Goal: Task Accomplishment & Management: Manage account settings

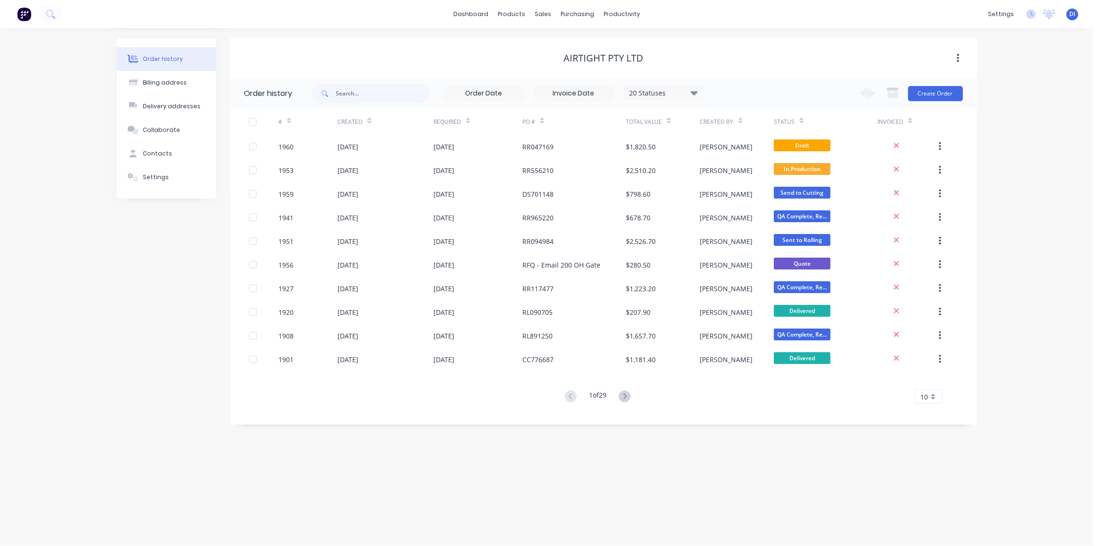
click at [39, 5] on button at bounding box center [51, 14] width 24 height 19
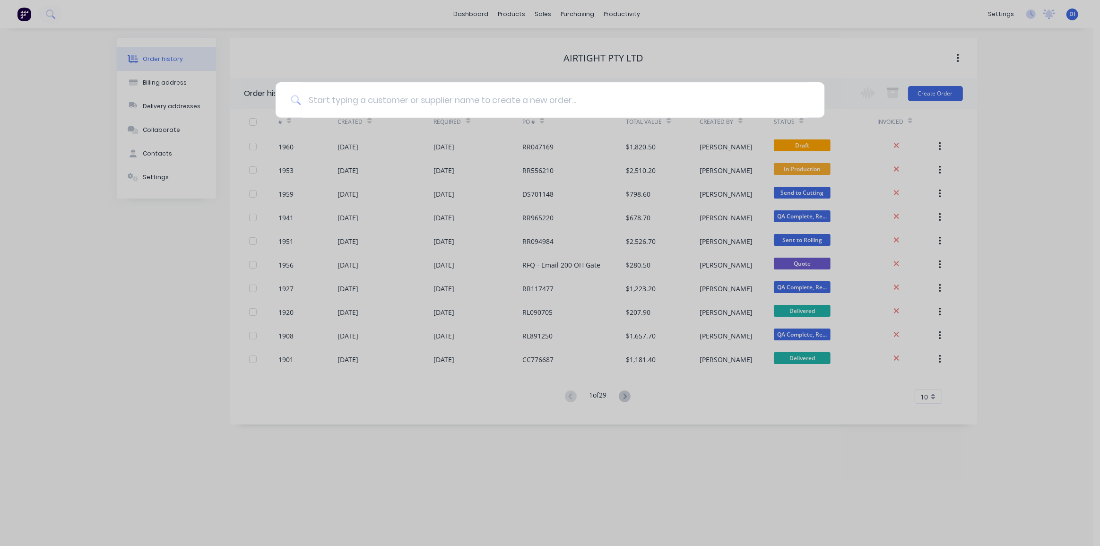
click at [1026, 65] on div at bounding box center [550, 273] width 1100 height 546
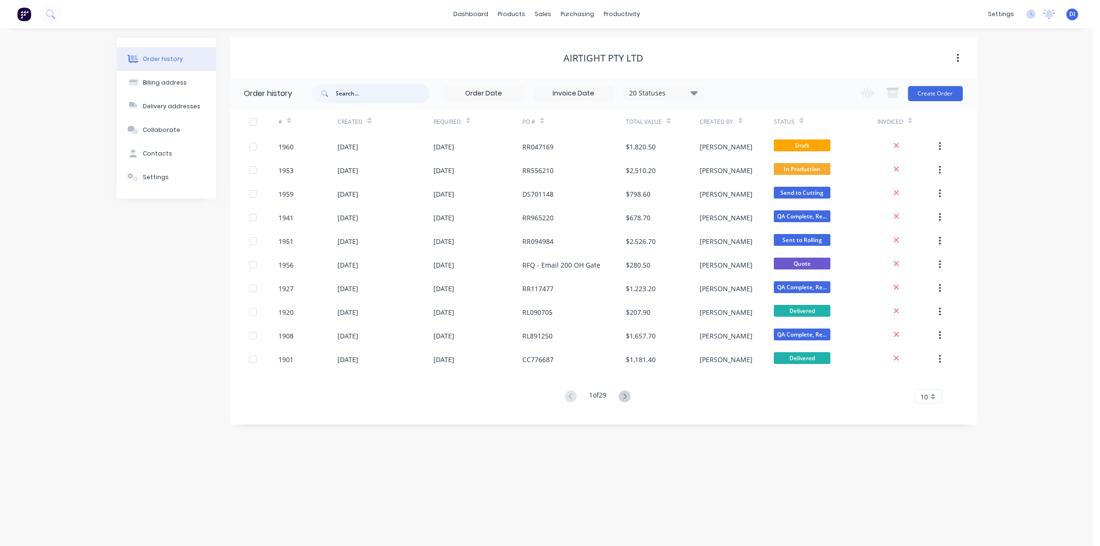
click at [336, 93] on input "text" at bounding box center [383, 93] width 94 height 19
type input "1913"
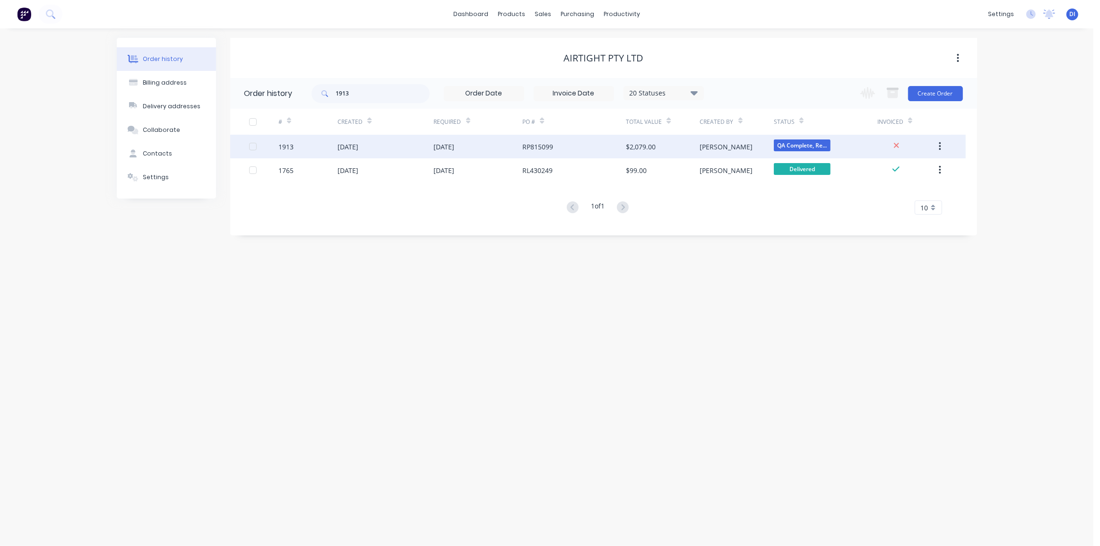
click at [550, 146] on div "RP815099" at bounding box center [537, 147] width 31 height 10
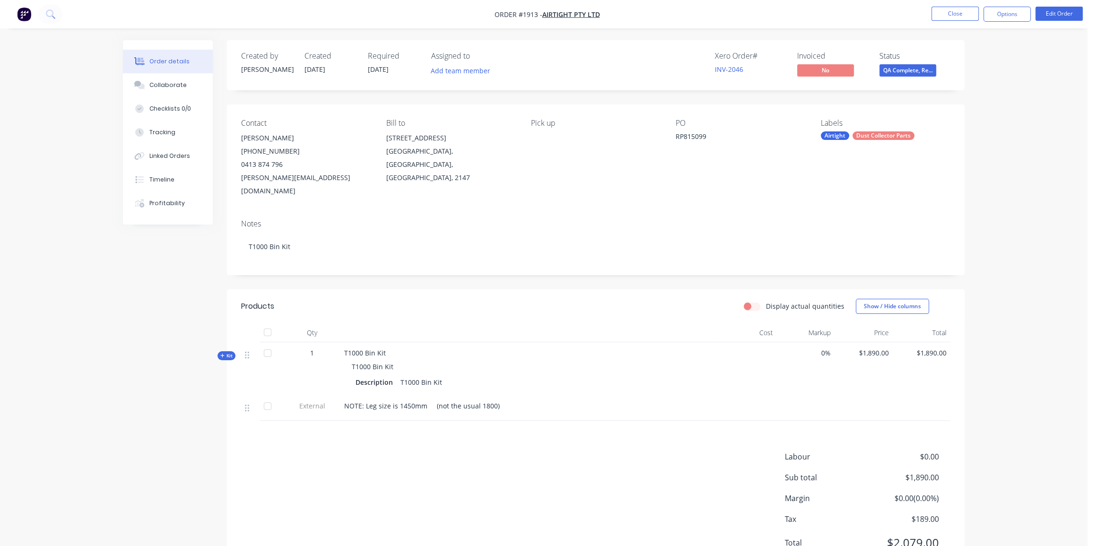
click at [1005, 191] on div "Order details Collaborate Checklists 0/0 Tracking Linked Orders Timeline Profit…" at bounding box center [543, 294] width 1087 height 589
click at [222, 354] on icon at bounding box center [222, 356] width 4 height 4
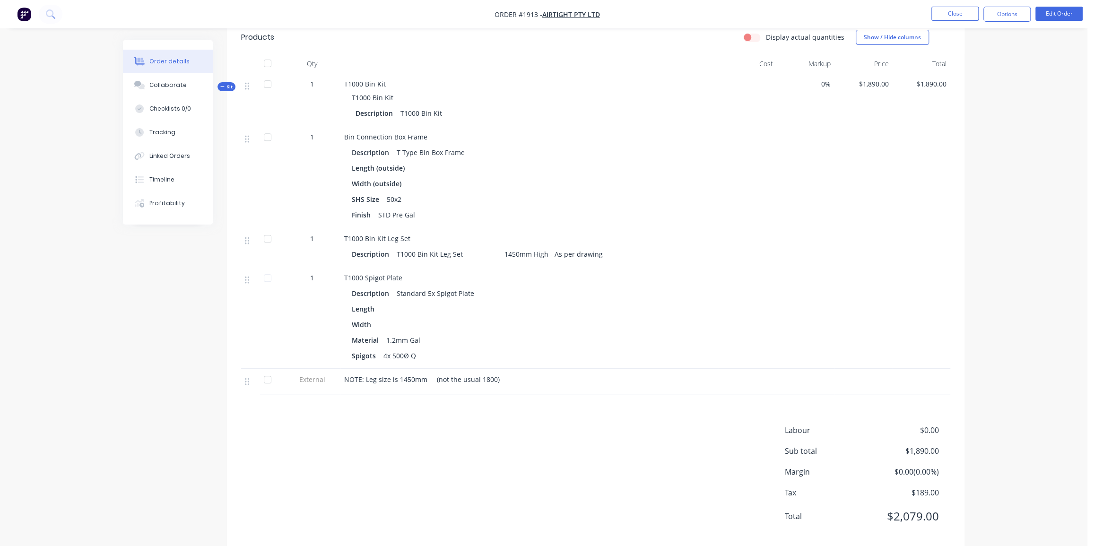
scroll to position [272, 0]
click at [159, 86] on div "Collaborate" at bounding box center [167, 85] width 37 height 9
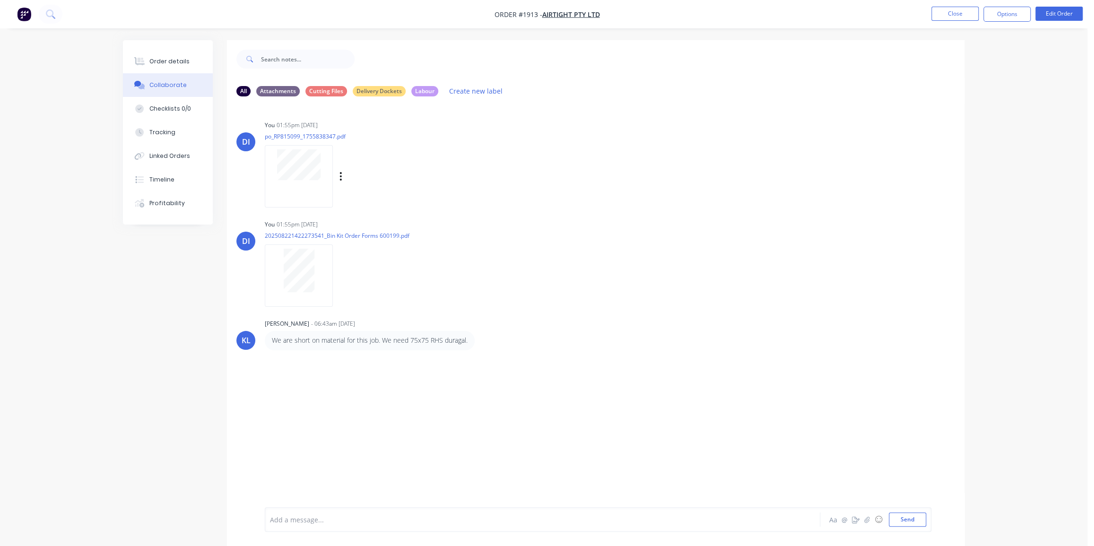
click at [701, 184] on div "DI You 01:55pm [DATE] po_RP815099_1755838347.pdf Labels Download Delete" at bounding box center [595, 160] width 737 height 85
click at [49, 19] on button at bounding box center [51, 14] width 24 height 19
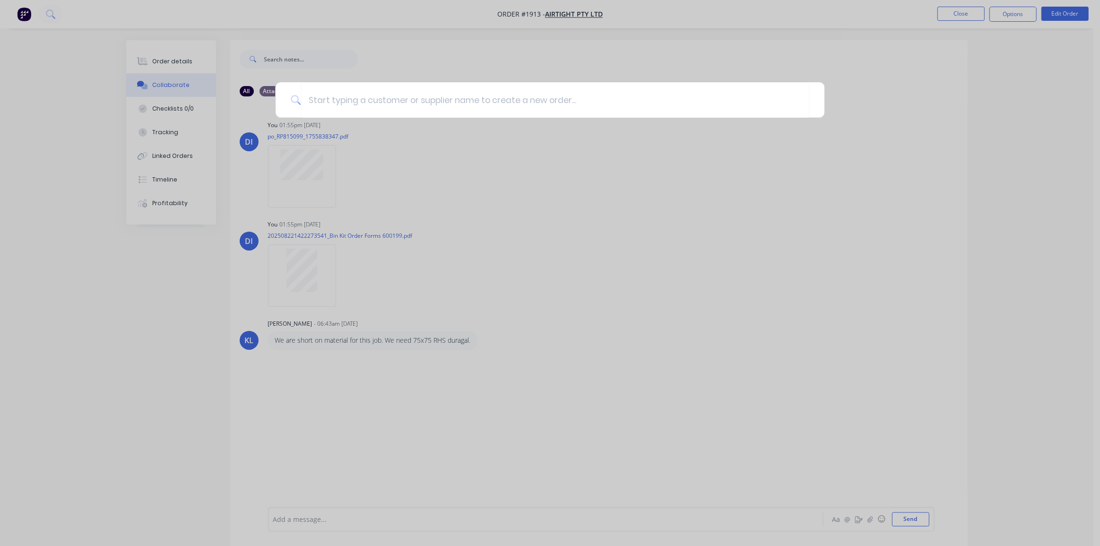
drag, startPoint x: 622, startPoint y: 43, endPoint x: 393, endPoint y: 49, distance: 229.8
click at [622, 43] on div at bounding box center [550, 273] width 1100 height 546
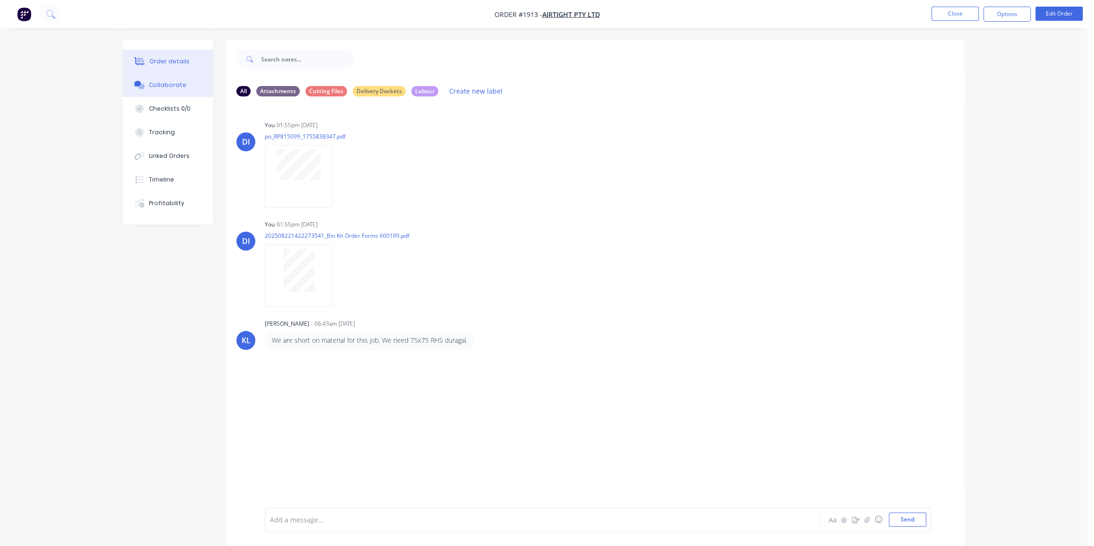
click at [174, 66] on button "Order details" at bounding box center [168, 62] width 90 height 24
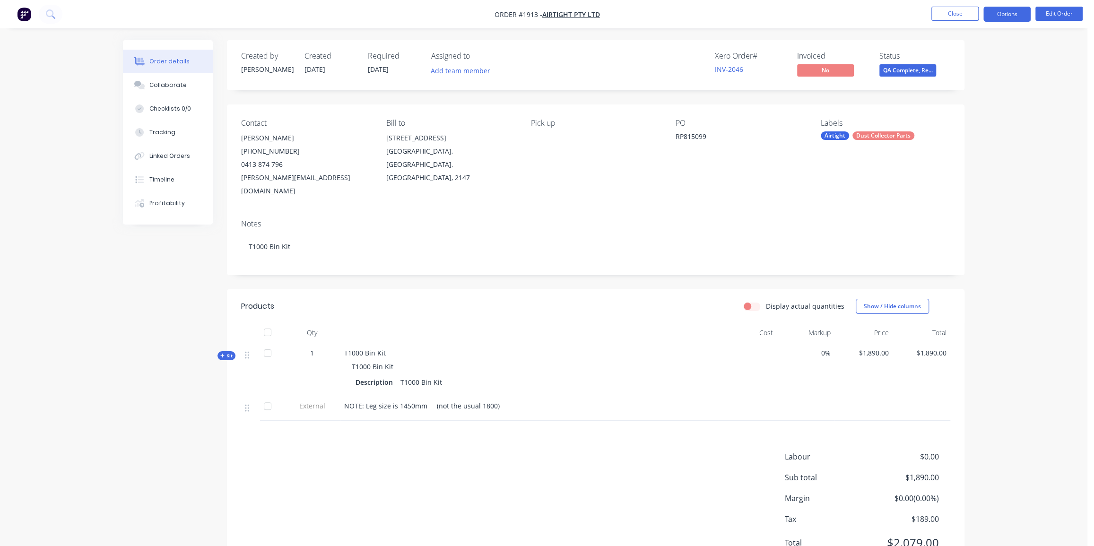
click at [1018, 12] on button "Options" at bounding box center [1006, 14] width 47 height 15
click at [1077, 49] on div "Order details Collaborate Checklists 0/0 Tracking Linked Orders Timeline Profit…" at bounding box center [543, 294] width 1087 height 589
click at [910, 63] on span at bounding box center [908, 62] width 6 height 3
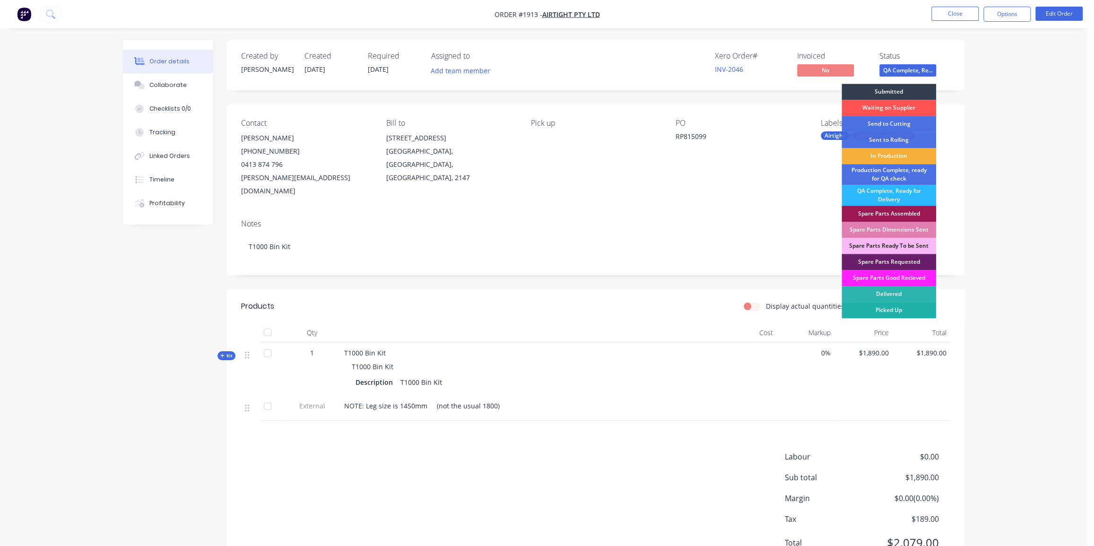
click at [891, 308] on div "Picked Up" at bounding box center [888, 310] width 95 height 16
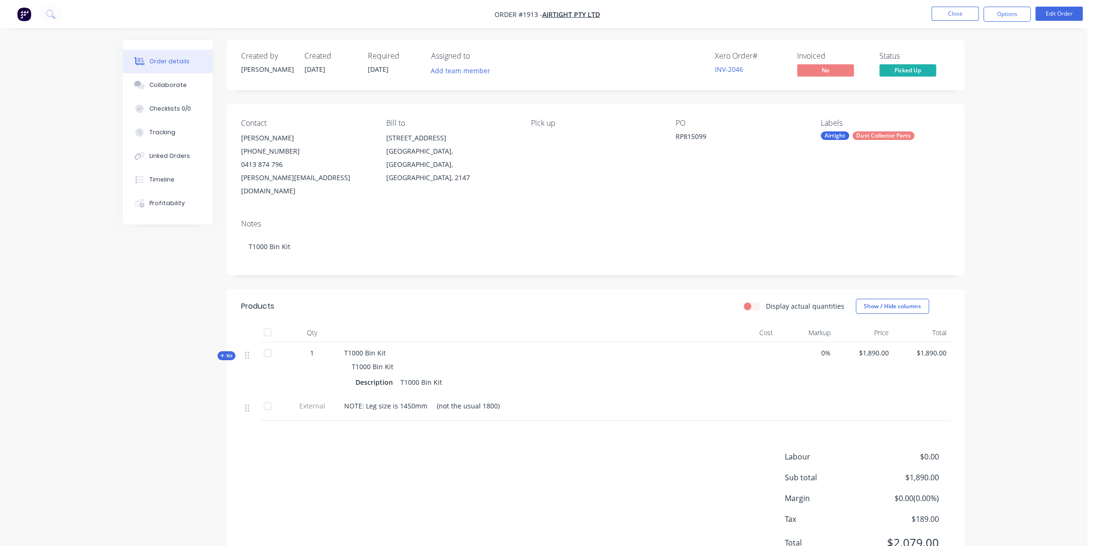
click at [1011, 156] on div "Order details Collaborate Checklists 0/0 Tracking Linked Orders Timeline Profit…" at bounding box center [543, 294] width 1087 height 589
click at [1053, 101] on div "Order details Collaborate Checklists 0/0 Tracking Linked Orders Timeline Profit…" at bounding box center [543, 294] width 1087 height 589
click at [1002, 121] on div "Order details Collaborate Checklists 0/0 Tracking Linked Orders Timeline Profit…" at bounding box center [543, 294] width 1087 height 589
click at [170, 83] on div "Collaborate" at bounding box center [167, 85] width 37 height 9
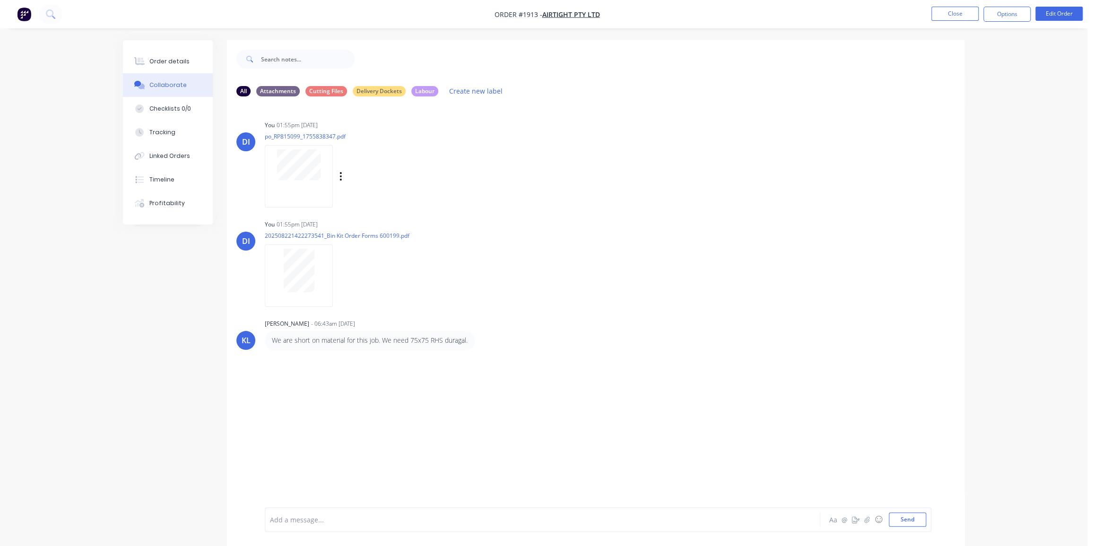
click at [298, 182] on div at bounding box center [299, 176] width 68 height 62
click at [170, 60] on div "Order details" at bounding box center [169, 61] width 40 height 9
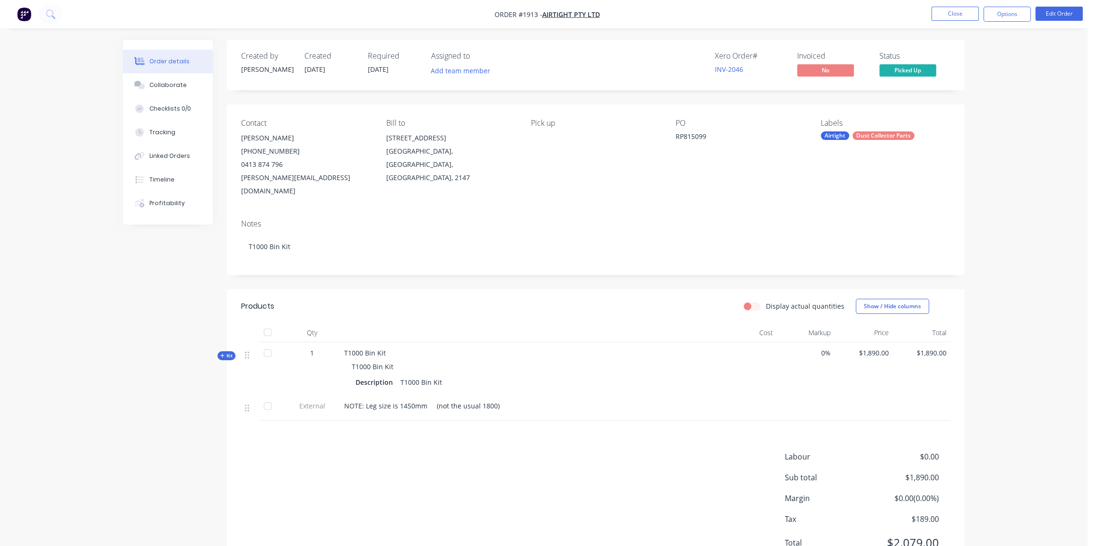
click at [1044, 289] on div "Order details Collaborate Checklists 0/0 Tracking Linked Orders Timeline Profit…" at bounding box center [543, 294] width 1087 height 589
click at [1061, 10] on button "Edit Order" at bounding box center [1058, 14] width 47 height 14
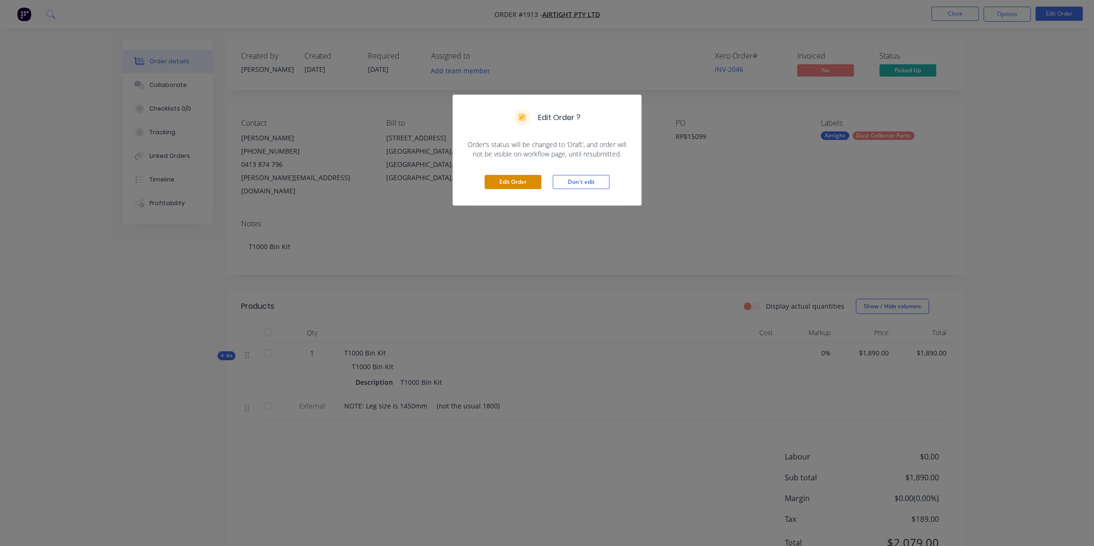
click at [510, 182] on button "Edit Order" at bounding box center [512, 182] width 57 height 14
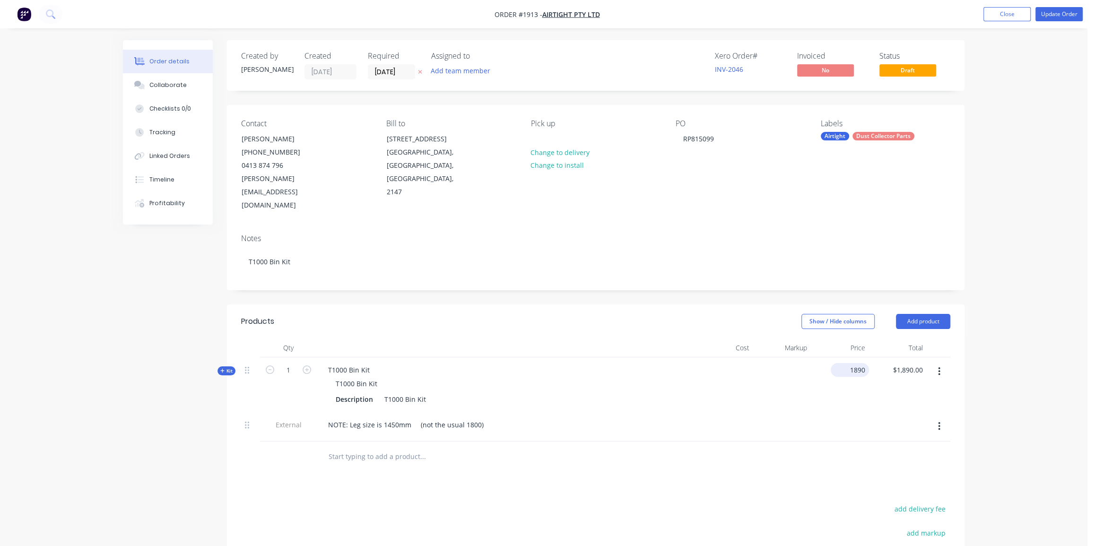
click at [849, 363] on input "1890" at bounding box center [851, 370] width 35 height 14
type input "$1,584.00"
click at [999, 360] on div "Order details Collaborate Checklists 0/0 Tracking Linked Orders Timeline Profit…" at bounding box center [543, 356] width 1087 height 713
click at [1001, 112] on div "Order details Collaborate Checklists 0/0 Tracking Linked Orders Timeline Profit…" at bounding box center [543, 356] width 1087 height 713
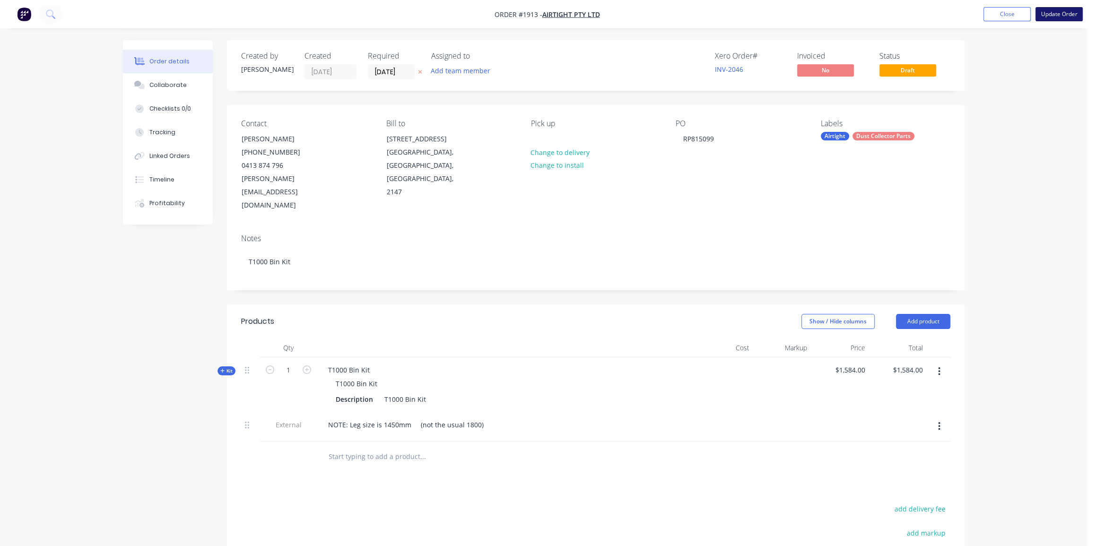
click at [1071, 12] on button "Update Order" at bounding box center [1058, 14] width 47 height 14
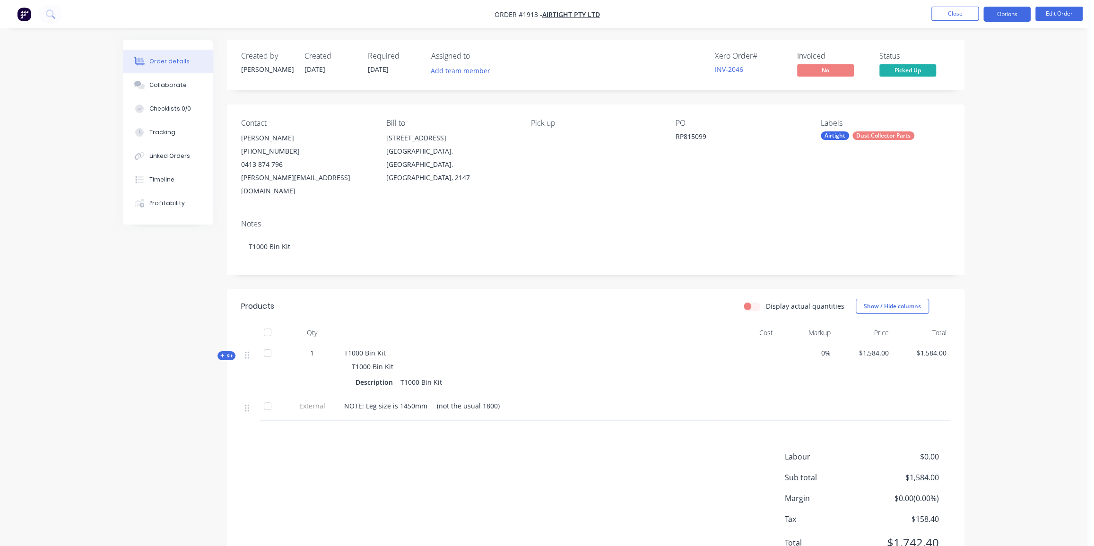
click at [1010, 17] on button "Options" at bounding box center [1006, 14] width 47 height 15
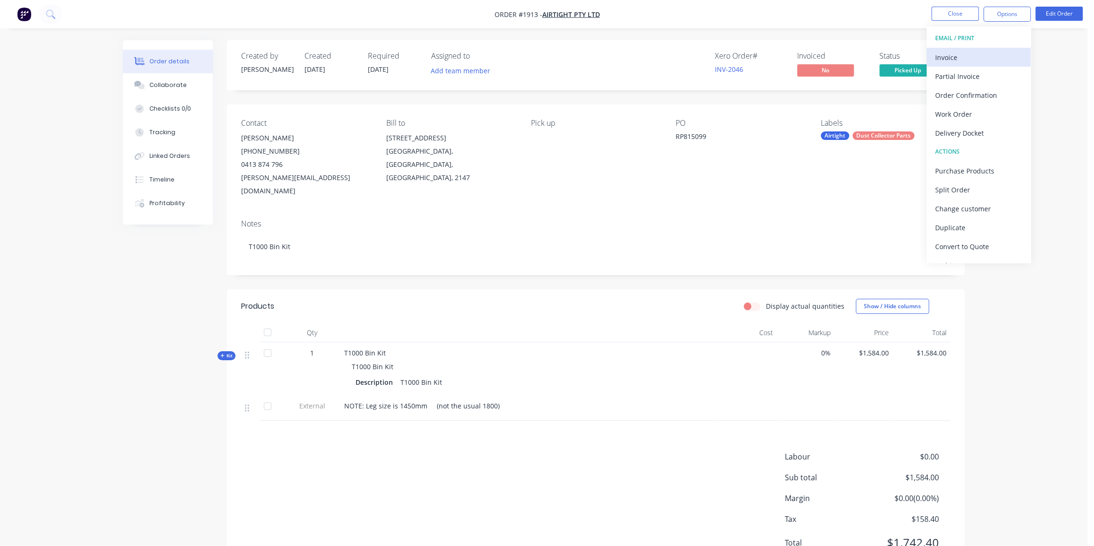
click at [985, 56] on div "Invoice" at bounding box center [978, 58] width 87 height 14
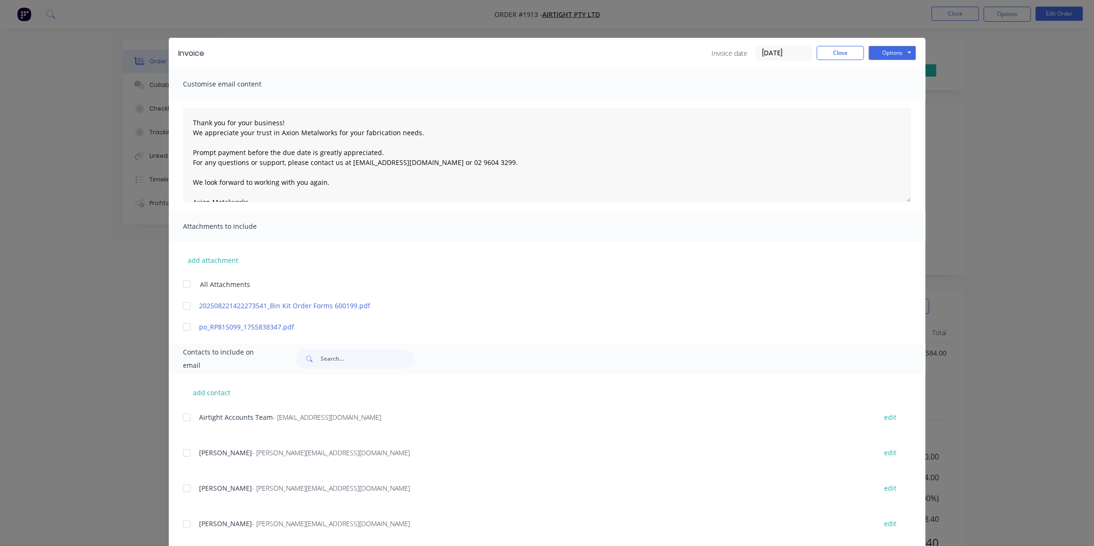
click at [180, 282] on div at bounding box center [186, 284] width 19 height 19
click at [182, 417] on div at bounding box center [186, 417] width 19 height 19
click at [891, 53] on button "Options" at bounding box center [891, 53] width 47 height 14
click at [891, 96] on button "Email" at bounding box center [898, 101] width 60 height 16
click at [839, 44] on div "Invoice Invoice date [DATE] Close Options Preview Print Email" at bounding box center [547, 53] width 756 height 31
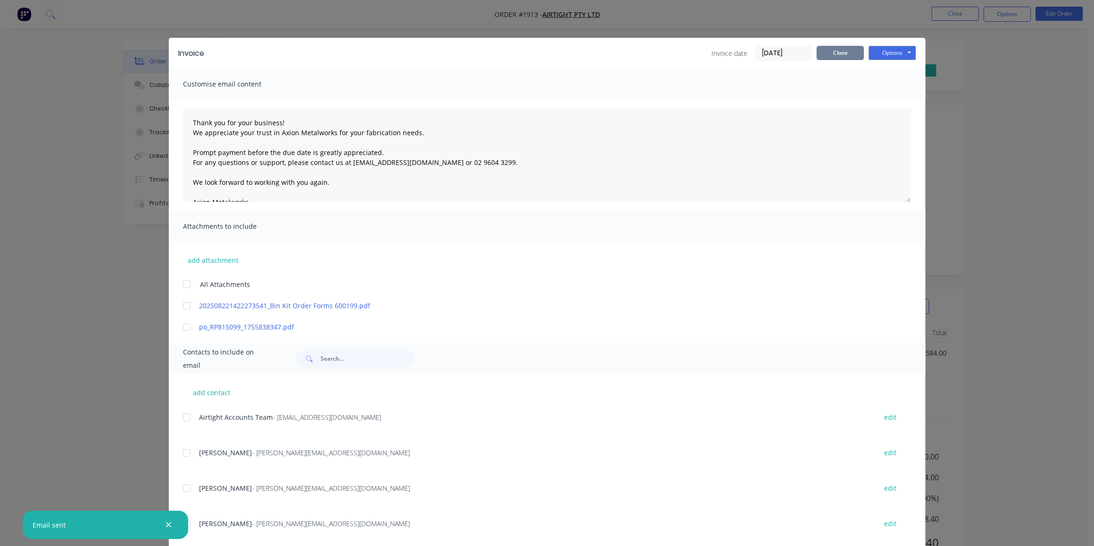
click at [837, 50] on button "Close" at bounding box center [839, 53] width 47 height 14
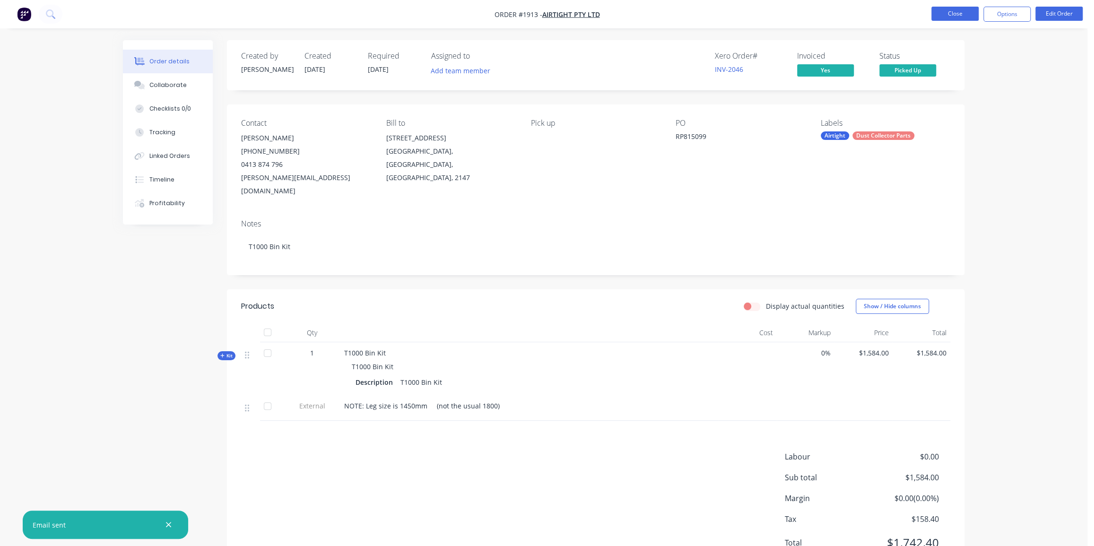
click at [945, 16] on button "Close" at bounding box center [954, 14] width 47 height 14
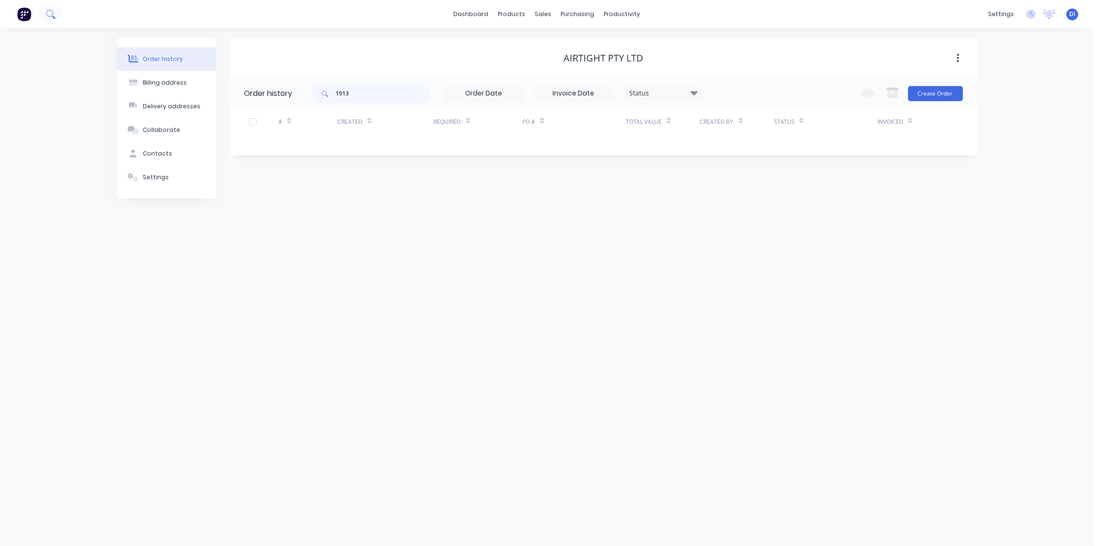
click at [57, 16] on button at bounding box center [51, 14] width 24 height 19
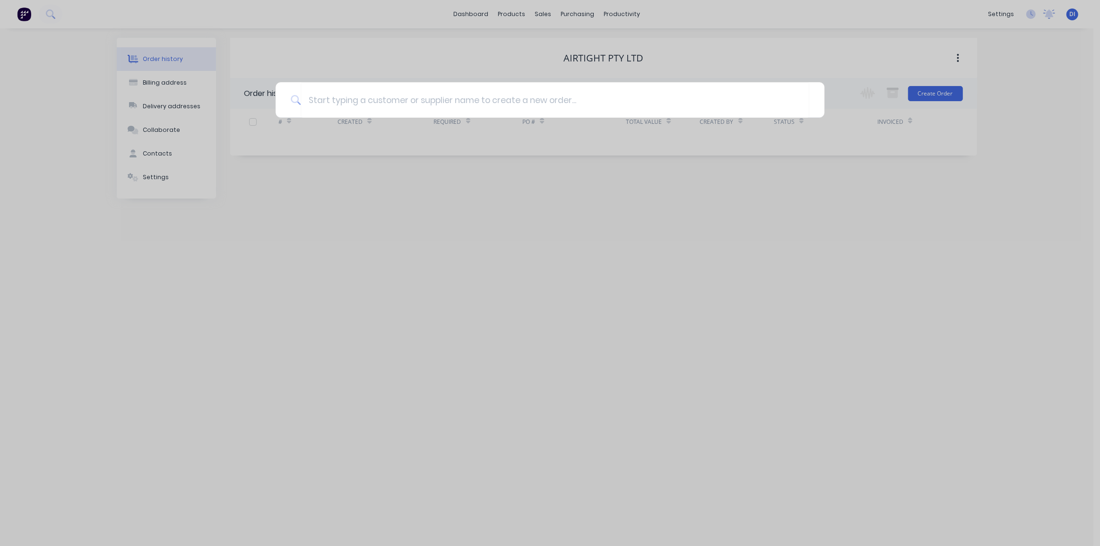
click at [68, 98] on div at bounding box center [550, 273] width 1100 height 546
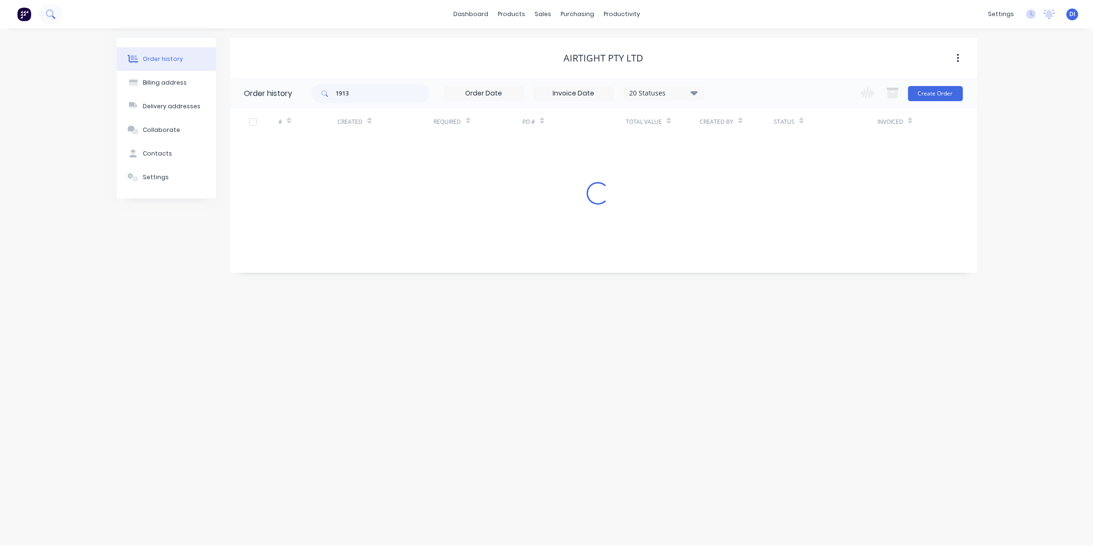
click at [52, 14] on icon at bounding box center [50, 13] width 8 height 8
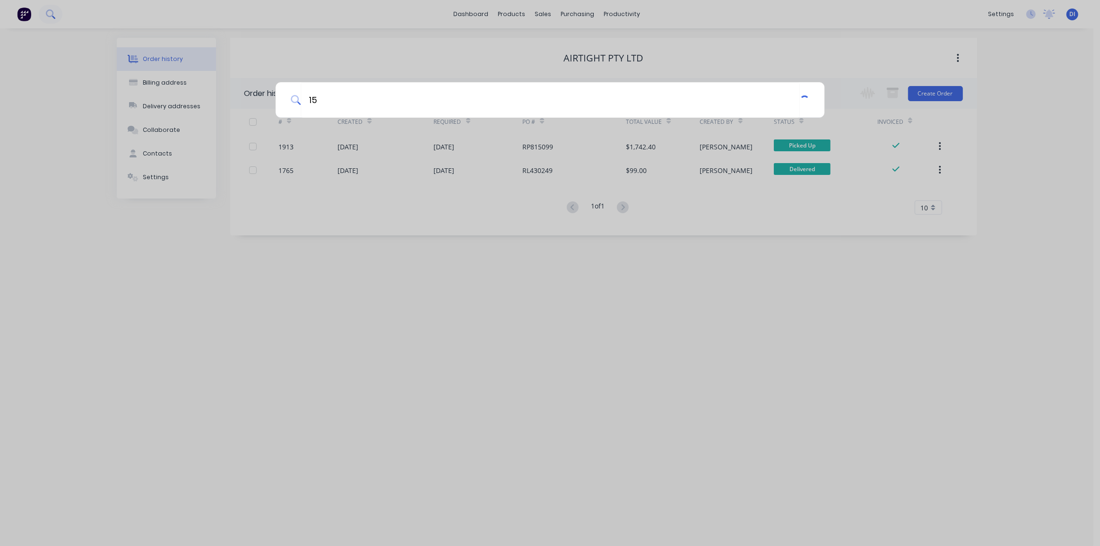
type input "1"
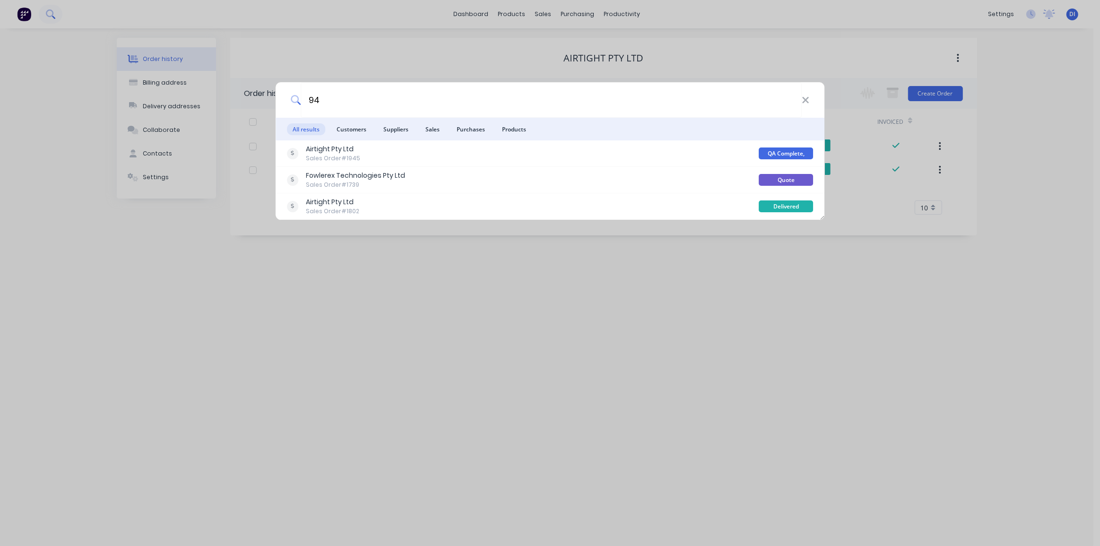
type input "9"
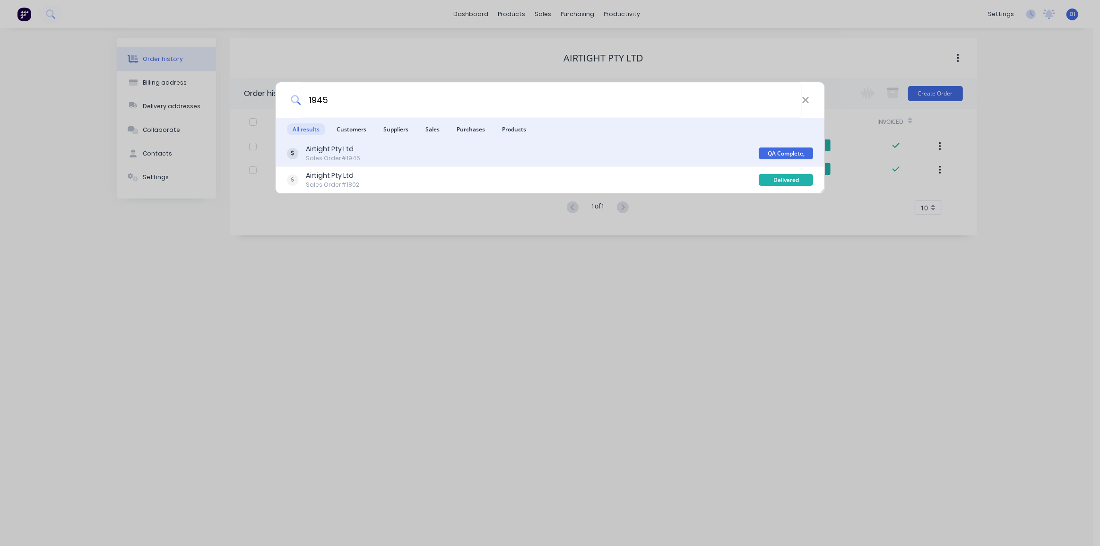
type input "1945"
click at [546, 148] on div "Airtight Pty Ltd Sales Order #1945" at bounding box center [523, 153] width 472 height 18
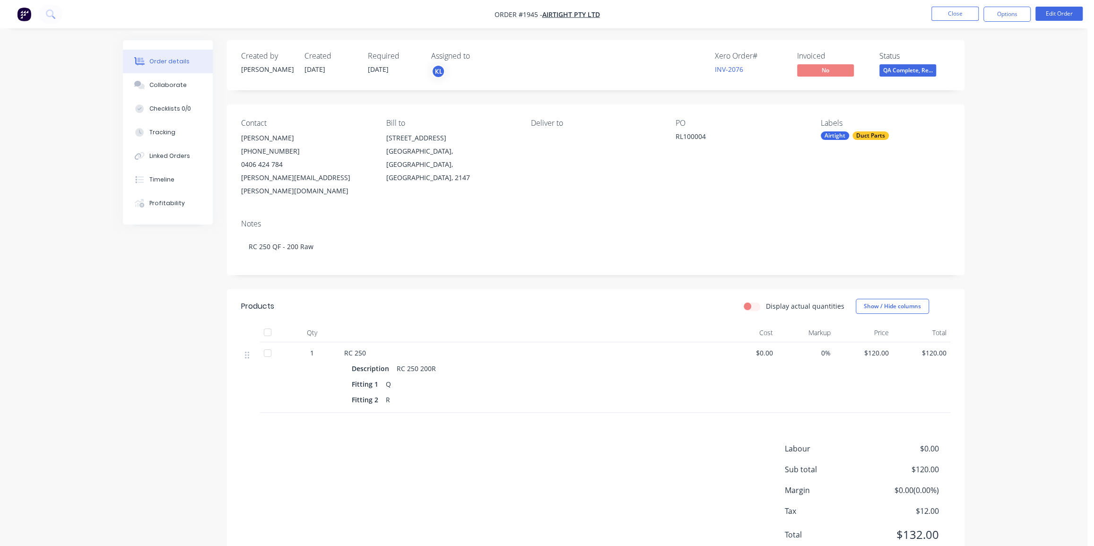
click at [994, 199] on div "Order details Collaborate Checklists 0/0 Tracking Linked Orders Timeline Profit…" at bounding box center [543, 290] width 1087 height 581
click at [1054, 13] on button "Edit Order" at bounding box center [1058, 14] width 47 height 14
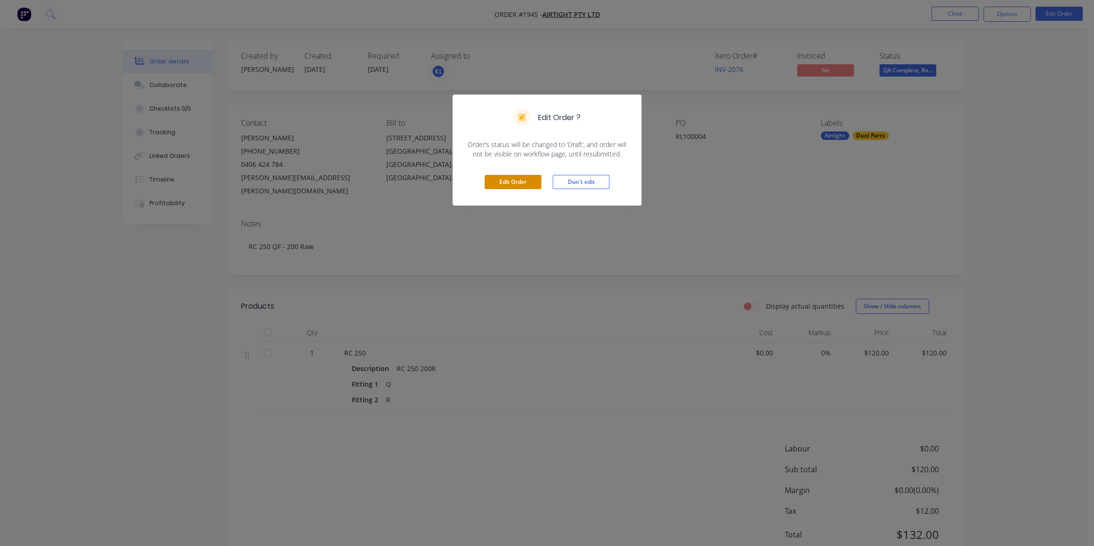
drag, startPoint x: 515, startPoint y: 181, endPoint x: 658, endPoint y: 201, distance: 144.6
click at [658, 201] on div "Edit Order ? Order’s status will be changed to ‘Draft’, and order will not be v…" at bounding box center [547, 273] width 1094 height 546
click at [570, 181] on button "Don't edit" at bounding box center [580, 182] width 57 height 14
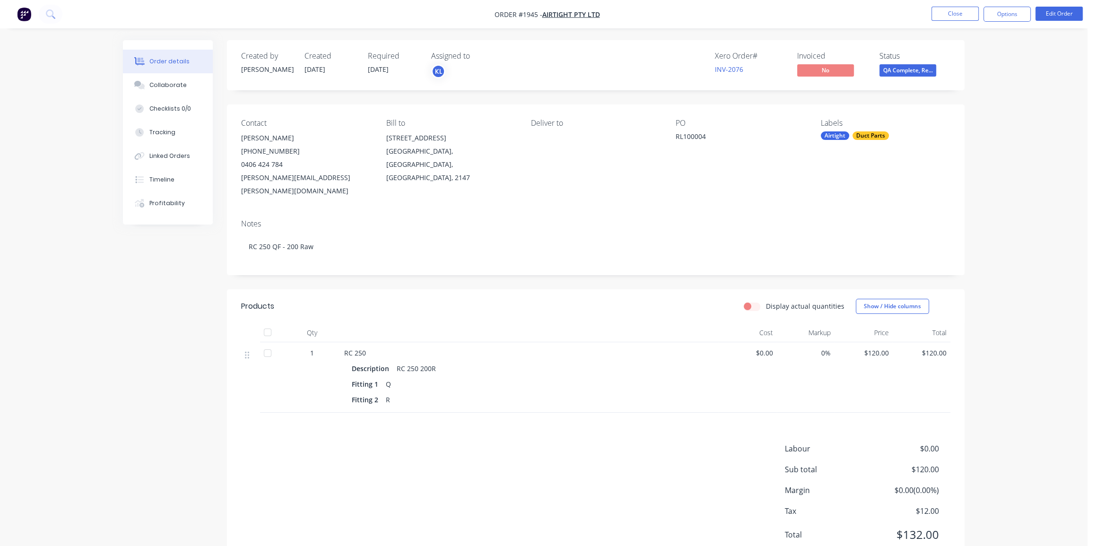
click at [1020, 180] on div "Order details Collaborate Checklists 0/0 Tracking Linked Orders Timeline Profit…" at bounding box center [543, 290] width 1087 height 581
click at [913, 67] on span "QA Complete, Re..." at bounding box center [907, 70] width 57 height 12
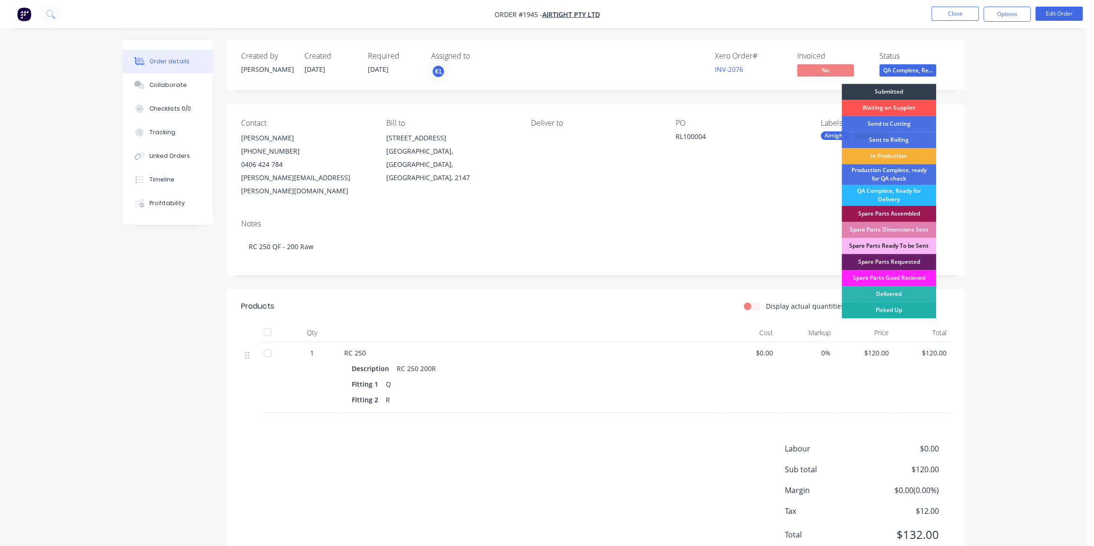
click at [919, 306] on div "Picked Up" at bounding box center [888, 310] width 95 height 16
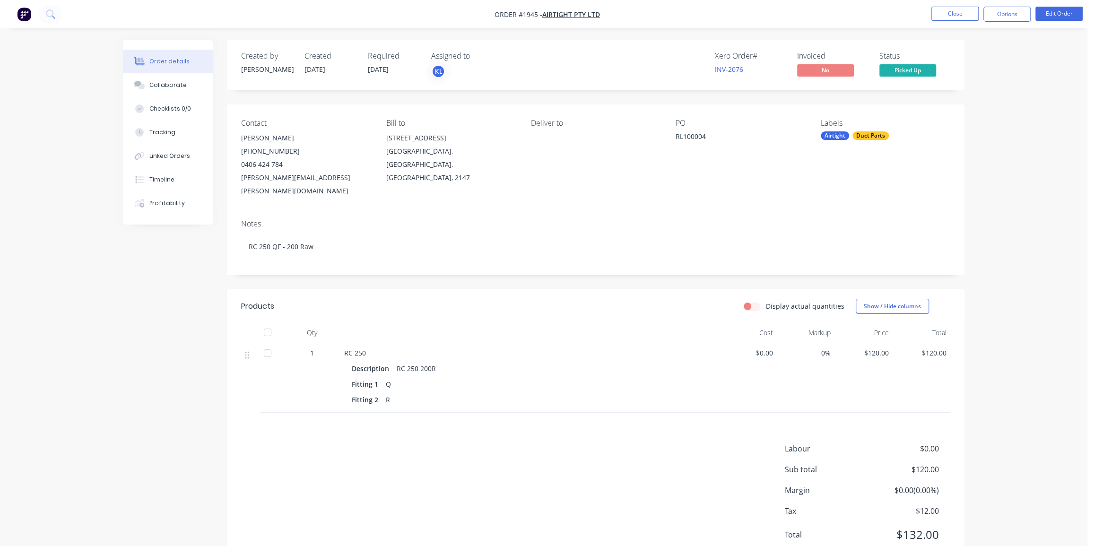
click at [981, 241] on div "Order details Collaborate Checklists 0/0 Tracking Linked Orders Timeline Profit…" at bounding box center [543, 290] width 1087 height 581
click at [164, 85] on div "Collaborate" at bounding box center [167, 85] width 37 height 9
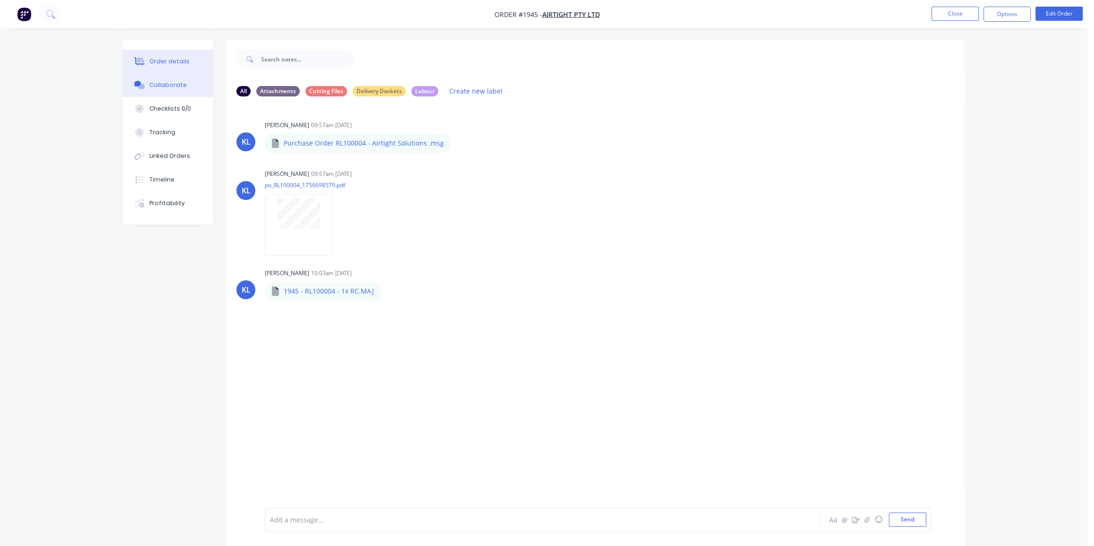
click at [170, 62] on div "Order details" at bounding box center [169, 61] width 40 height 9
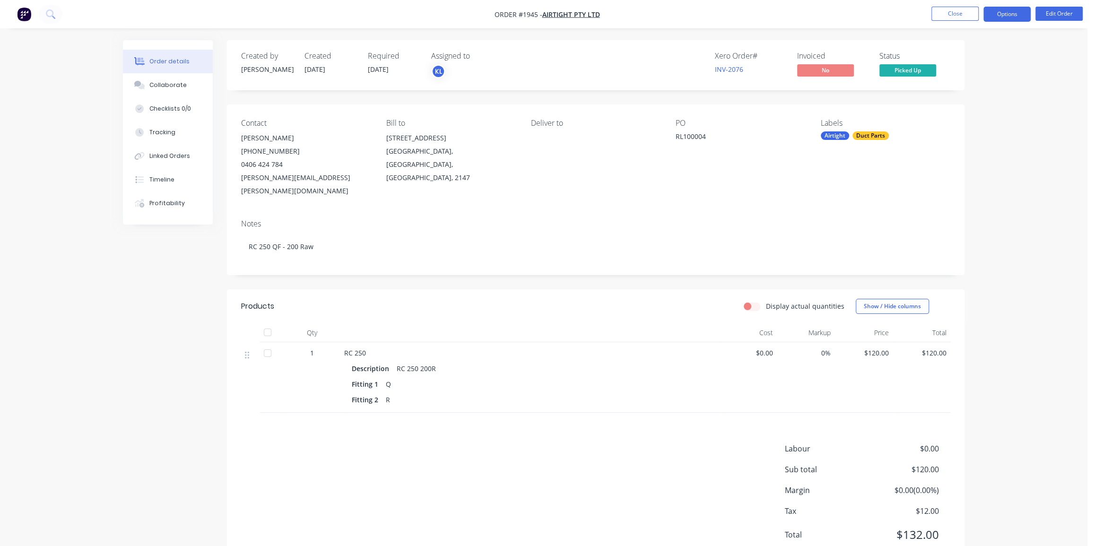
click at [1008, 16] on button "Options" at bounding box center [1006, 14] width 47 height 15
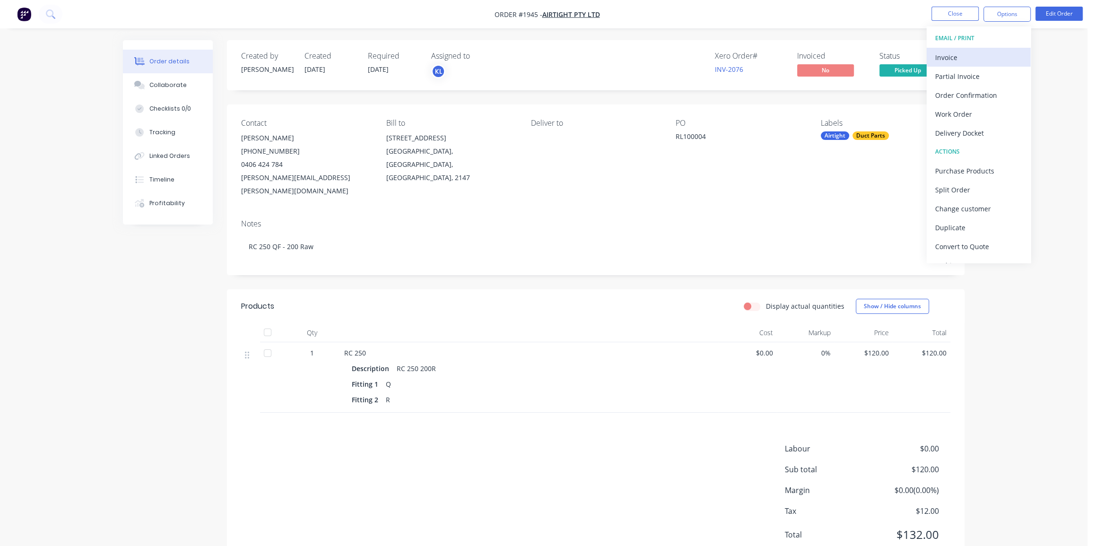
click at [972, 61] on div "Invoice" at bounding box center [978, 58] width 87 height 14
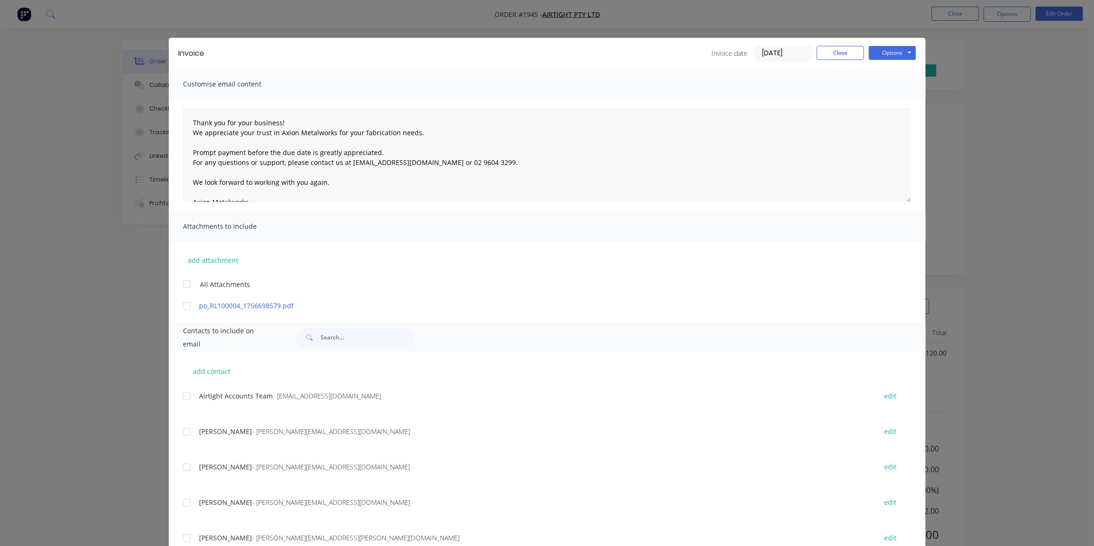
click at [182, 303] on div at bounding box center [186, 305] width 19 height 19
click at [187, 398] on div at bounding box center [186, 396] width 19 height 19
click at [901, 52] on button "Options" at bounding box center [891, 53] width 47 height 14
click at [881, 100] on button "Email" at bounding box center [898, 101] width 60 height 16
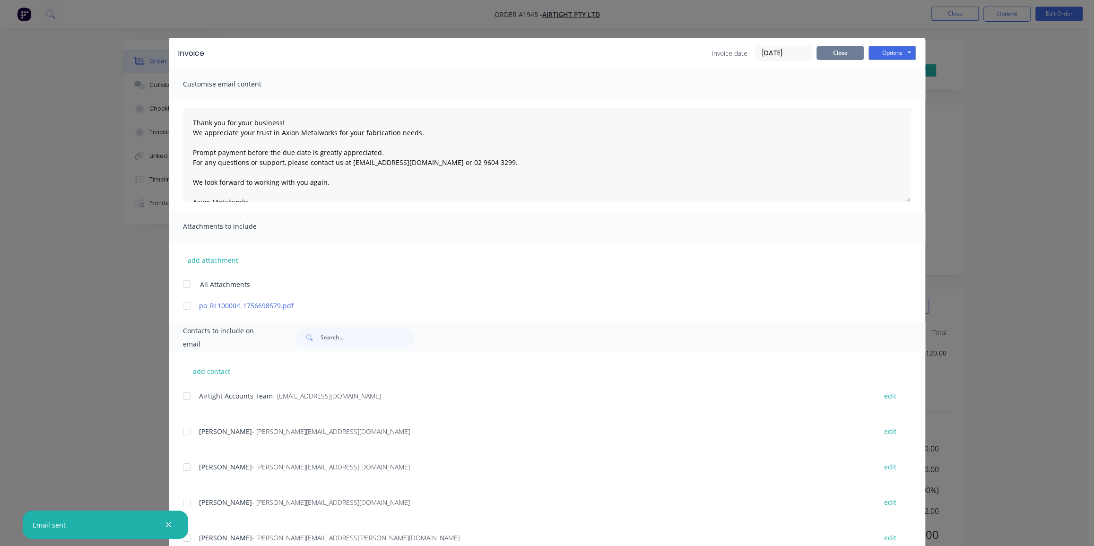
click at [836, 56] on button "Close" at bounding box center [839, 53] width 47 height 14
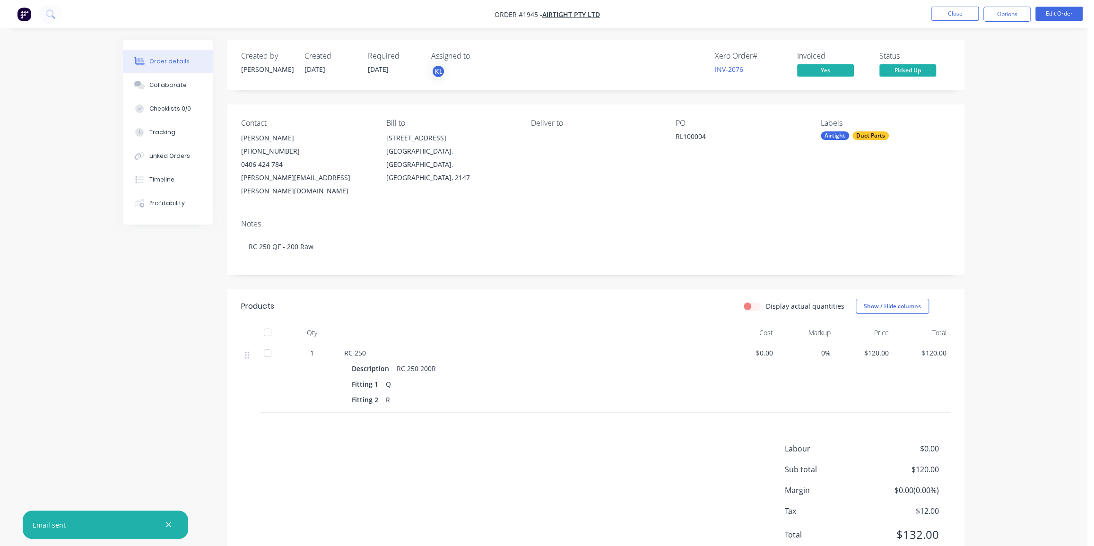
click at [1014, 146] on div "Order details Collaborate Checklists 0/0 Tracking Linked Orders Timeline Profit…" at bounding box center [543, 290] width 1087 height 581
click at [958, 15] on button "Close" at bounding box center [954, 14] width 47 height 14
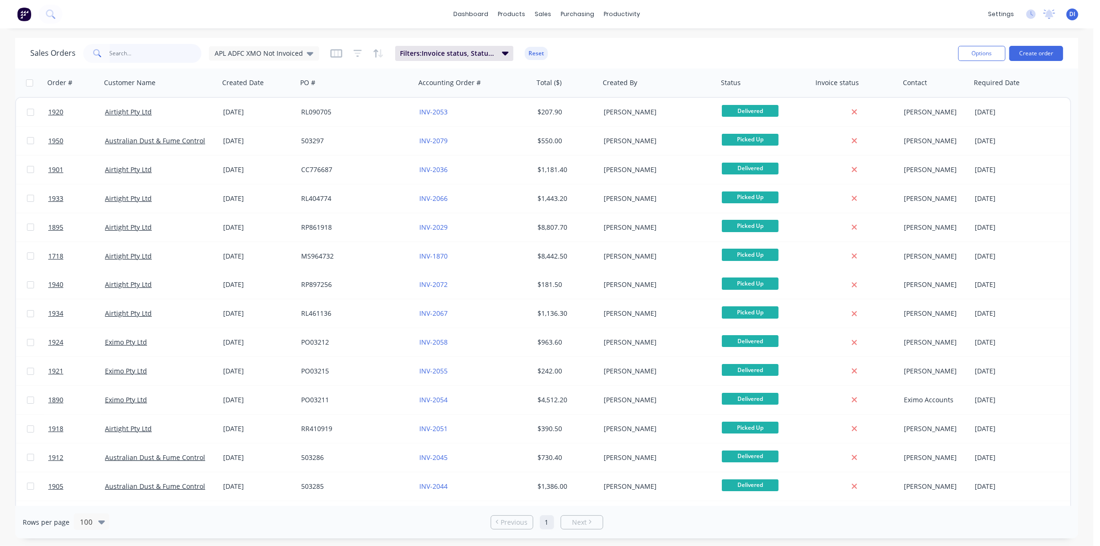
click at [112, 49] on input "text" at bounding box center [156, 53] width 92 height 19
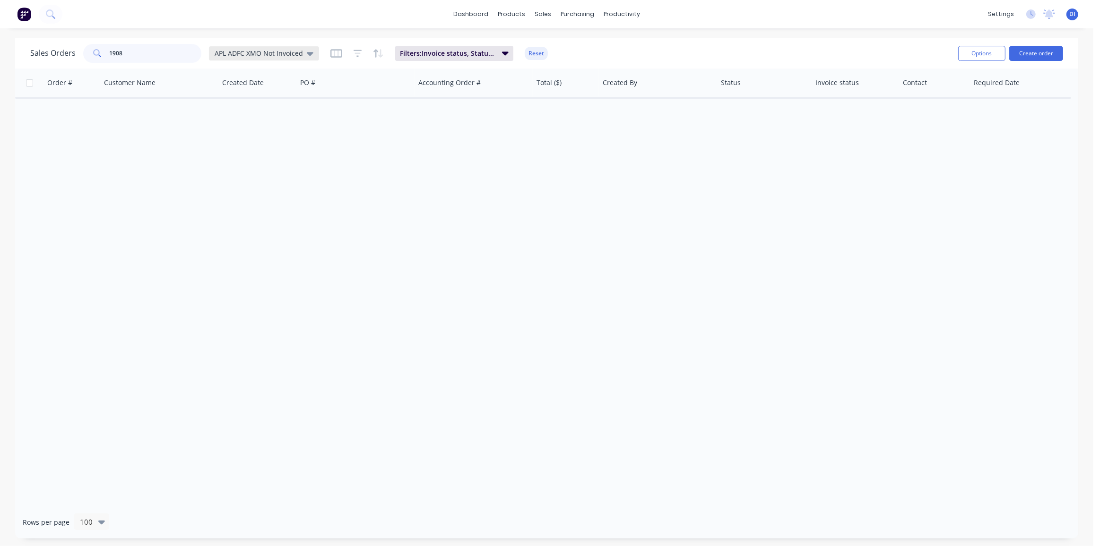
type input "1908"
click at [291, 55] on span "APL ADFC XMO Not Invoiced" at bounding box center [259, 53] width 88 height 10
click at [246, 208] on button "Standard View" at bounding box center [266, 209] width 108 height 11
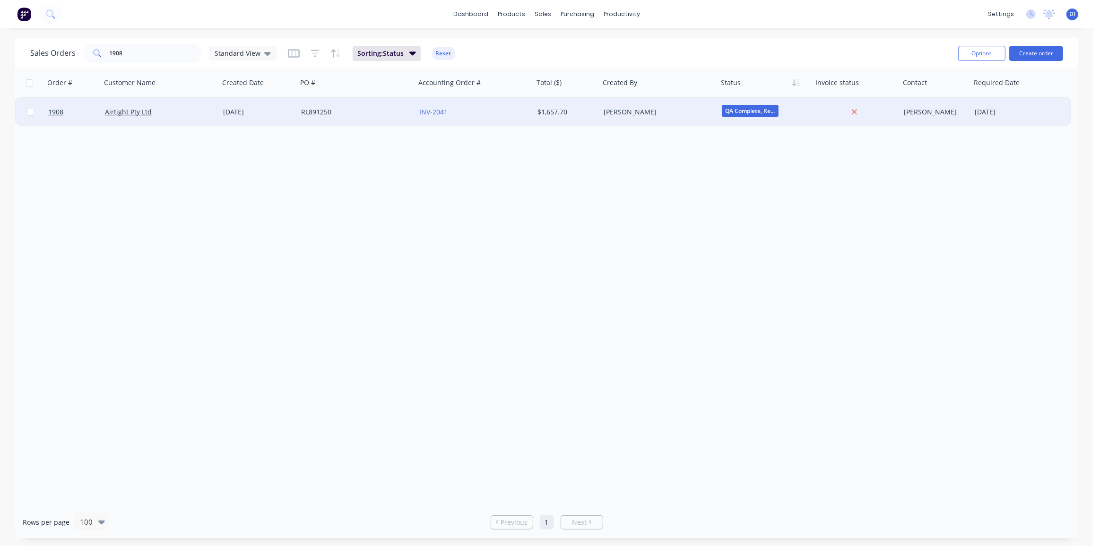
click at [639, 114] on div "[PERSON_NAME]" at bounding box center [656, 111] width 105 height 9
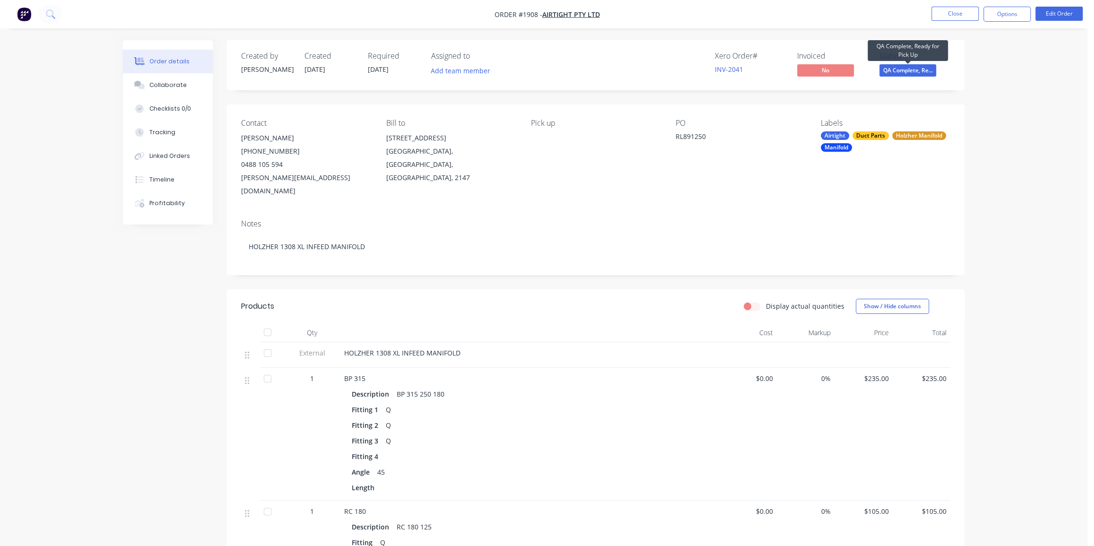
click at [910, 69] on span "QA Complete, Re..." at bounding box center [907, 70] width 57 height 12
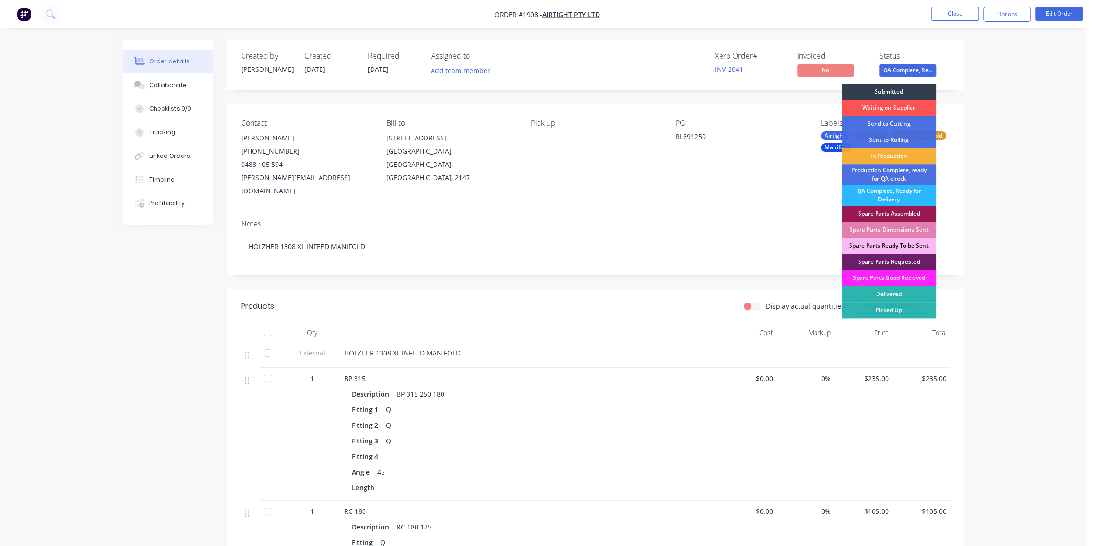
drag, startPoint x: 877, startPoint y: 310, endPoint x: 775, endPoint y: 295, distance: 103.2
click at [876, 310] on div "Picked Up" at bounding box center [888, 310] width 95 height 16
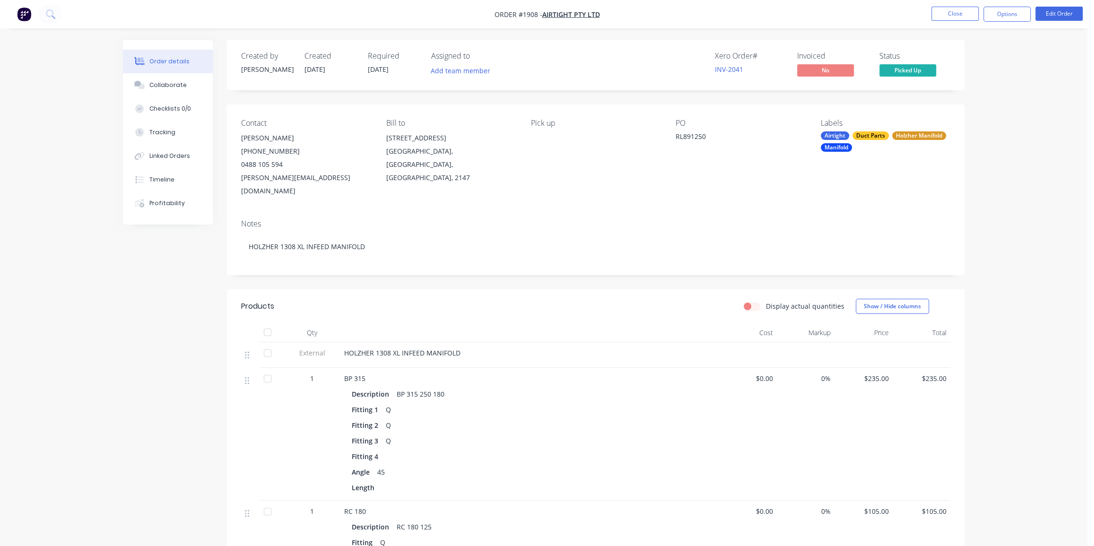
click at [578, 192] on div "Contact [PERSON_NAME] [PHONE_NUMBER] [EMAIL_ADDRESS][DOMAIN_NAME] Bill to [STRE…" at bounding box center [595, 157] width 737 height 107
click at [156, 83] on div "Collaborate" at bounding box center [167, 85] width 37 height 9
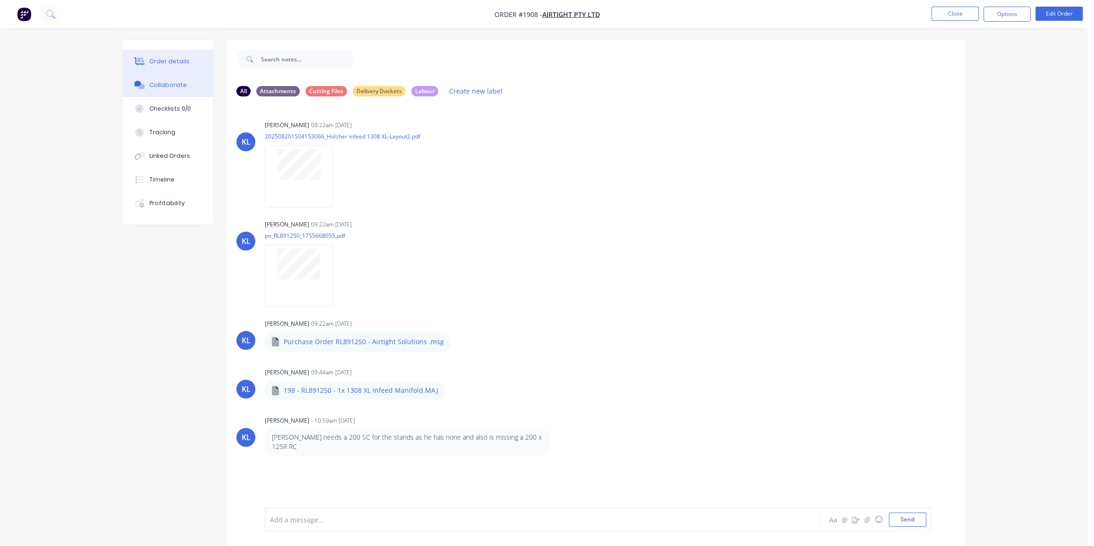
click at [174, 56] on button "Order details" at bounding box center [168, 62] width 90 height 24
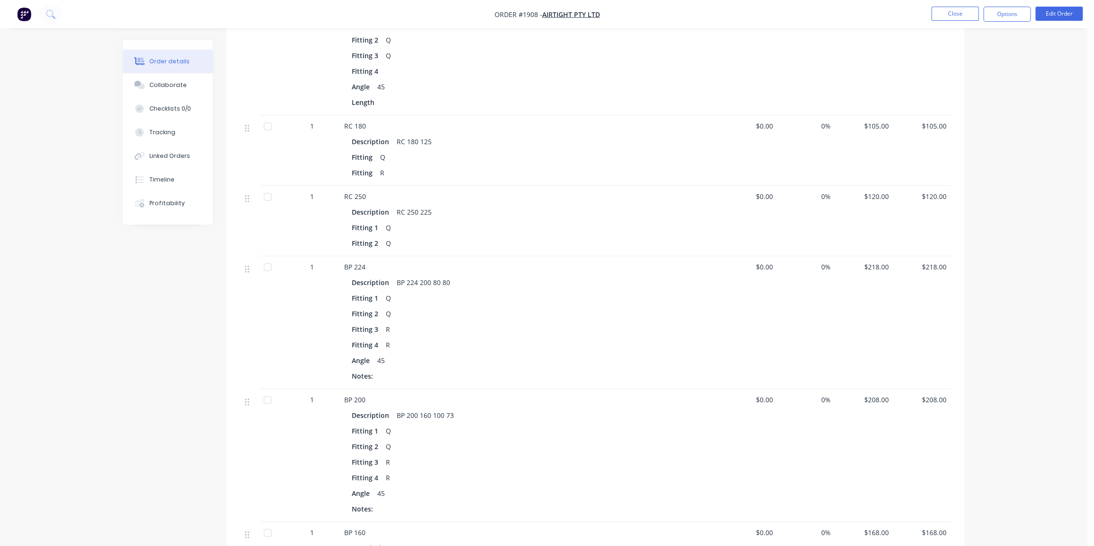
scroll to position [387, 0]
click at [877, 260] on span "$218.00" at bounding box center [863, 265] width 51 height 10
click at [1060, 17] on button "Edit Order" at bounding box center [1058, 14] width 47 height 14
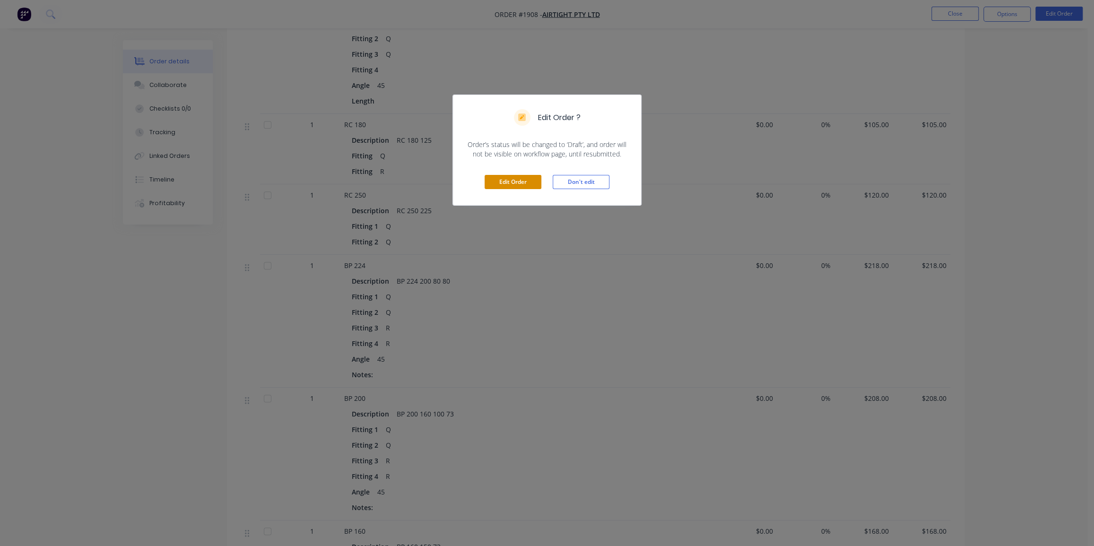
click at [525, 183] on button "Edit Order" at bounding box center [512, 182] width 57 height 14
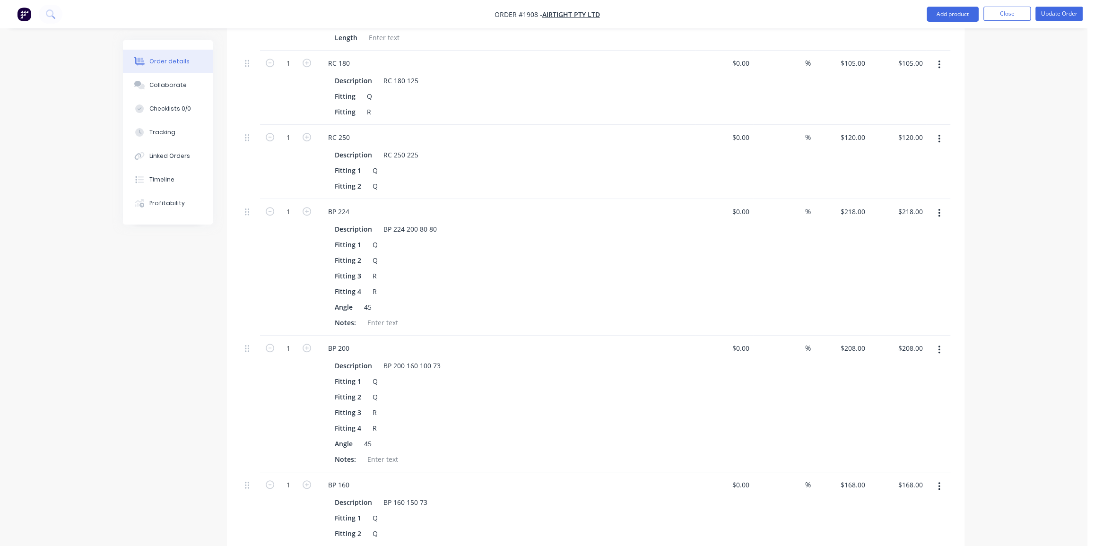
scroll to position [515, 0]
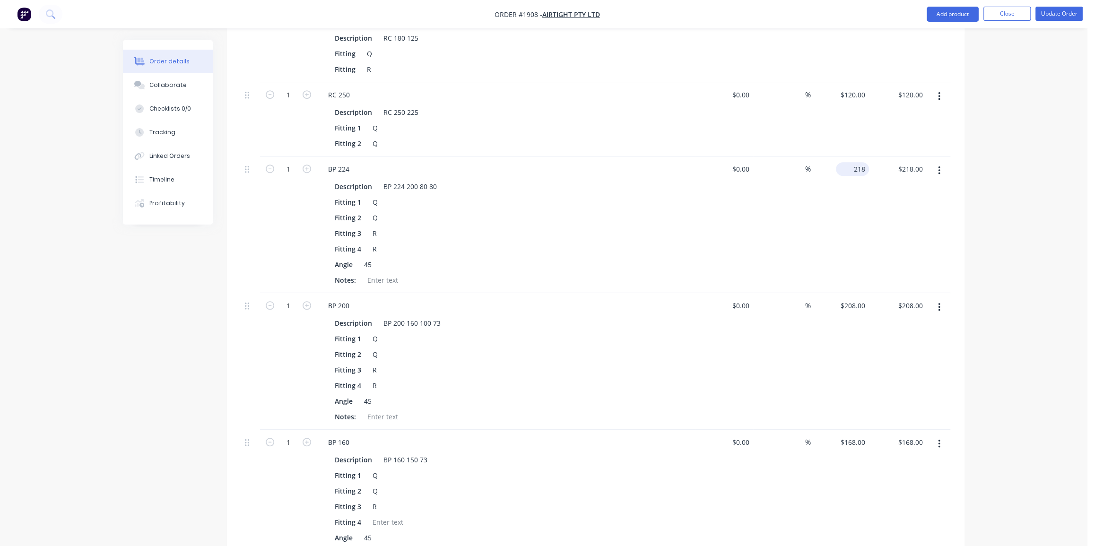
click at [855, 162] on input "218" at bounding box center [853, 169] width 29 height 14
type input "$236.00"
click at [979, 210] on div "Order details Collaborate Checklists 0/0 Tracking Linked Orders Timeline Profit…" at bounding box center [543, 319] width 1087 height 1669
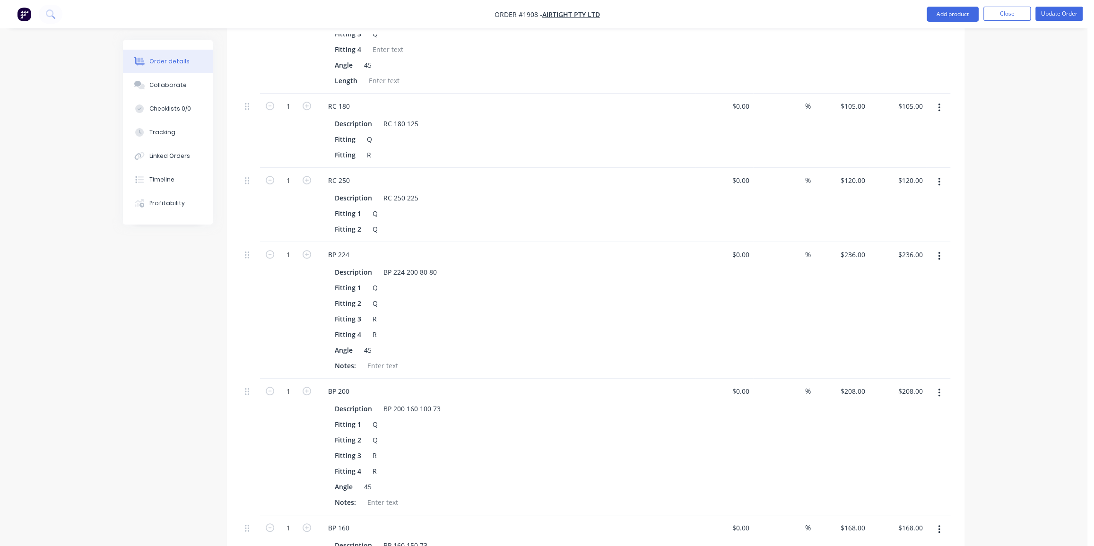
scroll to position [473, 0]
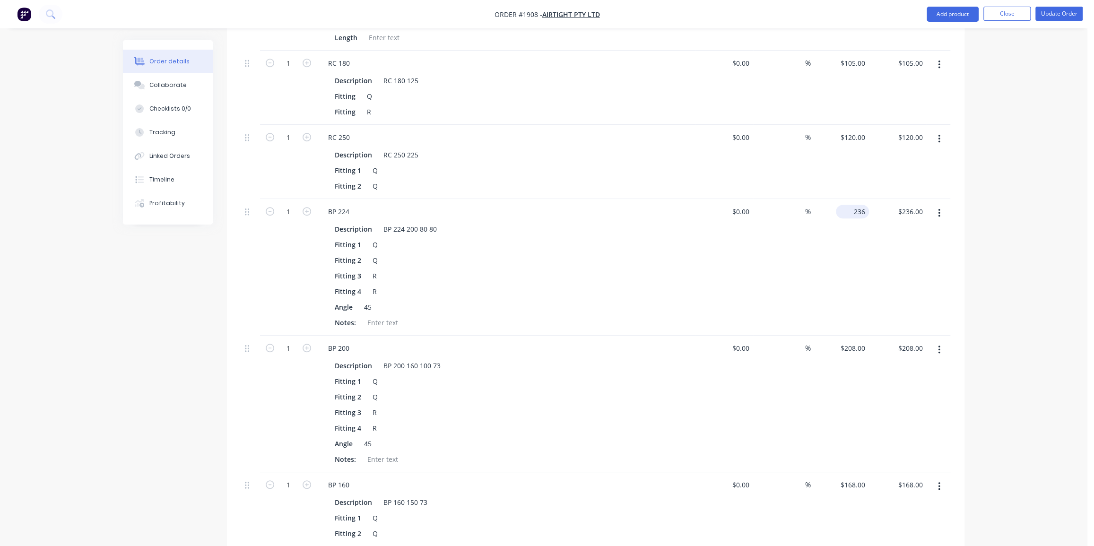
click at [853, 205] on input "236" at bounding box center [853, 212] width 29 height 14
click at [952, 259] on div "Qty Cost Markup Price Total External HOLZHER 1308 XL INFEED MANIFOLD 1 BP 315 D…" at bounding box center [595, 411] width 737 height 1090
type input "$225.00"
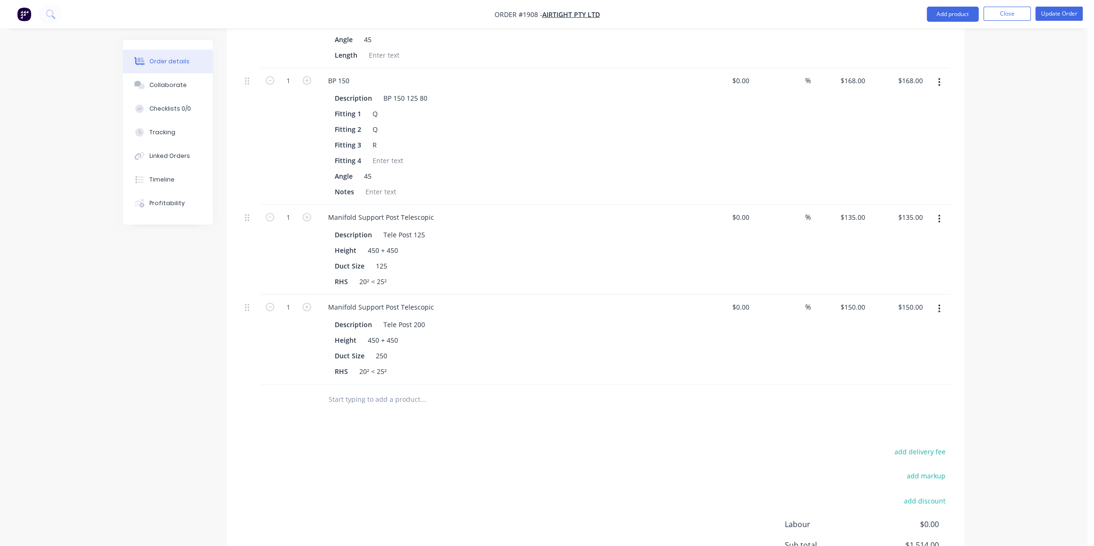
scroll to position [1031, 0]
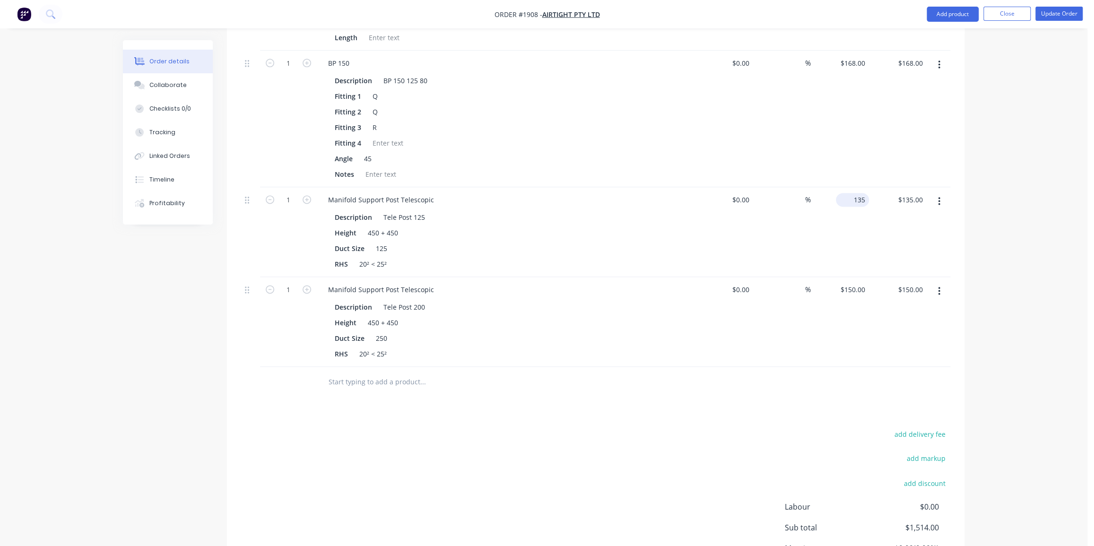
click at [853, 193] on input "135" at bounding box center [853, 200] width 29 height 14
click at [853, 193] on input "135" at bounding box center [861, 200] width 16 height 14
type input "$125.00"
click at [854, 283] on input "150" at bounding box center [853, 290] width 29 height 14
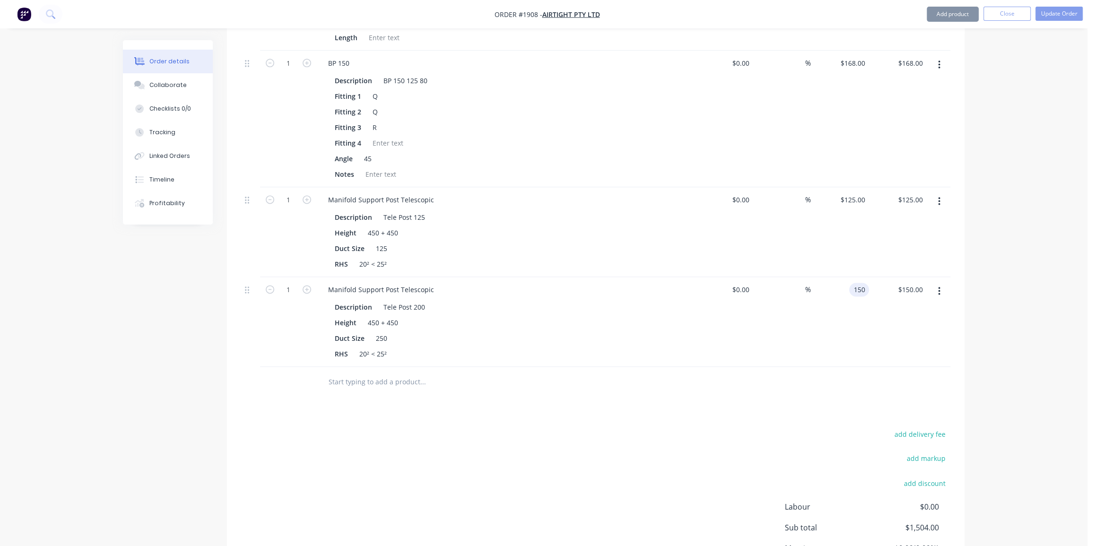
click at [854, 283] on input "150" at bounding box center [861, 290] width 16 height 14
type input "$125.00"
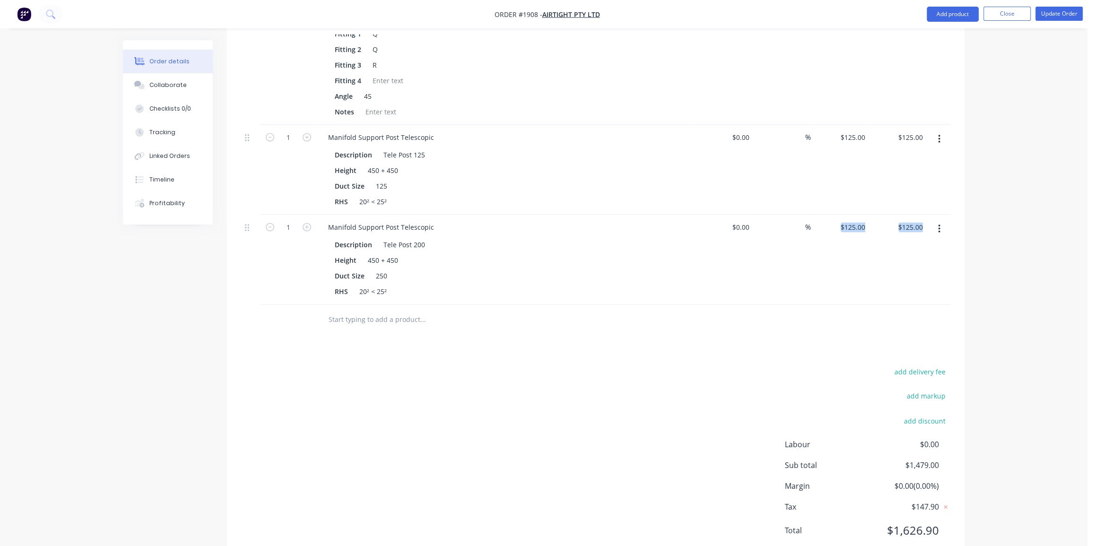
scroll to position [1095, 0]
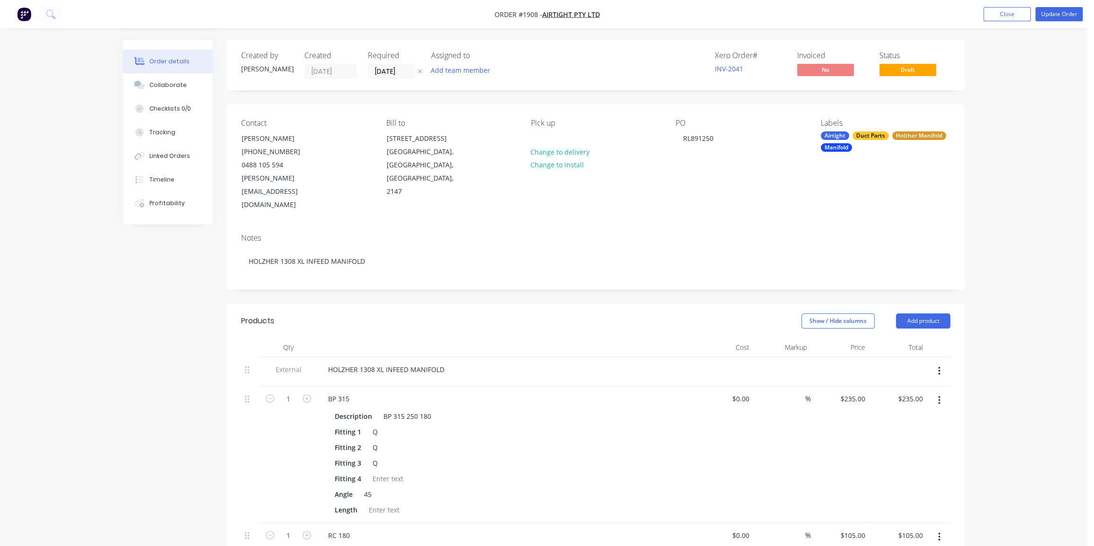
scroll to position [0, 0]
click at [1066, 14] on button "Update Order" at bounding box center [1058, 14] width 47 height 14
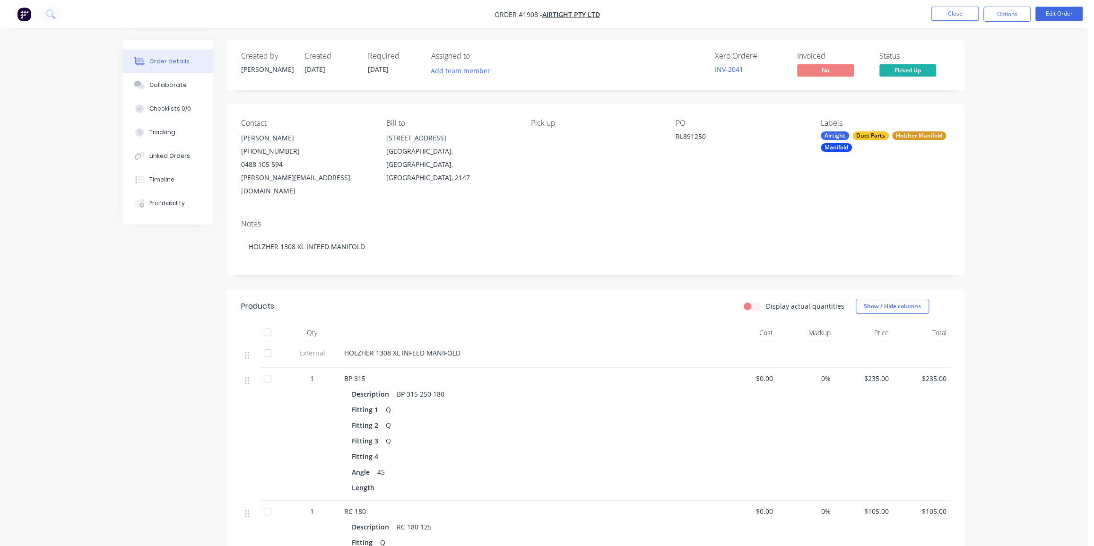
click at [1007, 12] on button "Options" at bounding box center [1006, 14] width 47 height 15
click at [973, 110] on div "Work Order" at bounding box center [978, 114] width 87 height 14
click at [983, 92] on div "Without pricing" at bounding box center [978, 95] width 87 height 14
click at [688, 66] on div "Xero Order # INV-2041 Invoiced No Status Picked Up" at bounding box center [738, 65] width 424 height 27
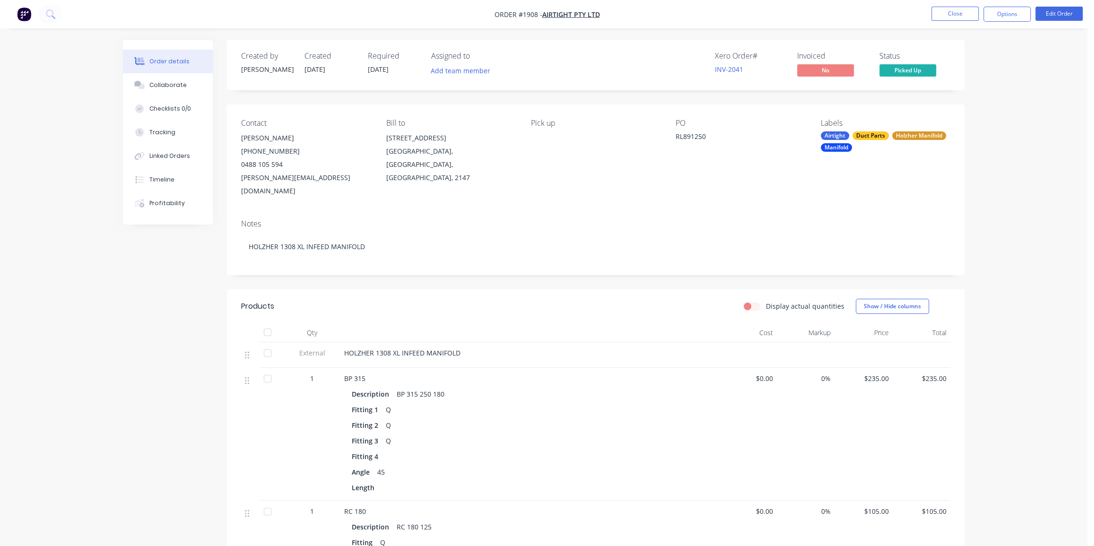
click at [1002, 16] on button "Options" at bounding box center [1006, 14] width 47 height 15
click at [963, 88] on div "Order Confirmation" at bounding box center [978, 95] width 87 height 14
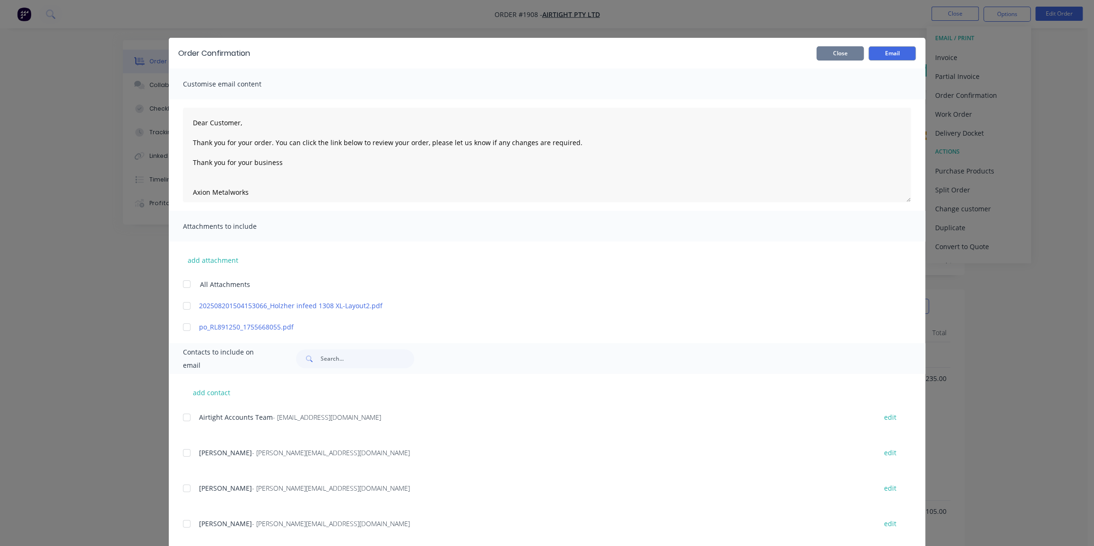
drag, startPoint x: 827, startPoint y: 55, endPoint x: 822, endPoint y: 61, distance: 8.1
click at [827, 54] on button "Close" at bounding box center [839, 53] width 47 height 14
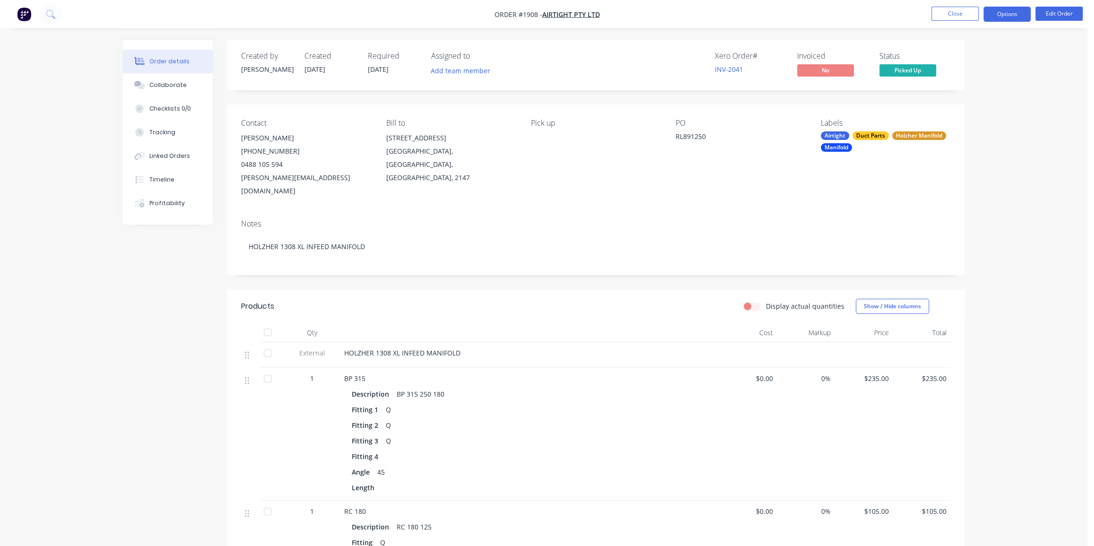
click at [1000, 12] on button "Options" at bounding box center [1006, 14] width 47 height 15
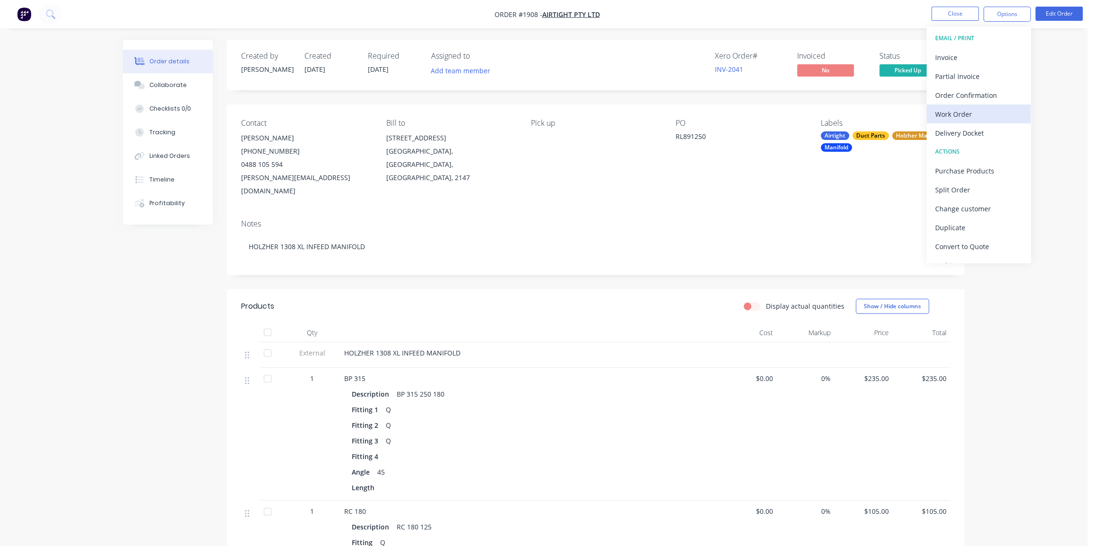
click at [972, 116] on div "Work Order" at bounding box center [978, 114] width 87 height 14
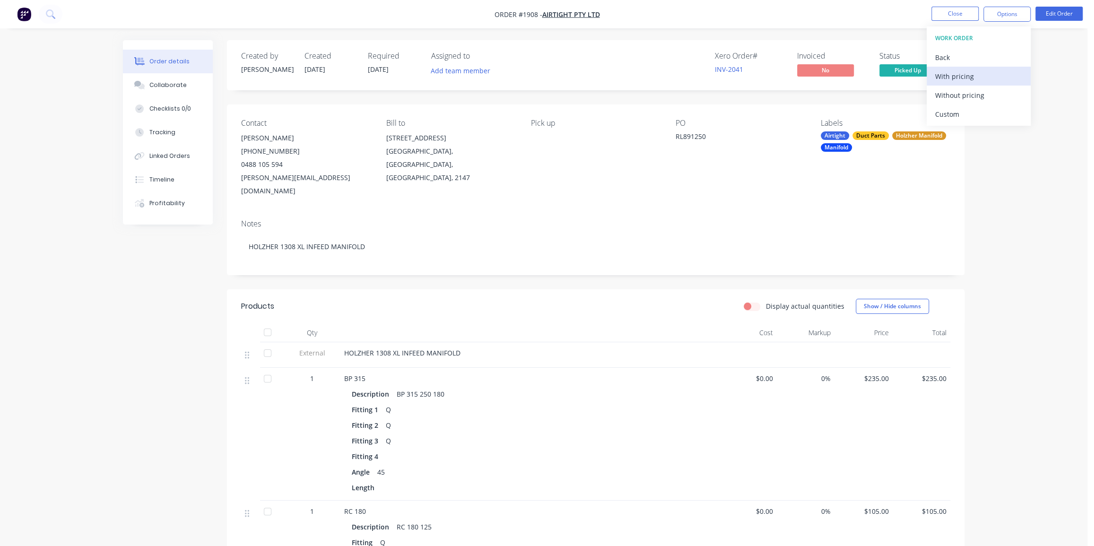
click at [967, 73] on div "With pricing" at bounding box center [978, 76] width 87 height 14
click at [958, 167] on div "Contact [PERSON_NAME] [PHONE_NUMBER] [EMAIL_ADDRESS][DOMAIN_NAME] Bill to [STRE…" at bounding box center [595, 157] width 737 height 107
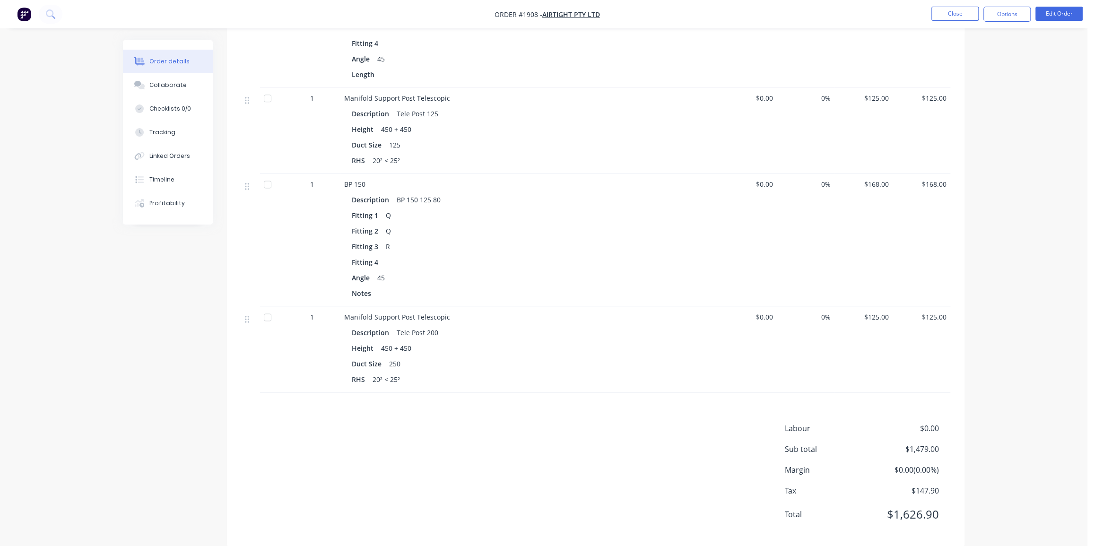
scroll to position [953, 0]
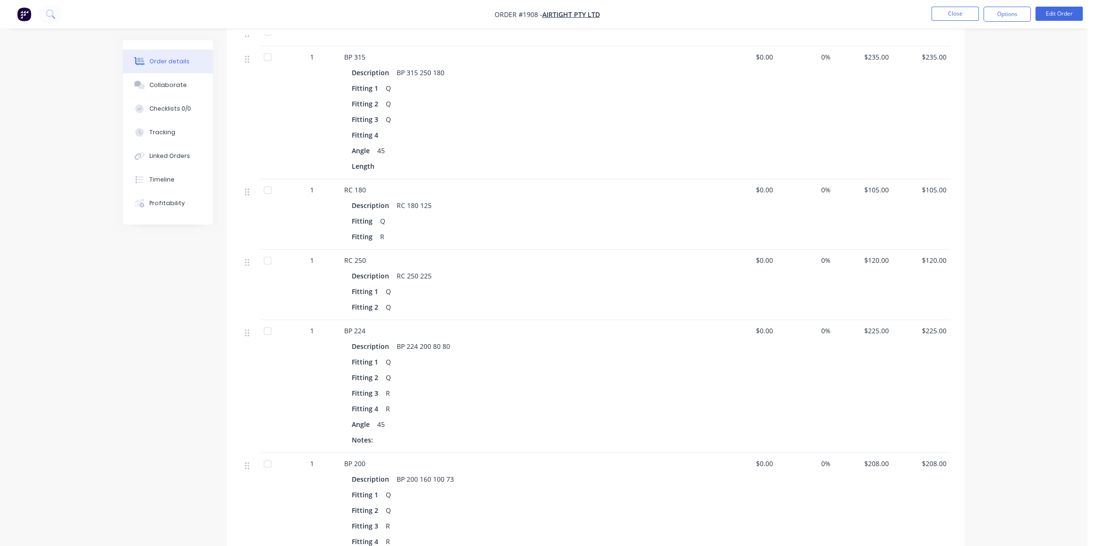
scroll to position [308, 0]
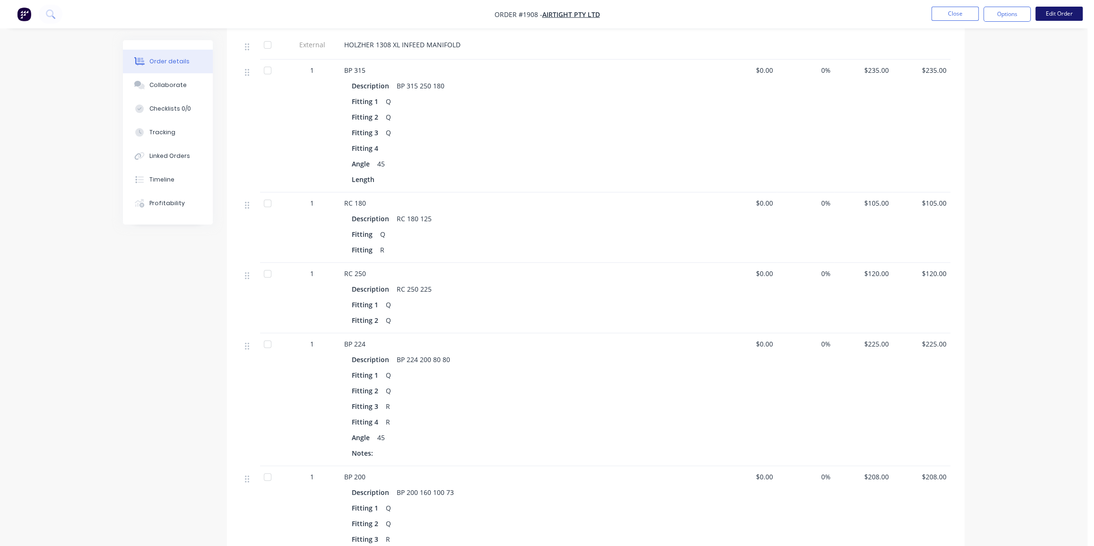
click at [1062, 13] on button "Edit Order" at bounding box center [1058, 14] width 47 height 14
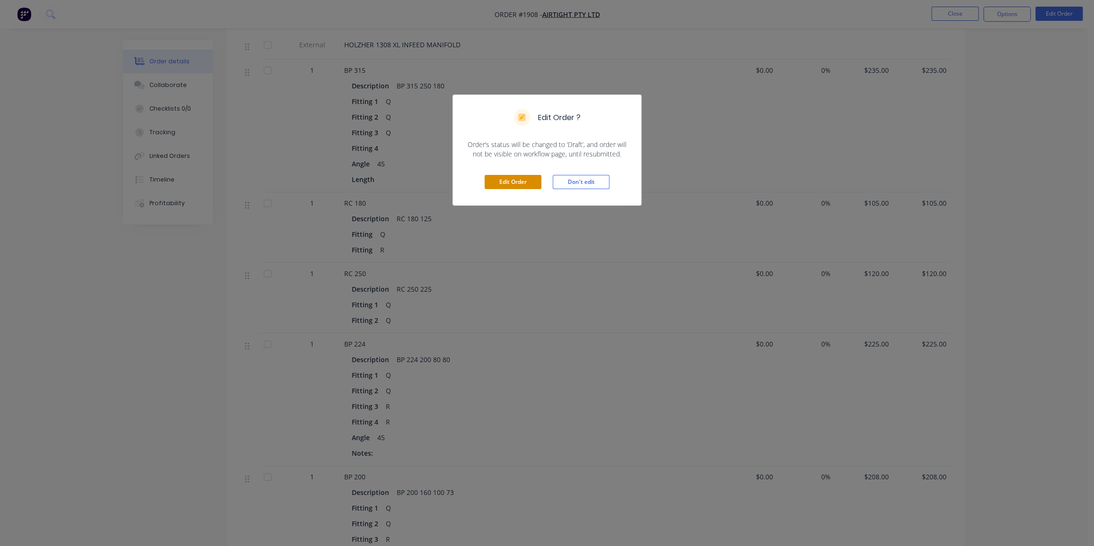
click at [524, 184] on button "Edit Order" at bounding box center [512, 182] width 57 height 14
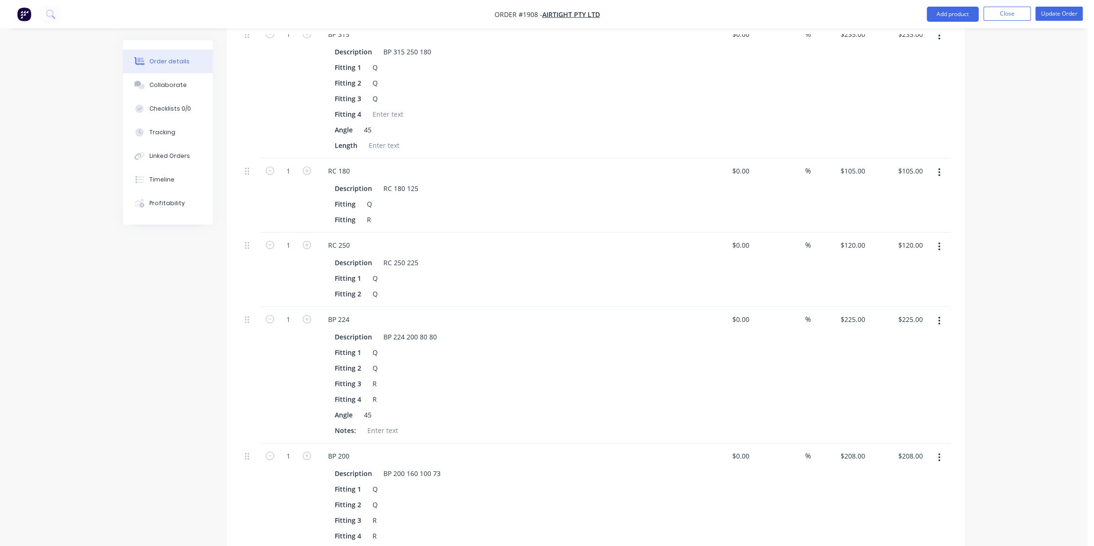
scroll to position [387, 0]
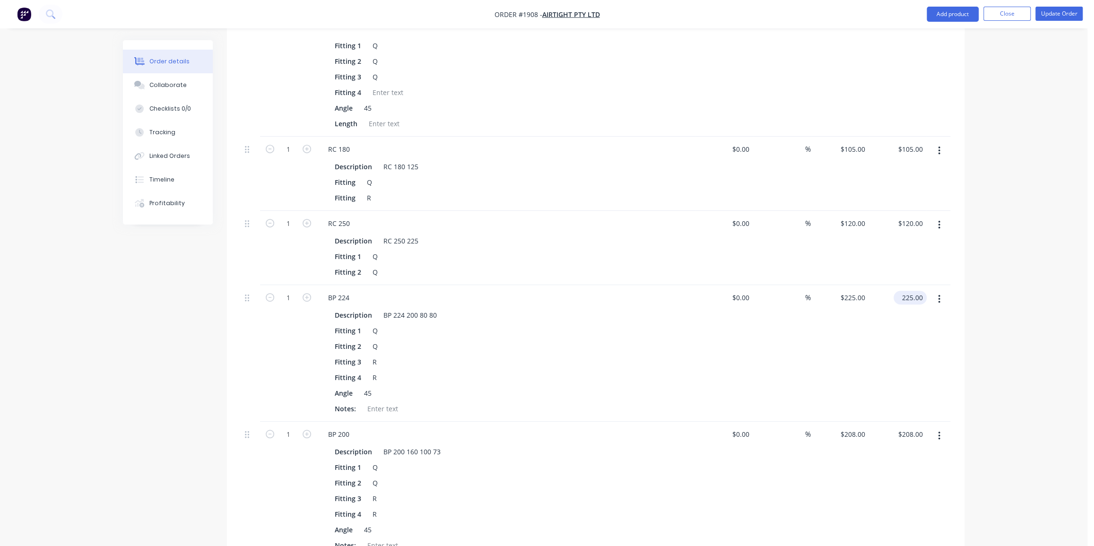
click at [914, 291] on input "225.00" at bounding box center [911, 298] width 29 height 14
type input "218"
click at [1012, 311] on div "Order details Collaborate Checklists 0/0 Tracking Linked Orders Timeline Profit…" at bounding box center [543, 447] width 1087 height 1669
type input "$218.00"
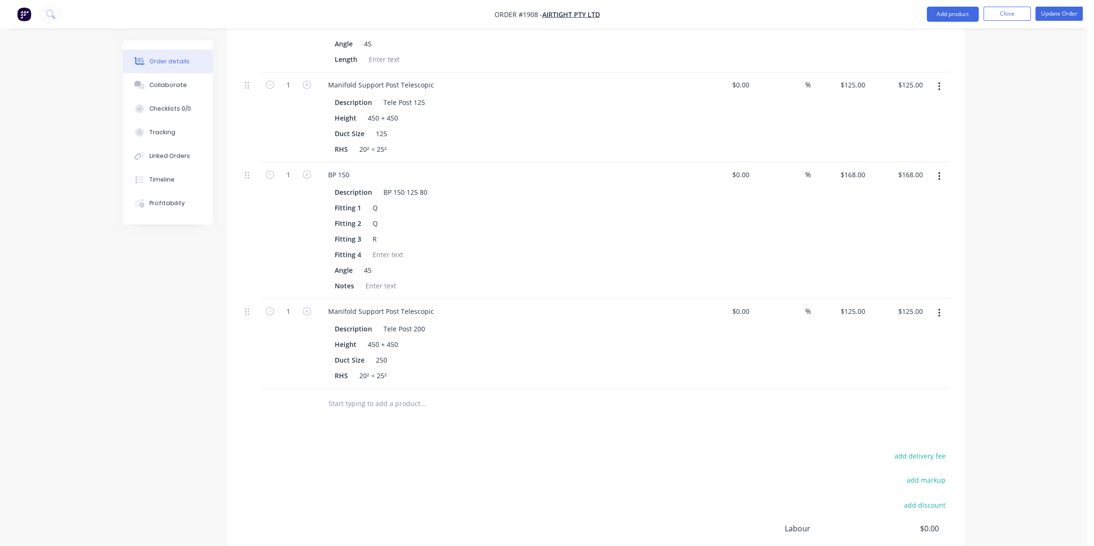
scroll to position [988, 0]
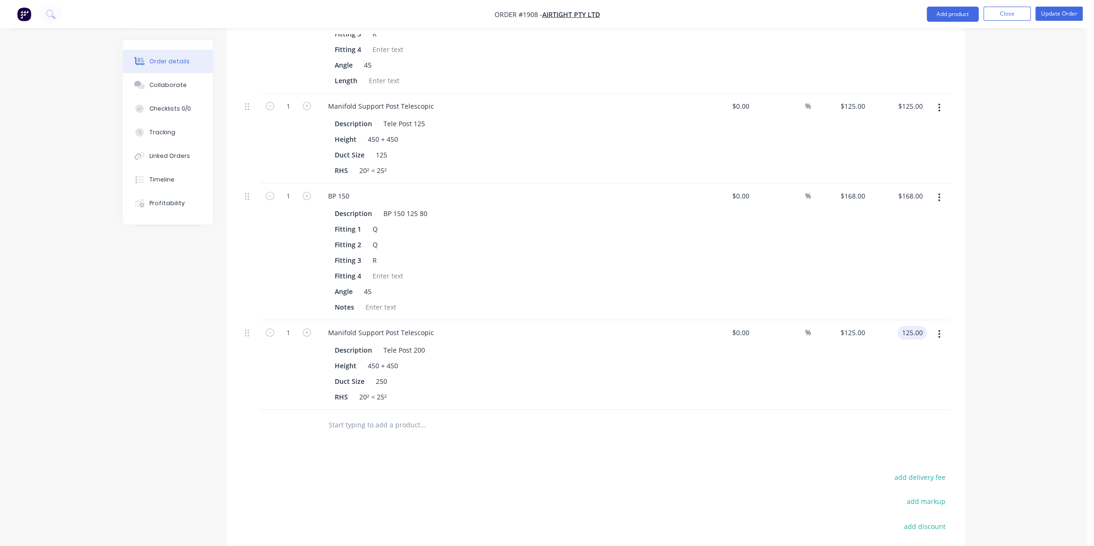
click at [908, 326] on input "125.00" at bounding box center [914, 333] width 26 height 14
type input "150"
type input "$150.00"
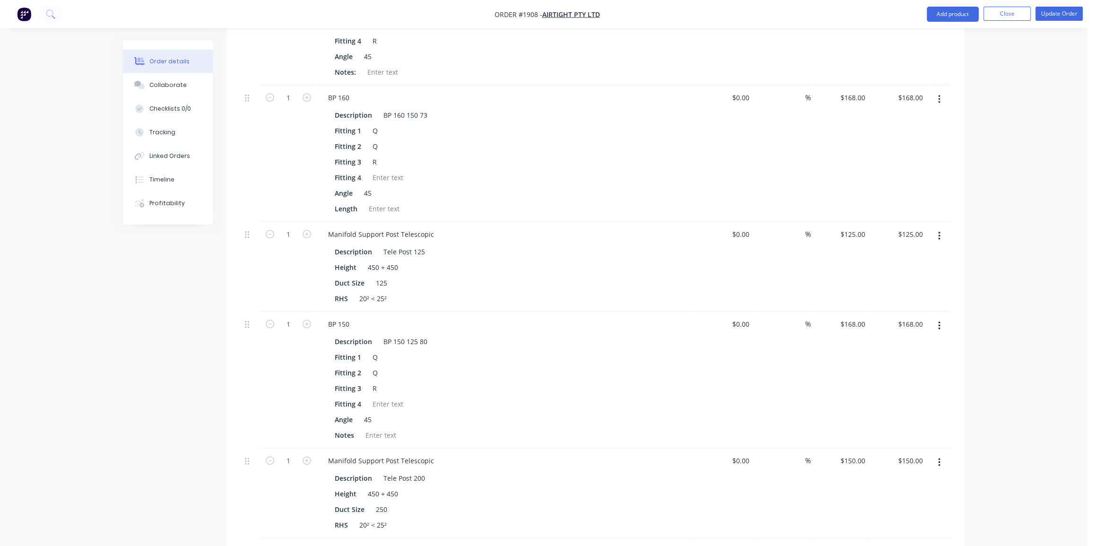
scroll to position [859, 0]
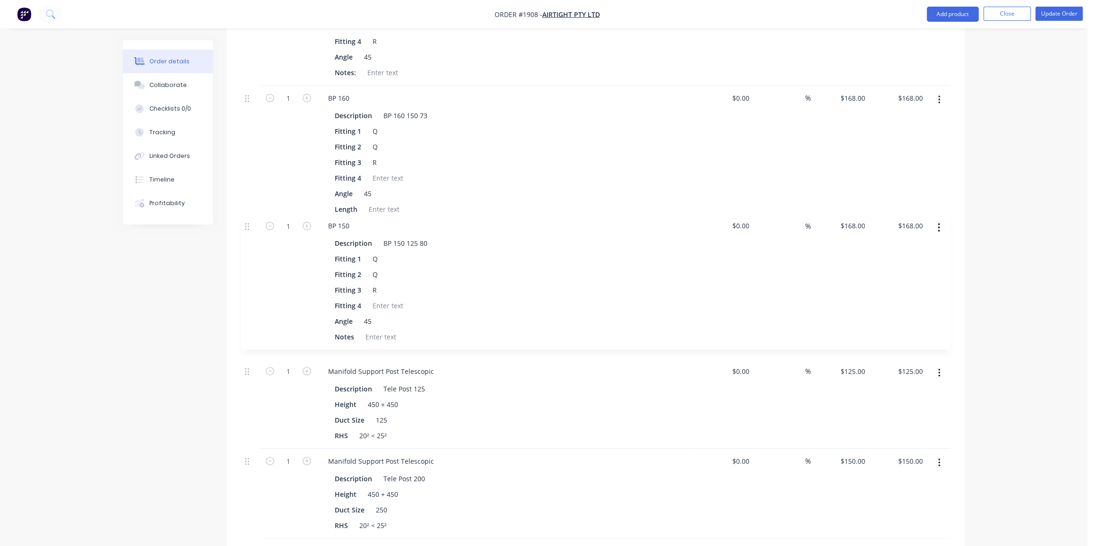
drag, startPoint x: 246, startPoint y: 298, endPoint x: 246, endPoint y: 224, distance: 73.3
click at [246, 224] on div "External HOLZHER 1308 XL INFEED MANIFOLD 1 BP 315 Description BP 315 250 180 Fi…" at bounding box center [595, 18] width 709 height 1040
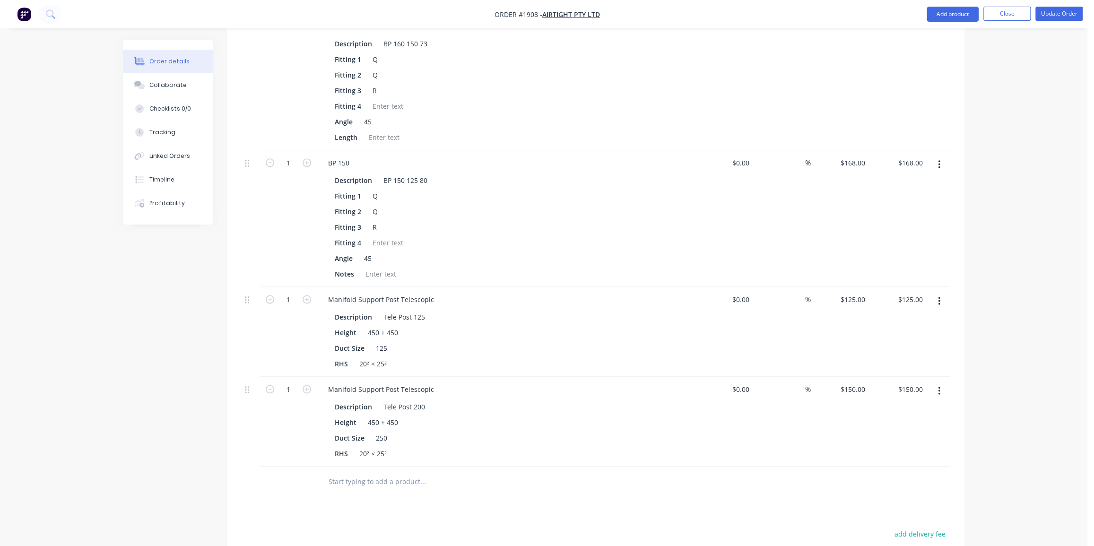
scroll to position [945, 0]
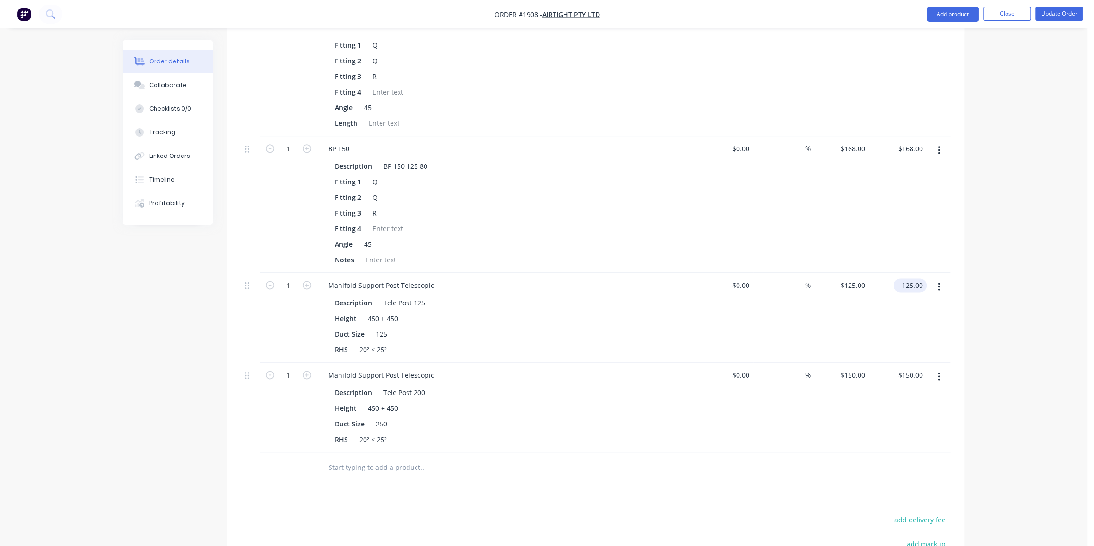
click at [902, 278] on div "125.00 $125.00" at bounding box center [911, 285] width 29 height 14
type input "135"
type input "$135.00"
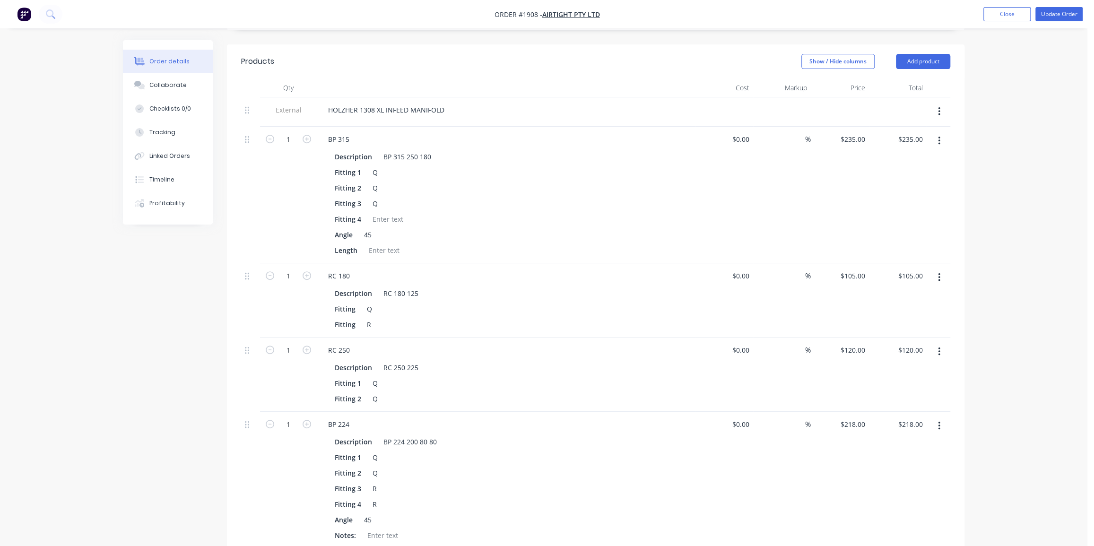
scroll to position [215, 0]
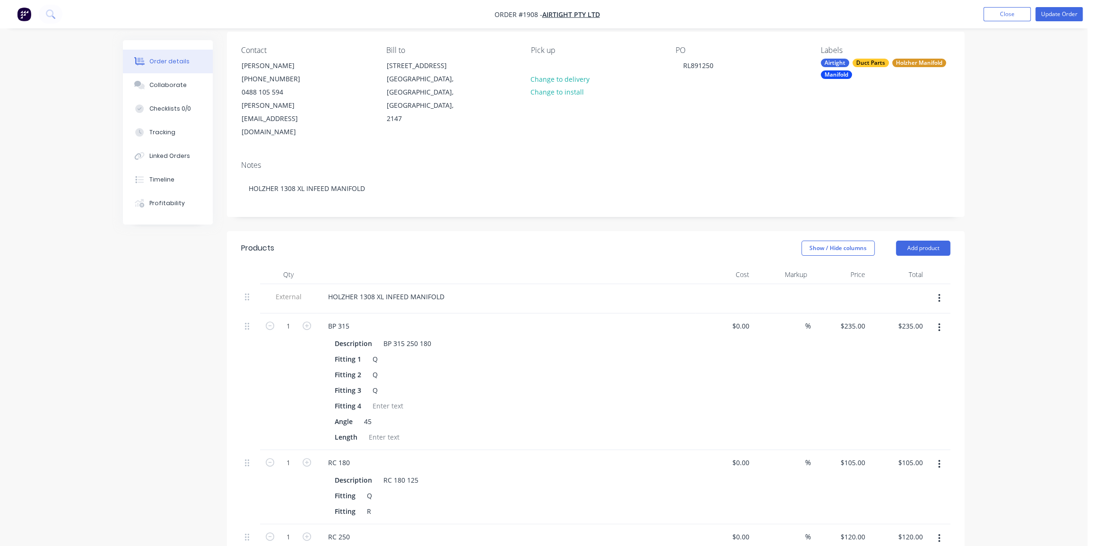
scroll to position [0, 0]
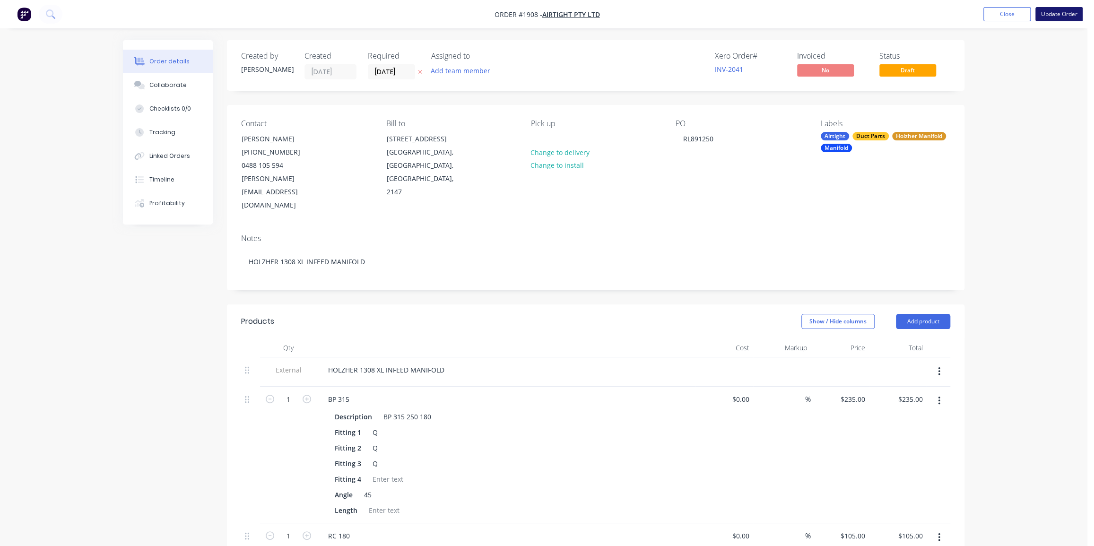
click at [1059, 17] on button "Update Order" at bounding box center [1058, 14] width 47 height 14
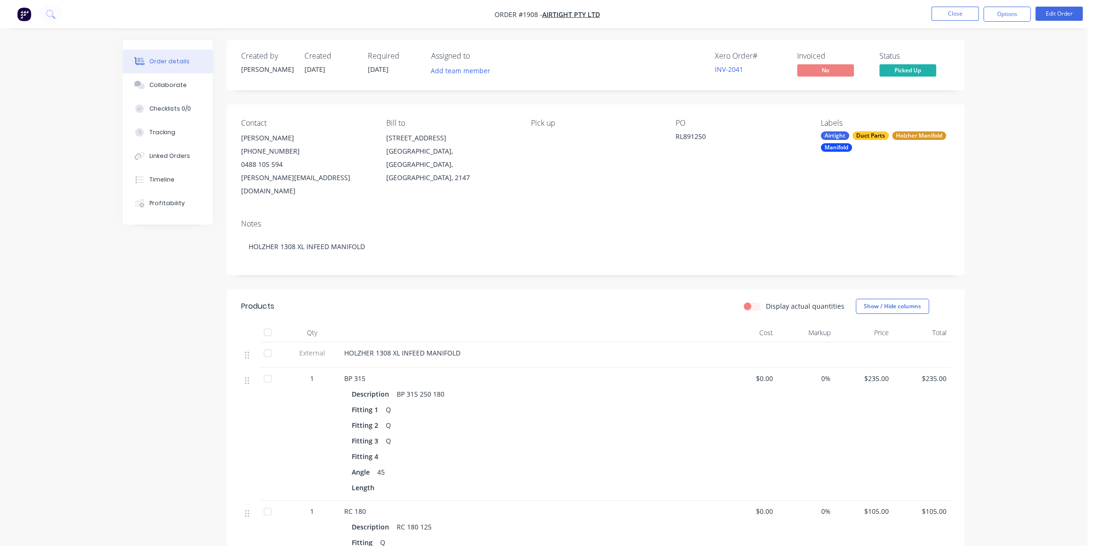
drag, startPoint x: 957, startPoint y: 14, endPoint x: 987, endPoint y: 92, distance: 83.8
click at [958, 13] on button "Close" at bounding box center [954, 14] width 47 height 14
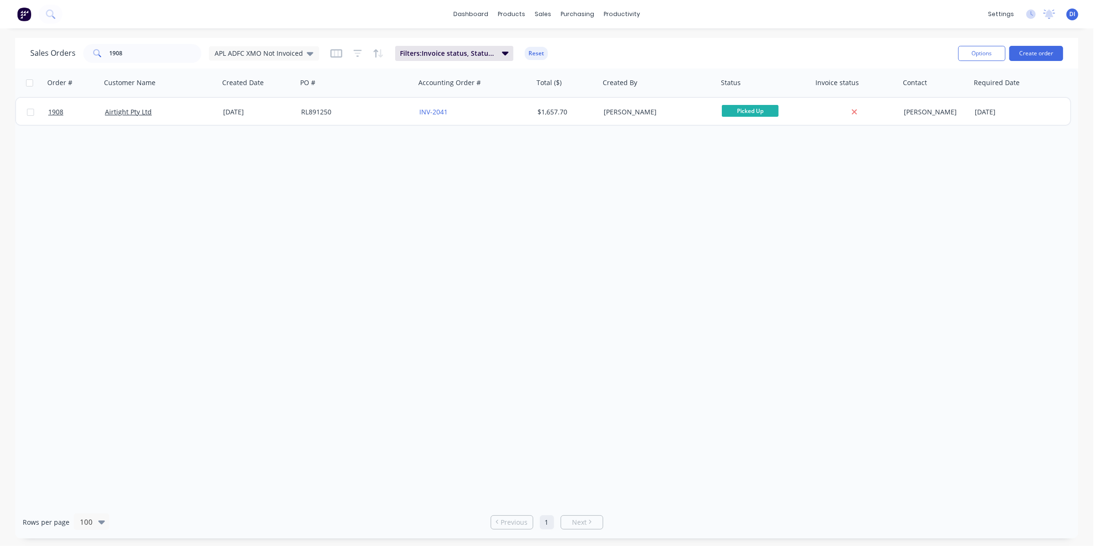
click at [918, 211] on div "Order # Customer Name Created Date PO # Accounting Order # Total ($) Created By…" at bounding box center [546, 287] width 1063 height 437
click at [128, 52] on input "1908" at bounding box center [156, 53] width 92 height 19
click at [118, 55] on input "1908" at bounding box center [156, 53] width 92 height 19
click at [124, 51] on input "19627" at bounding box center [156, 53] width 92 height 19
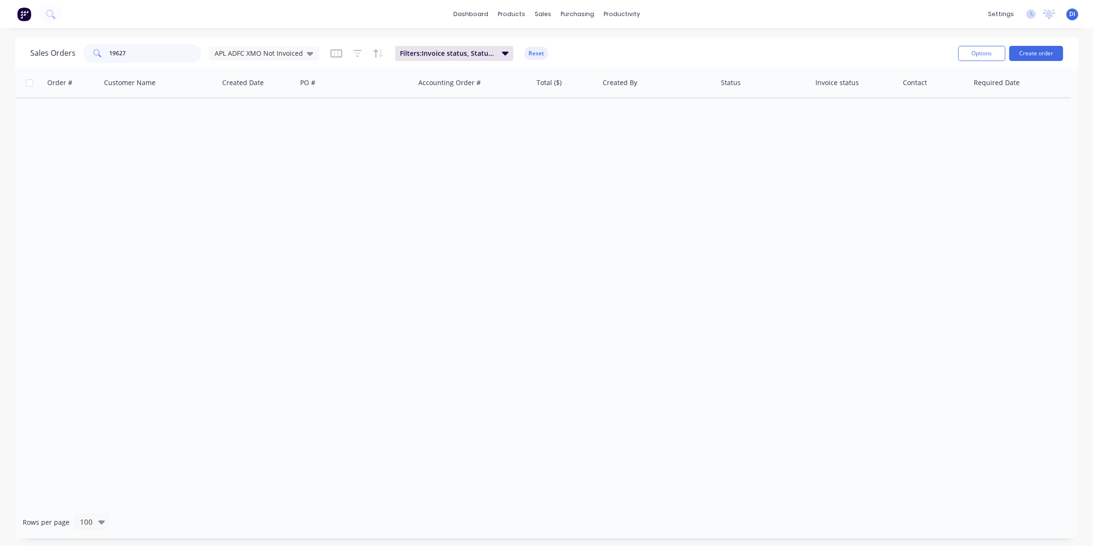
click at [124, 51] on input "19627" at bounding box center [156, 53] width 92 height 19
type input "1927"
click at [276, 53] on span "APL ADFC XMO Not Invoiced" at bounding box center [259, 53] width 88 height 10
click at [265, 204] on button "Standard View" at bounding box center [266, 209] width 108 height 11
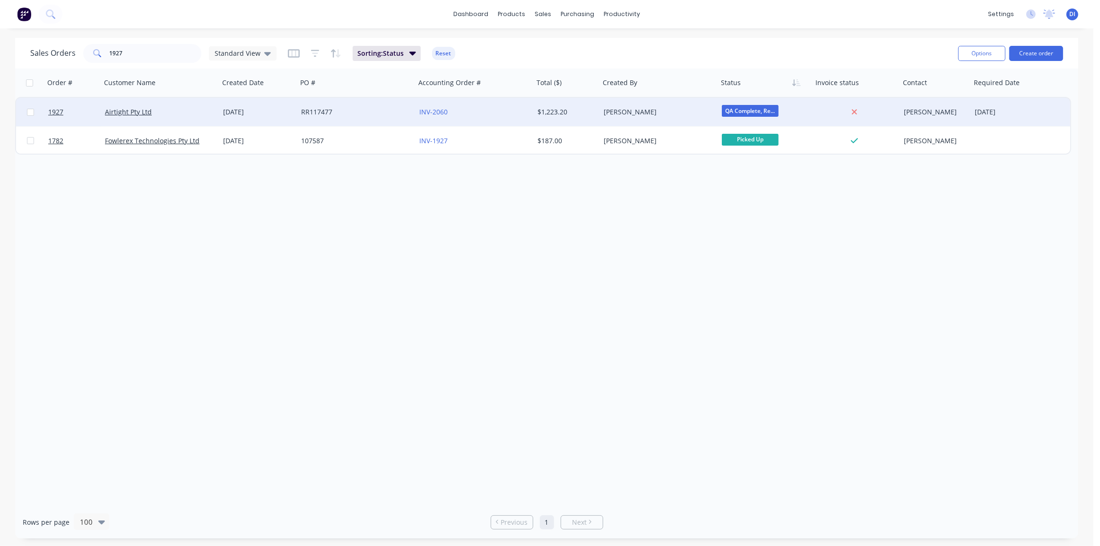
click at [610, 103] on div "[PERSON_NAME]" at bounding box center [659, 112] width 118 height 28
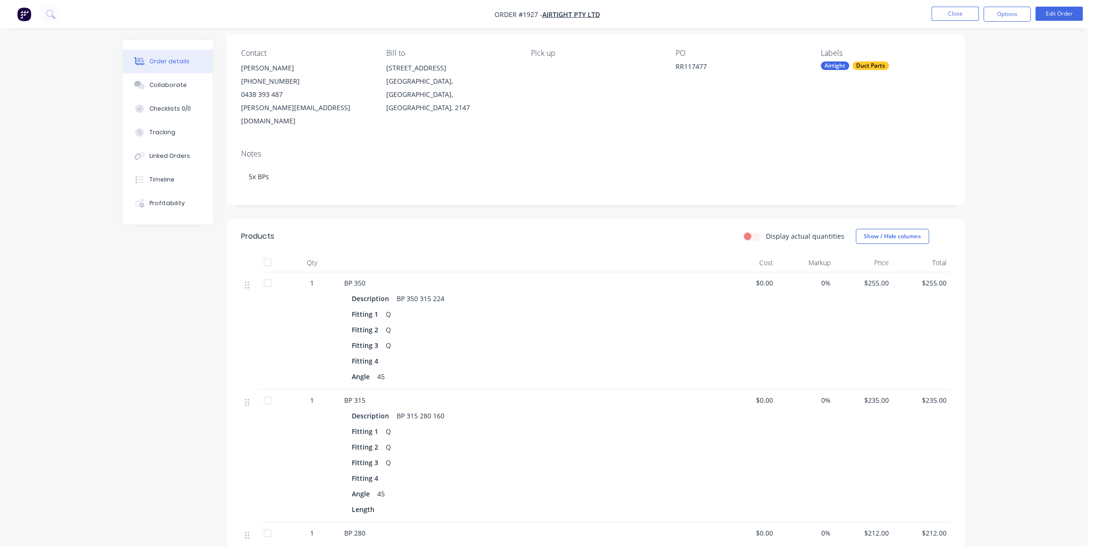
scroll to position [52, 0]
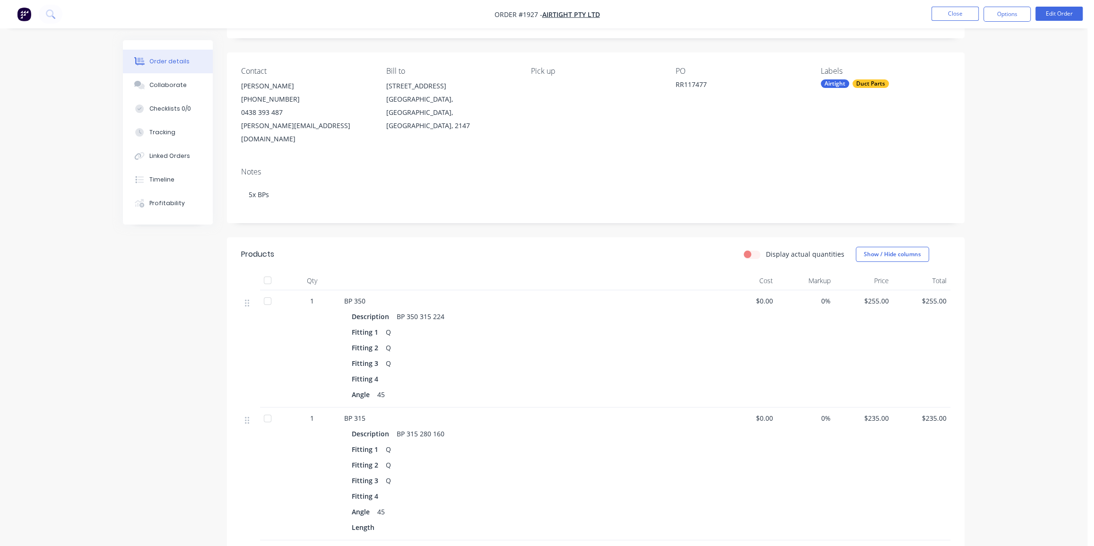
click at [1025, 165] on div "Order details Collaborate Checklists 0/0 Tracking Linked Orders Timeline Profit…" at bounding box center [543, 512] width 1087 height 1128
click at [1007, 240] on div "Order details Collaborate Checklists 0/0 Tracking Linked Orders Timeline Profit…" at bounding box center [543, 512] width 1087 height 1128
click at [182, 80] on button "Collaborate" at bounding box center [168, 85] width 90 height 24
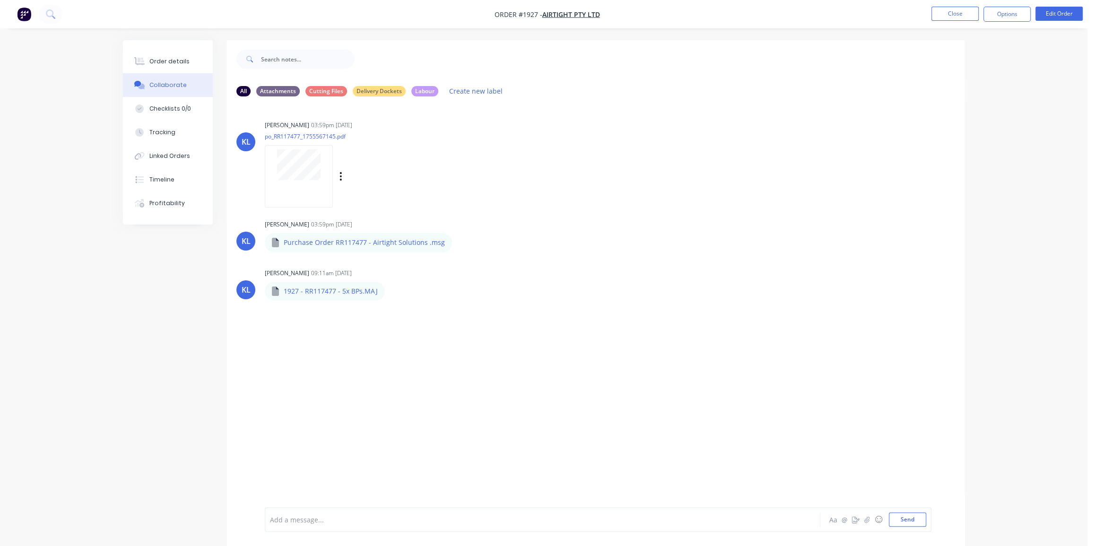
click at [323, 176] on div at bounding box center [299, 164] width 60 height 31
click at [162, 65] on div "Order details" at bounding box center [169, 61] width 40 height 9
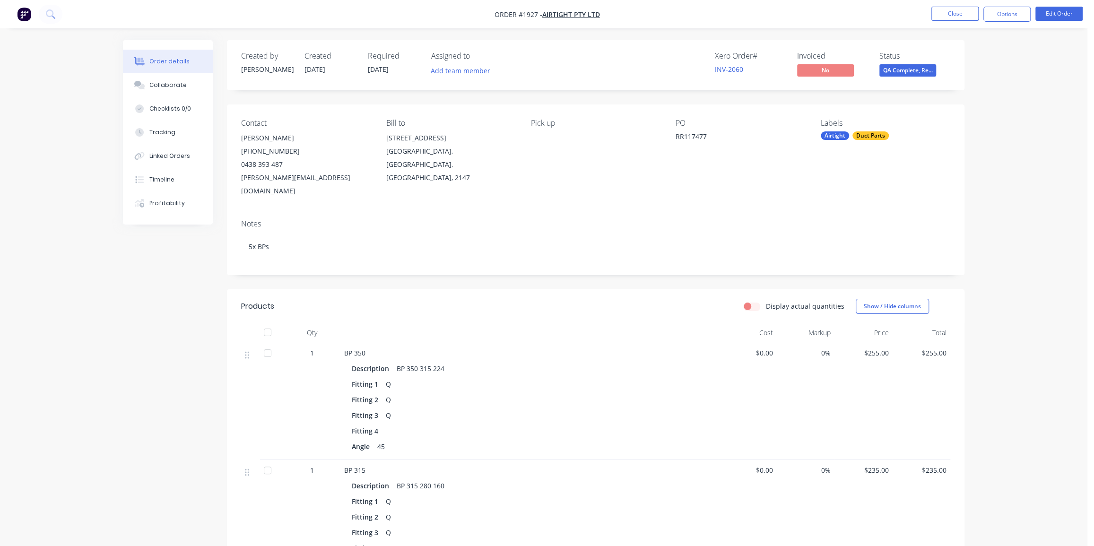
click at [123, 50] on button "Order details" at bounding box center [168, 62] width 90 height 24
click at [919, 69] on span "QA Complete, Re..." at bounding box center [907, 70] width 57 height 12
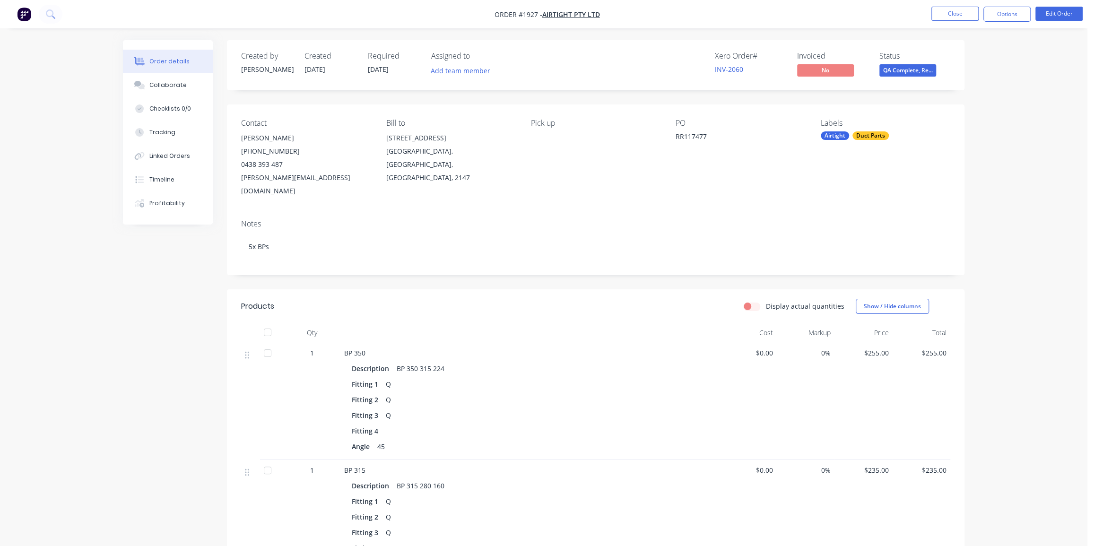
click at [151, 85] on div "Collaborate" at bounding box center [167, 85] width 37 height 9
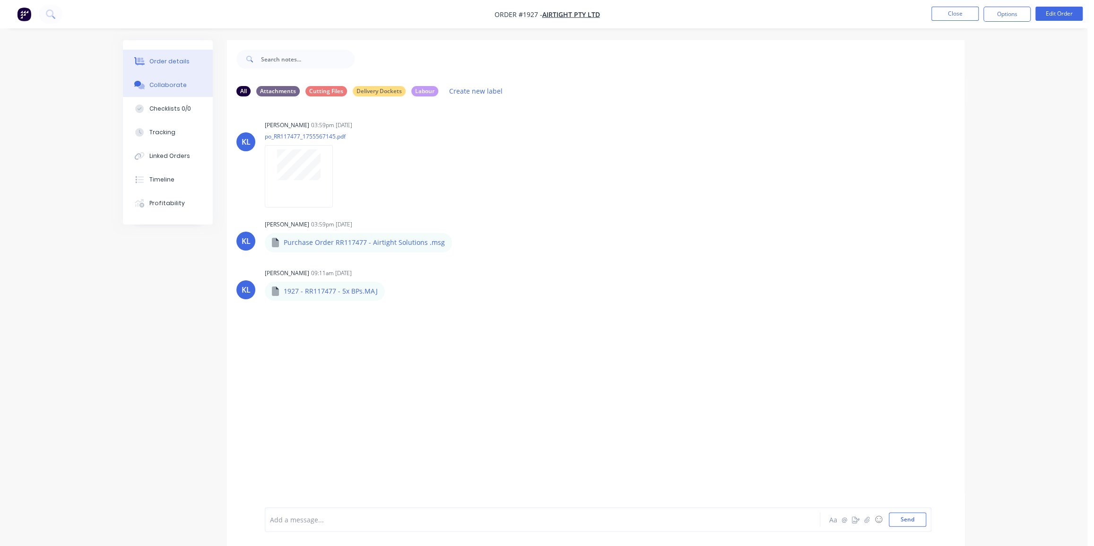
click at [154, 56] on button "Order details" at bounding box center [168, 62] width 90 height 24
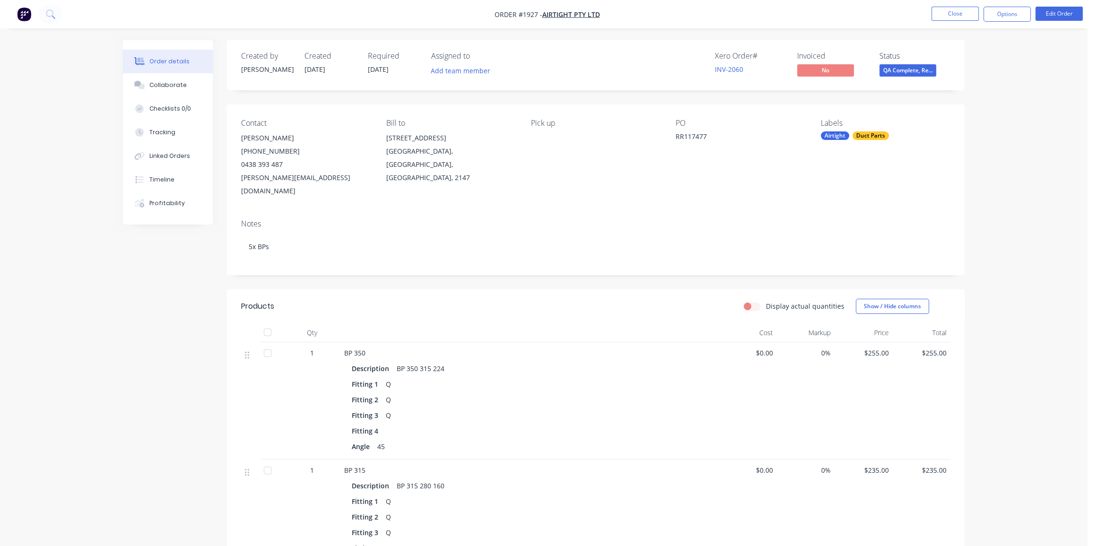
click at [695, 137] on div "RR117477" at bounding box center [734, 137] width 118 height 13
copy div "RR117477"
click at [689, 138] on div "RR117477" at bounding box center [734, 137] width 118 height 13
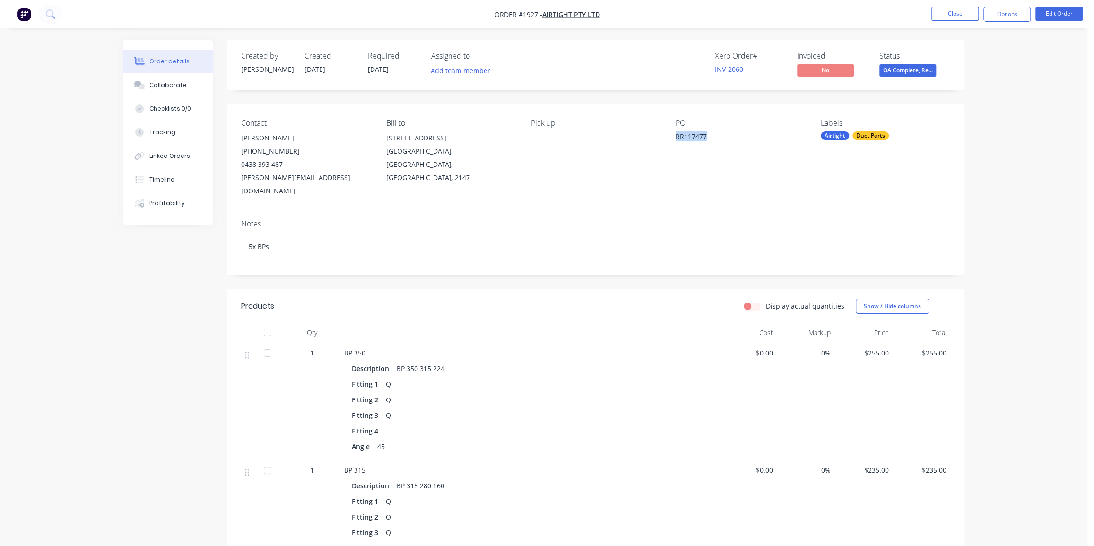
click at [689, 138] on div "RR117477" at bounding box center [734, 137] width 118 height 13
copy div "RR117477"
drag, startPoint x: 1019, startPoint y: 53, endPoint x: 1012, endPoint y: 38, distance: 16.5
click at [1009, 15] on button "Options" at bounding box center [1006, 14] width 47 height 15
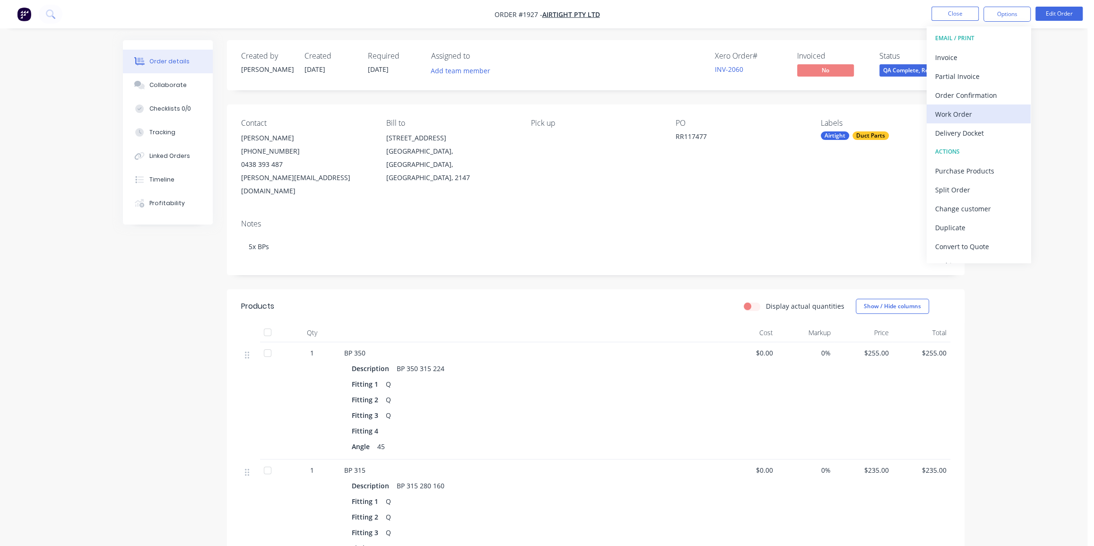
click at [963, 113] on div "Work Order" at bounding box center [978, 114] width 87 height 14
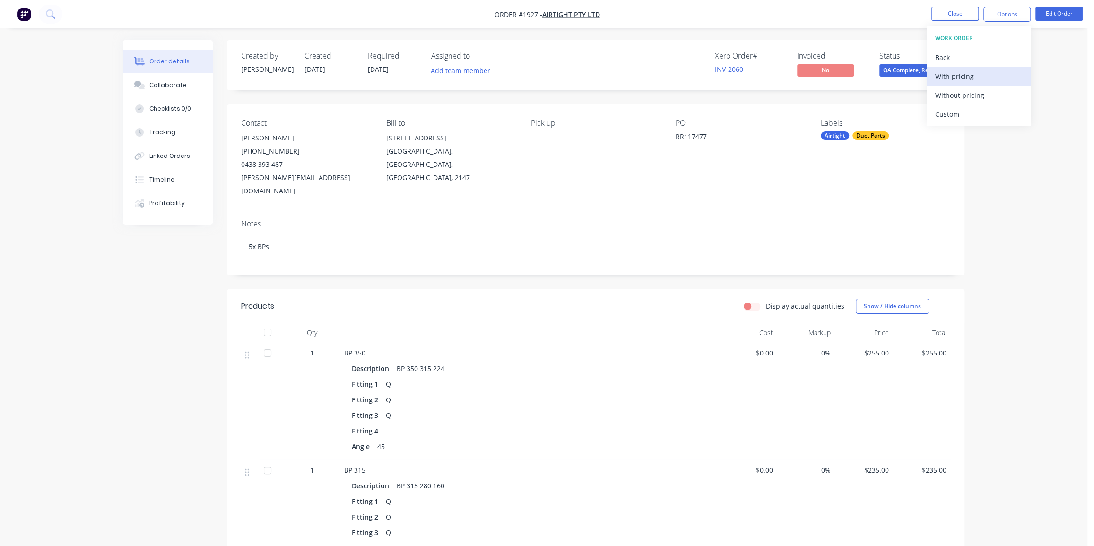
click at [961, 75] on div "With pricing" at bounding box center [978, 76] width 87 height 14
click at [948, 14] on button "Close" at bounding box center [954, 14] width 47 height 14
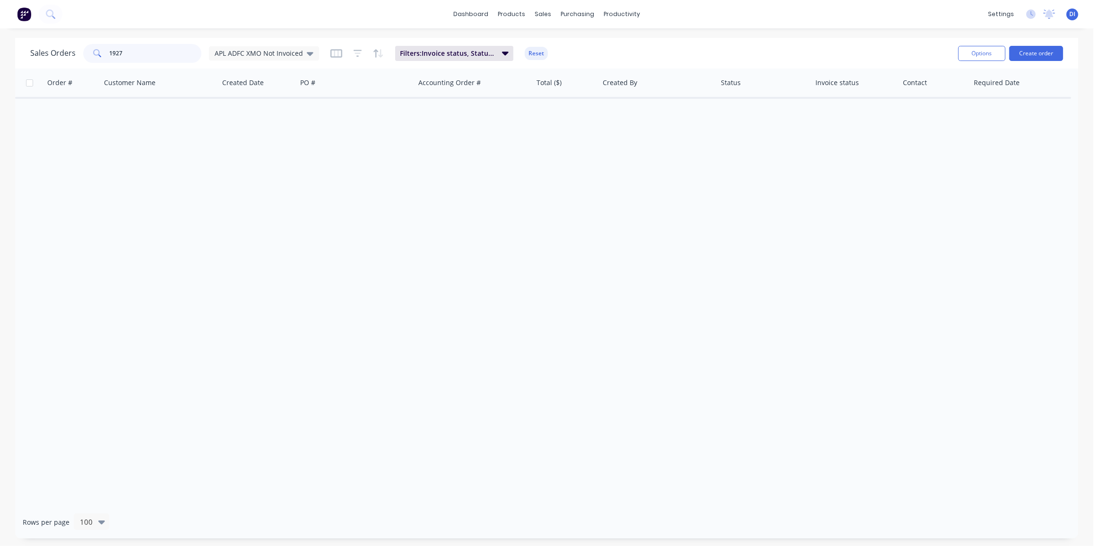
click at [120, 54] on input "1927" at bounding box center [156, 53] width 92 height 19
click at [281, 56] on span "APL ADFC XMO Not Invoiced" at bounding box center [259, 53] width 88 height 10
click at [249, 210] on button "Standard View" at bounding box center [266, 209] width 108 height 11
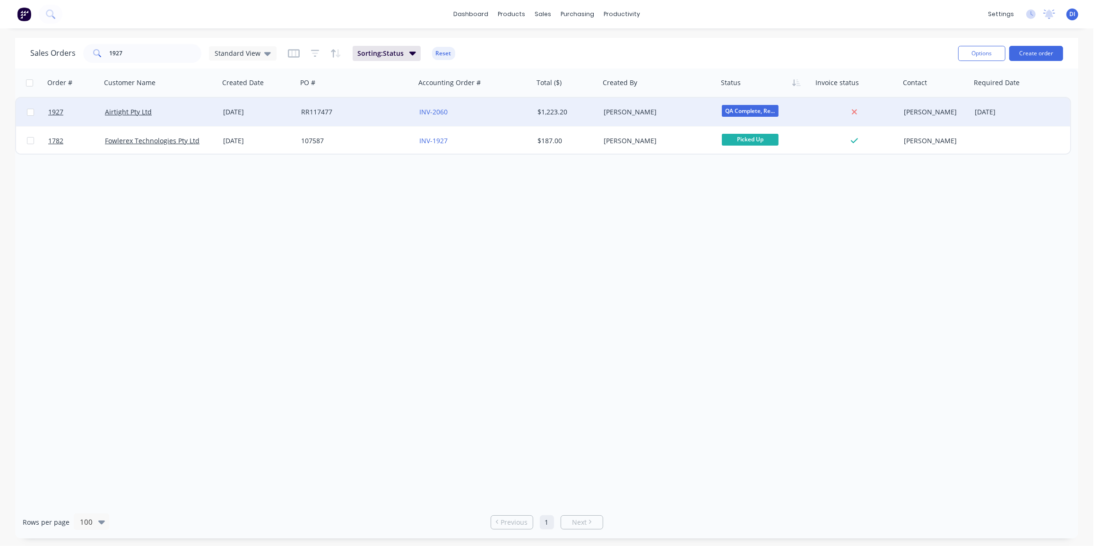
click at [647, 113] on div "[PERSON_NAME]" at bounding box center [656, 111] width 105 height 9
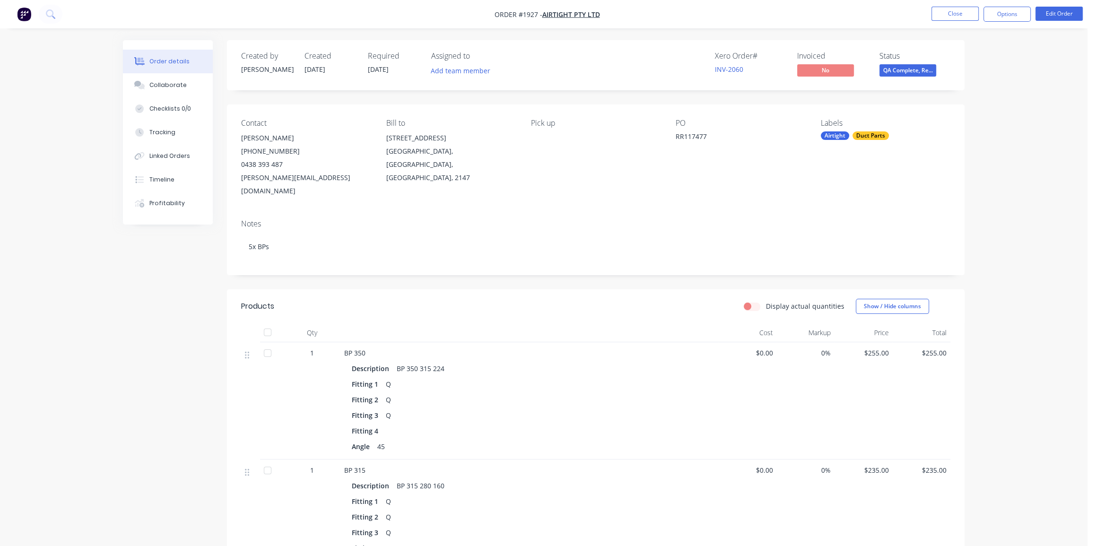
click at [913, 67] on span "QA Complete, Re..." at bounding box center [907, 70] width 57 height 12
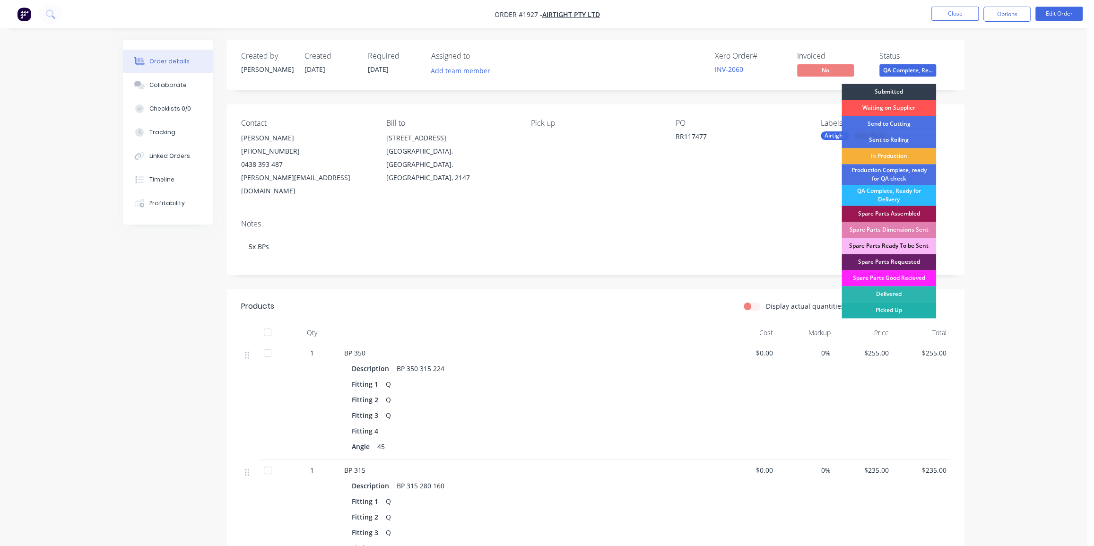
click at [882, 312] on div "Picked Up" at bounding box center [888, 310] width 95 height 16
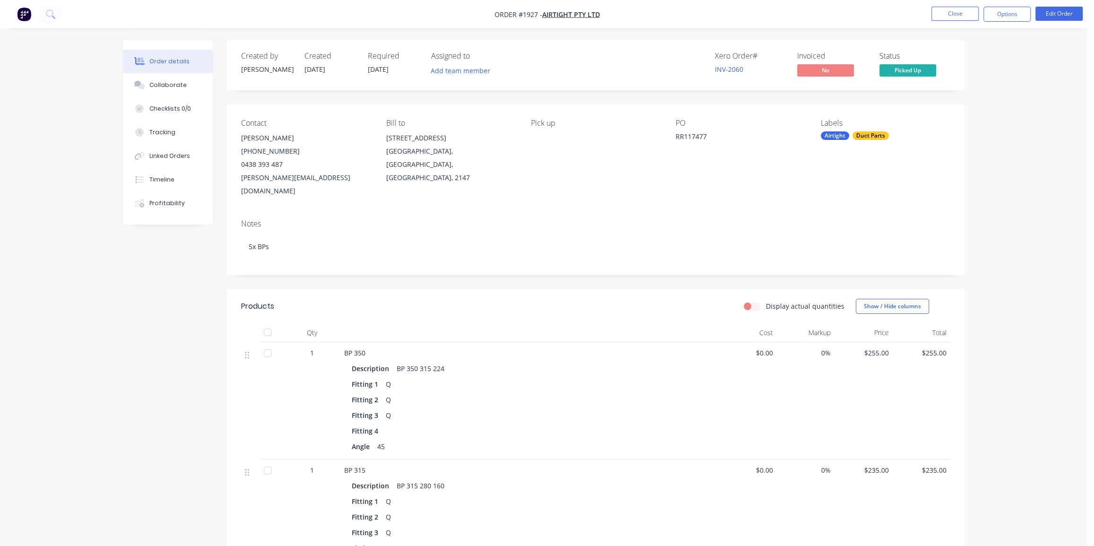
drag, startPoint x: 1033, startPoint y: 106, endPoint x: 1033, endPoint y: 96, distance: 9.9
click at [961, 9] on button "Close" at bounding box center [954, 14] width 47 height 14
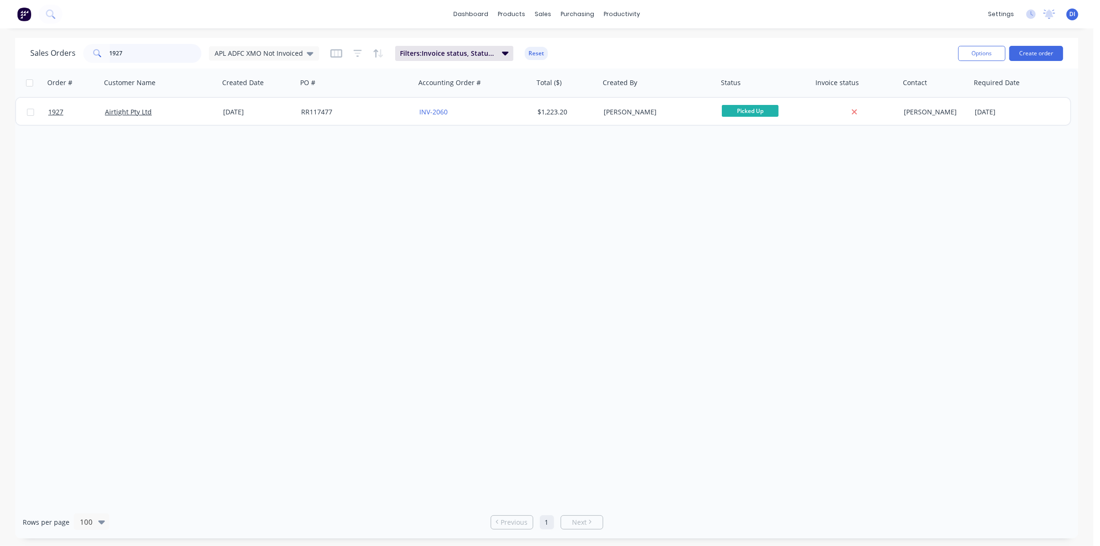
click at [112, 56] on input "1927" at bounding box center [156, 53] width 92 height 19
type input "1941"
click at [240, 57] on div "APL ADFC XMO Not Invoiced" at bounding box center [264, 53] width 110 height 14
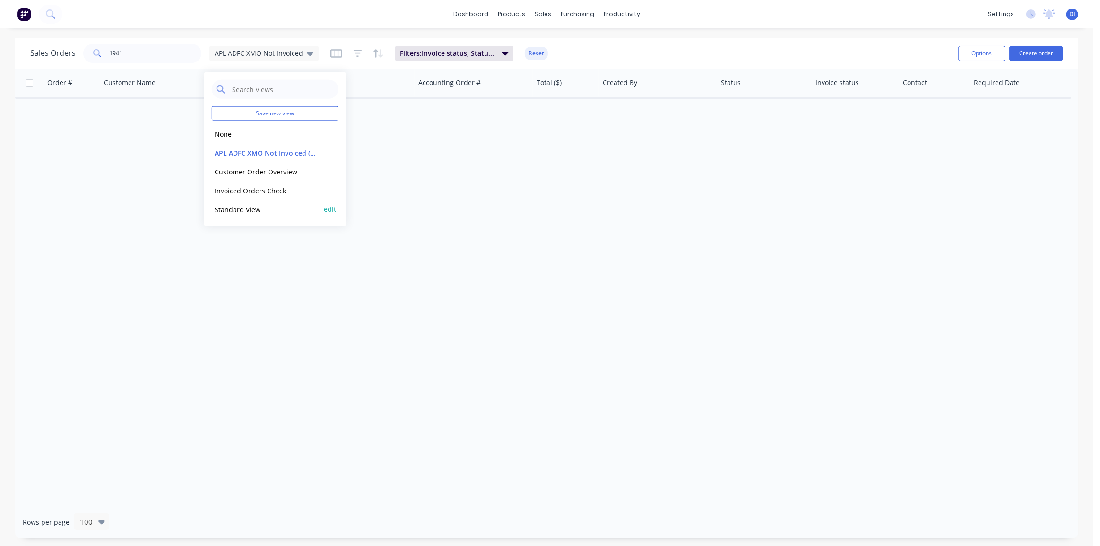
click at [247, 207] on button "Standard View" at bounding box center [266, 209] width 108 height 11
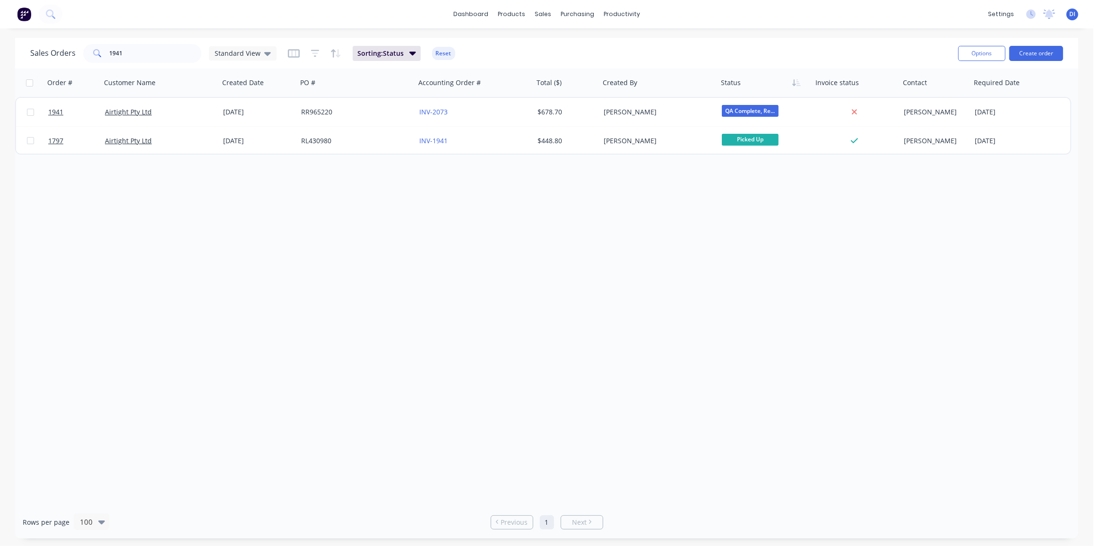
click at [613, 257] on div "Order # Customer Name Created Date PO # Accounting Order # Total ($) Created By…" at bounding box center [546, 287] width 1063 height 437
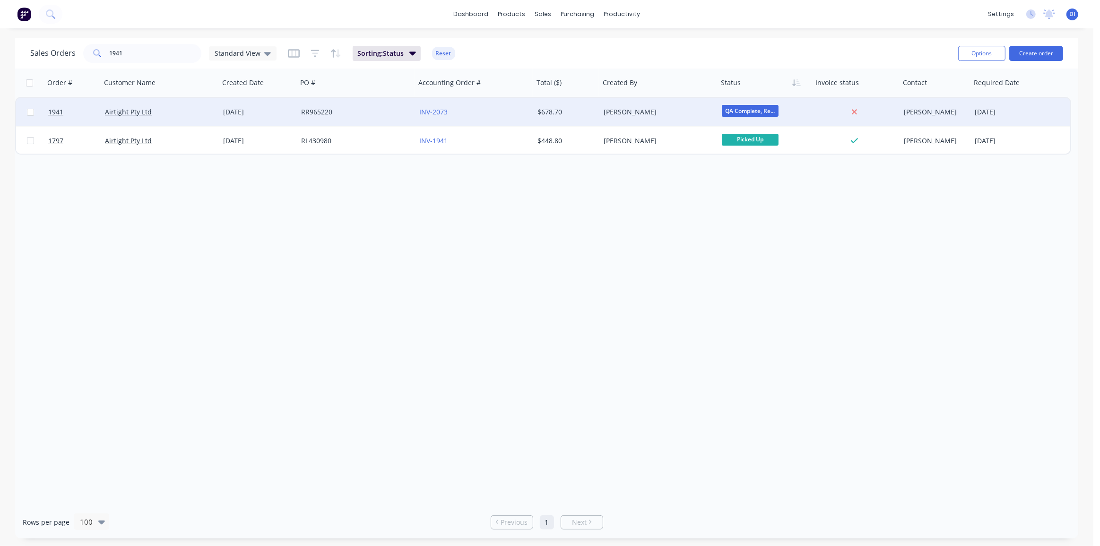
click at [604, 112] on div "[PERSON_NAME]" at bounding box center [656, 111] width 105 height 9
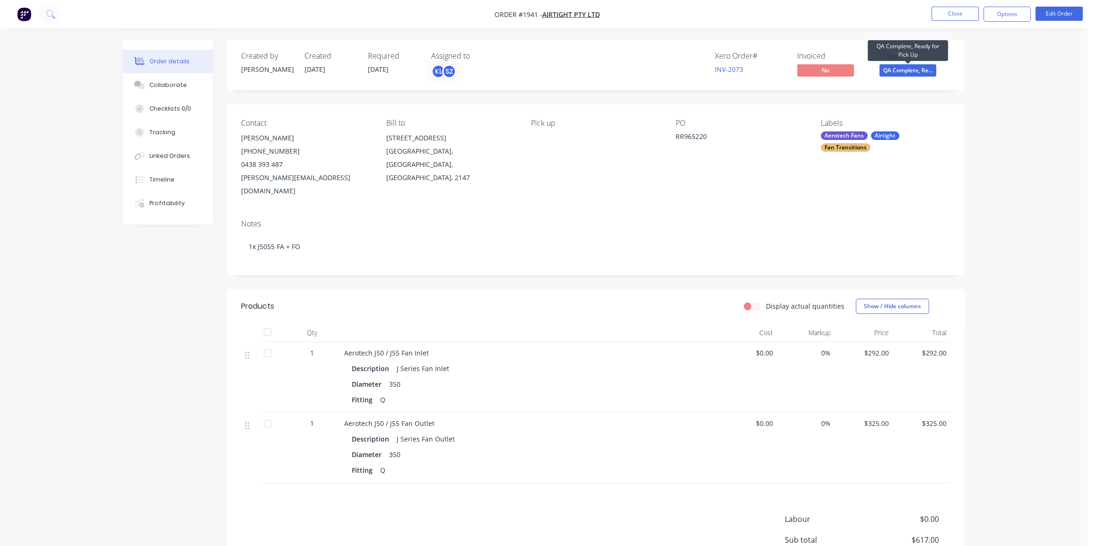
click at [915, 67] on span "QA Complete, Re..." at bounding box center [907, 70] width 57 height 12
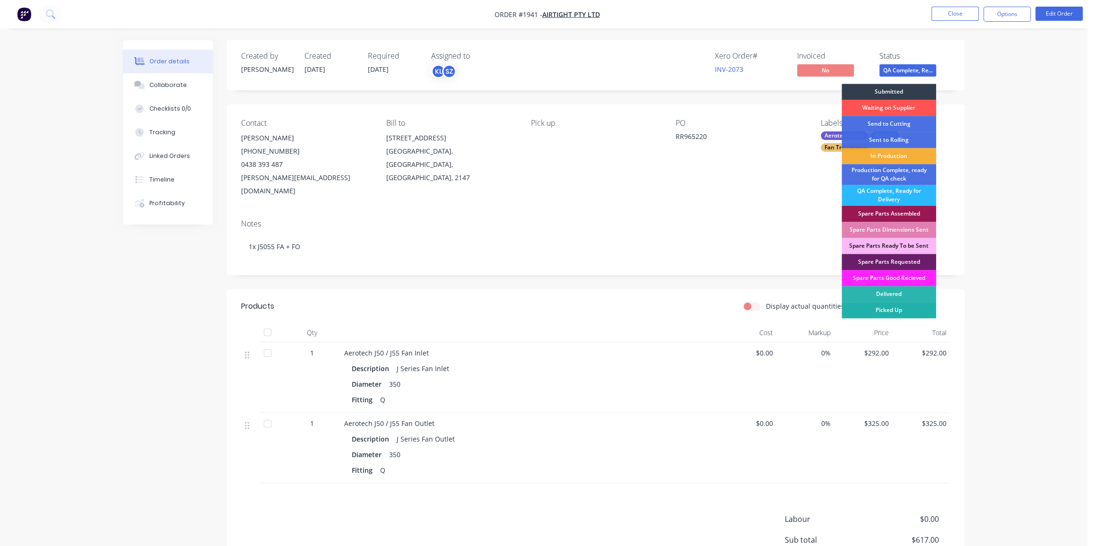
click at [898, 308] on div "Picked Up" at bounding box center [888, 310] width 95 height 16
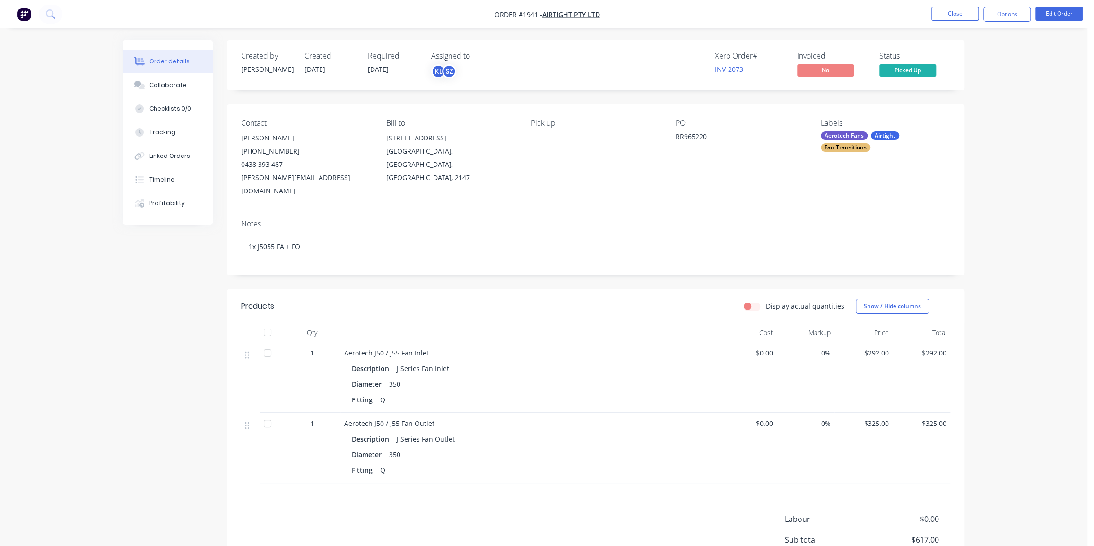
click at [1023, 183] on div "Order details Collaborate Checklists 0/0 Tracking Linked Orders Timeline Profit…" at bounding box center [543, 325] width 1087 height 651
click at [46, 90] on div "Order details Collaborate Checklists 0/0 Tracking Linked Orders Timeline Profit…" at bounding box center [543, 325] width 1087 height 651
click at [223, 60] on div "Order details Collaborate Checklists 0/0 Tracking Linked Orders Timeline Profit…" at bounding box center [175, 132] width 104 height 184
click at [1007, 71] on div "Order details Collaborate Checklists 0/0 Tracking Linked Orders Timeline Profit…" at bounding box center [543, 325] width 1087 height 651
click at [1010, 75] on div "Order details Collaborate Checklists 0/0 Tracking Linked Orders Timeline Profit…" at bounding box center [543, 325] width 1087 height 651
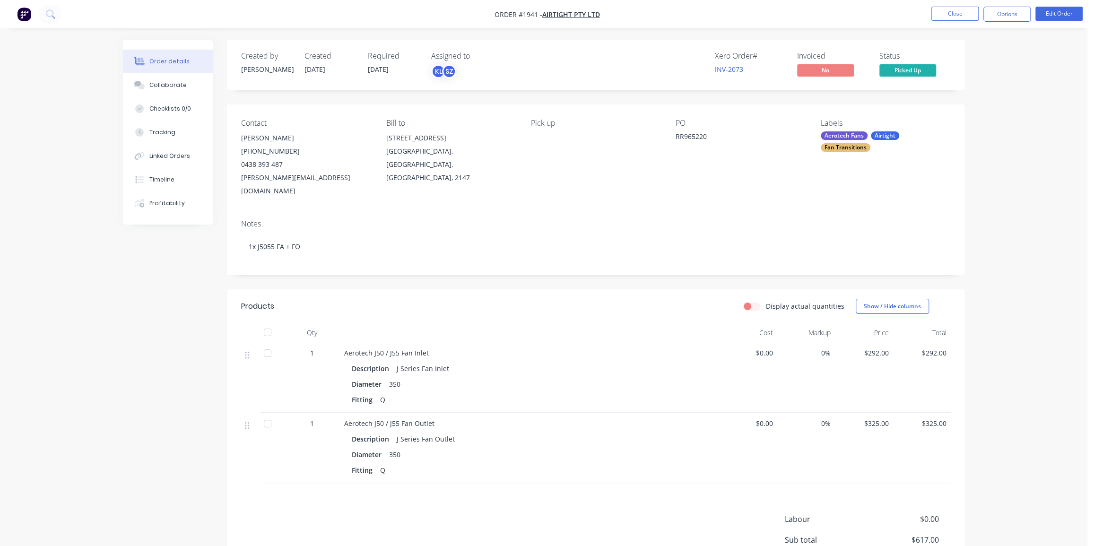
click at [976, 207] on div "Order details Collaborate Checklists 0/0 Tracking Linked Orders Timeline Profit…" at bounding box center [543, 325] width 1087 height 651
click at [168, 82] on div "Collaborate" at bounding box center [167, 85] width 37 height 9
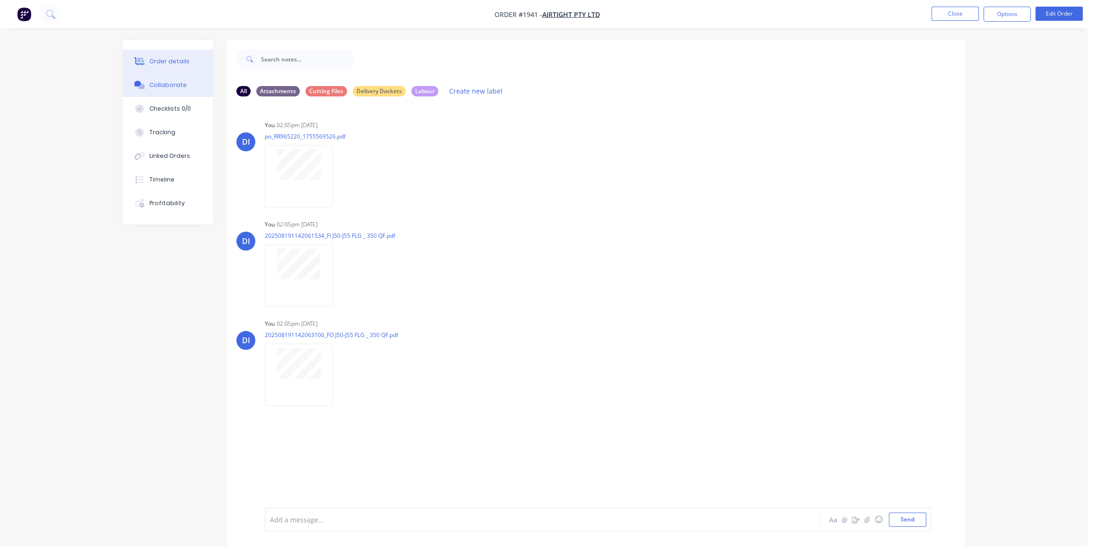
click at [166, 61] on div "Order details" at bounding box center [169, 61] width 40 height 9
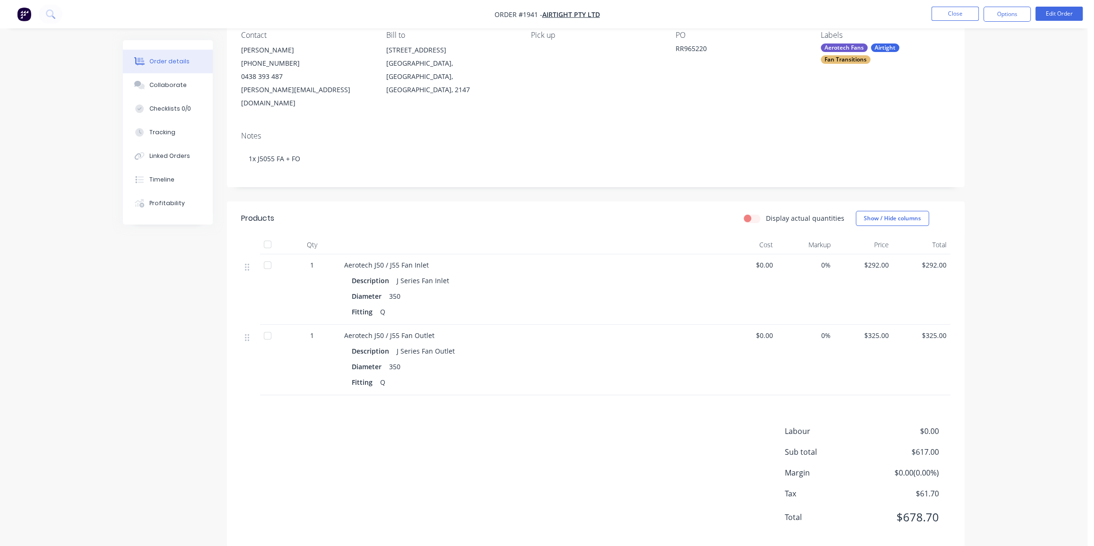
scroll to position [92, 0]
click at [1066, 8] on button "Edit Order" at bounding box center [1058, 14] width 47 height 14
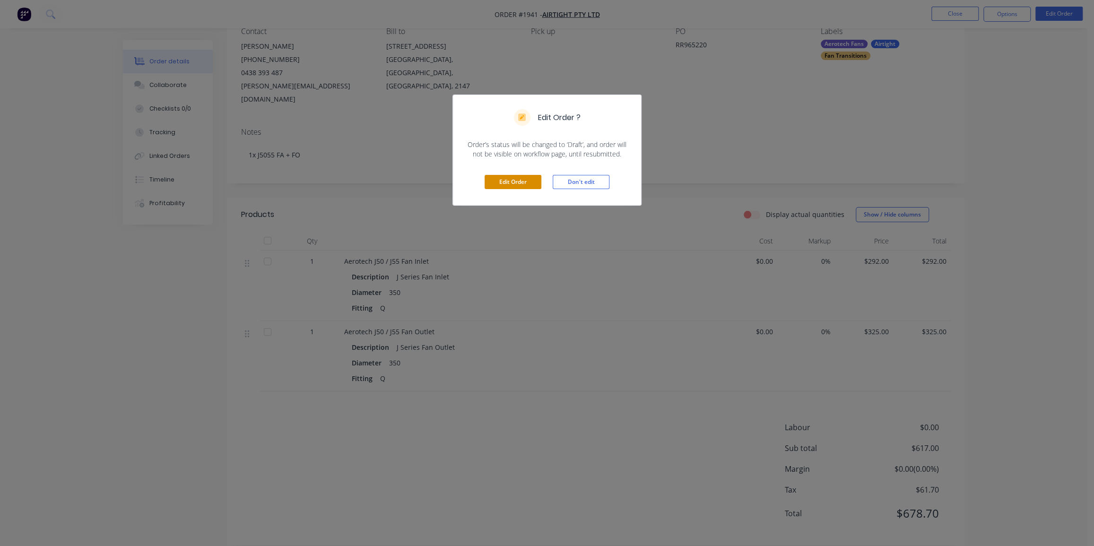
click at [509, 181] on button "Edit Order" at bounding box center [512, 182] width 57 height 14
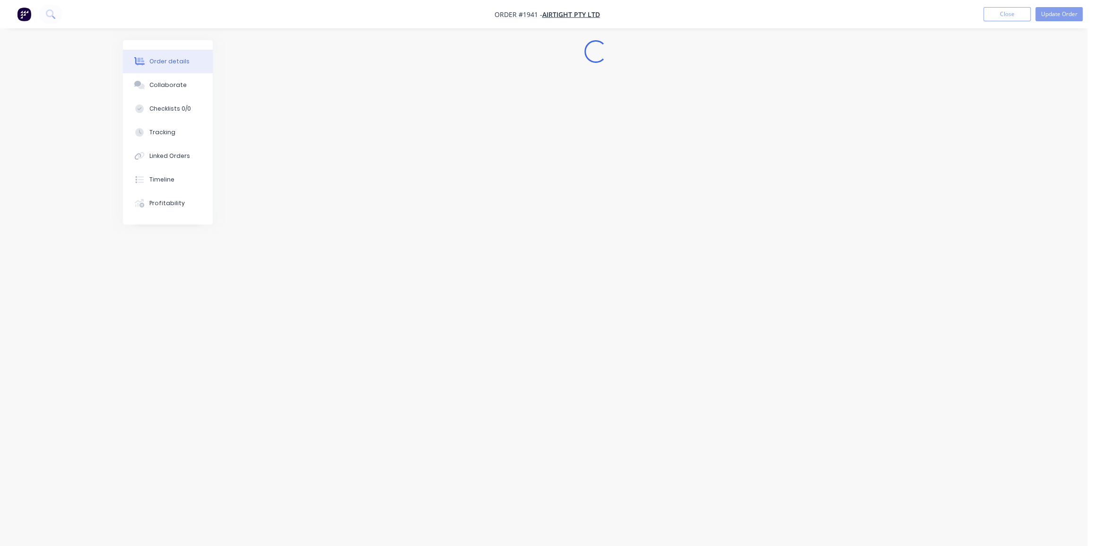
scroll to position [0, 0]
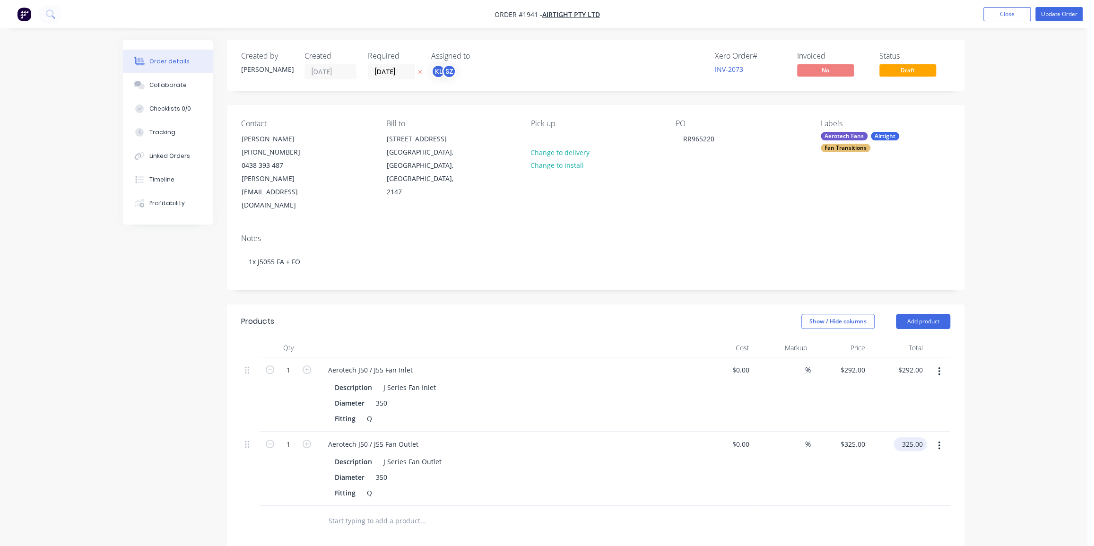
click at [916, 437] on input "325.00" at bounding box center [911, 444] width 29 height 14
type input "322"
type input "$322.00"
click at [1015, 200] on div "Order details Collaborate Checklists 0/0 Tracking Linked Orders Timeline Profit…" at bounding box center [543, 388] width 1087 height 777
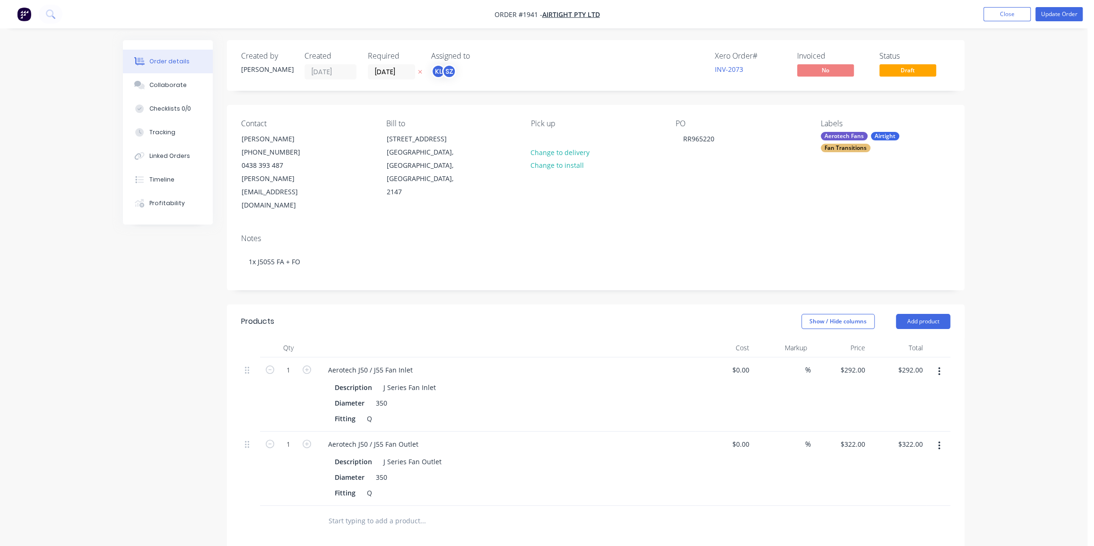
drag, startPoint x: 1022, startPoint y: 74, endPoint x: 1038, endPoint y: 43, distance: 35.1
click at [1022, 71] on div "Order details Collaborate Checklists 0/0 Tracking Linked Orders Timeline Profit…" at bounding box center [543, 388] width 1087 height 777
click at [1053, 17] on button "Update Order" at bounding box center [1058, 14] width 47 height 14
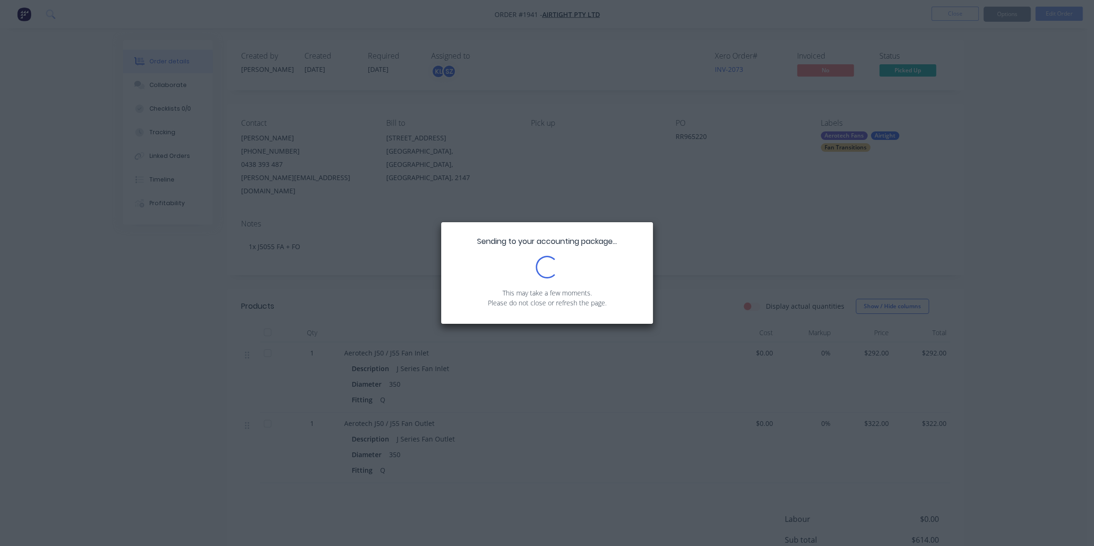
click at [1027, 112] on div "Sending to your accounting package... Loading... This may take a few moments. P…" at bounding box center [547, 273] width 1094 height 546
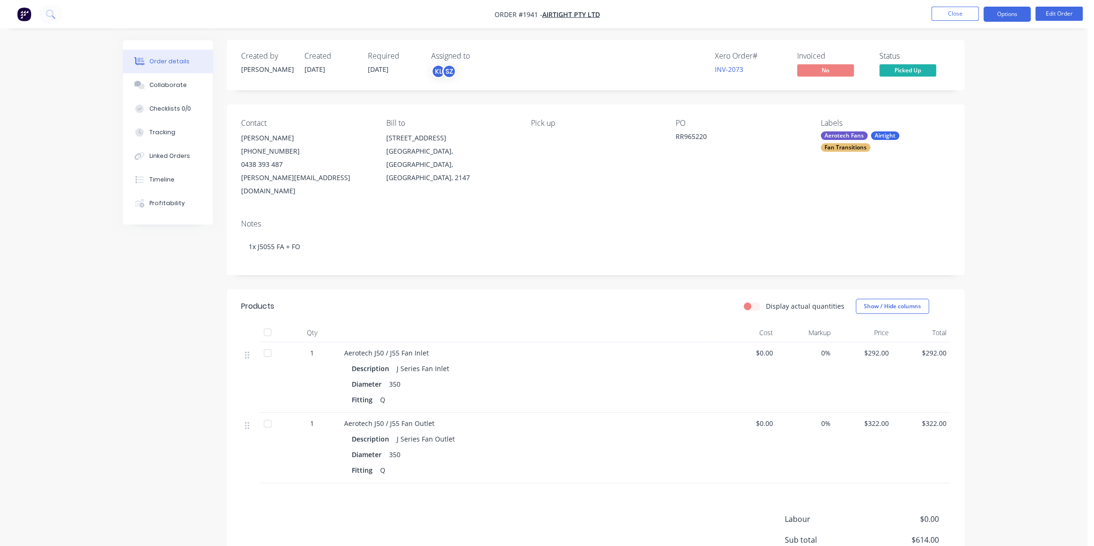
click at [994, 13] on button "Options" at bounding box center [1006, 14] width 47 height 15
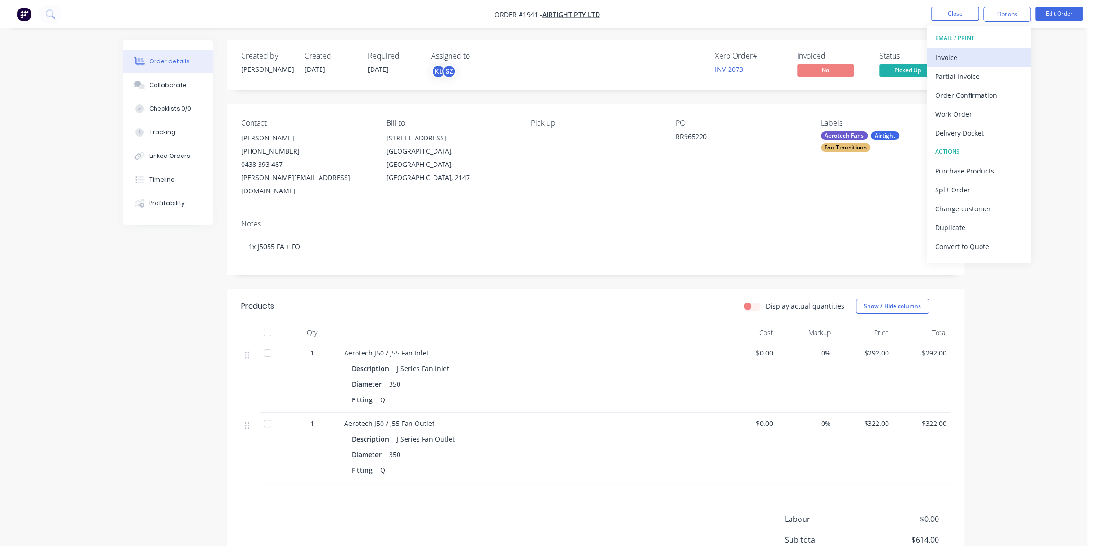
click at [954, 56] on div "Invoice" at bounding box center [978, 58] width 87 height 14
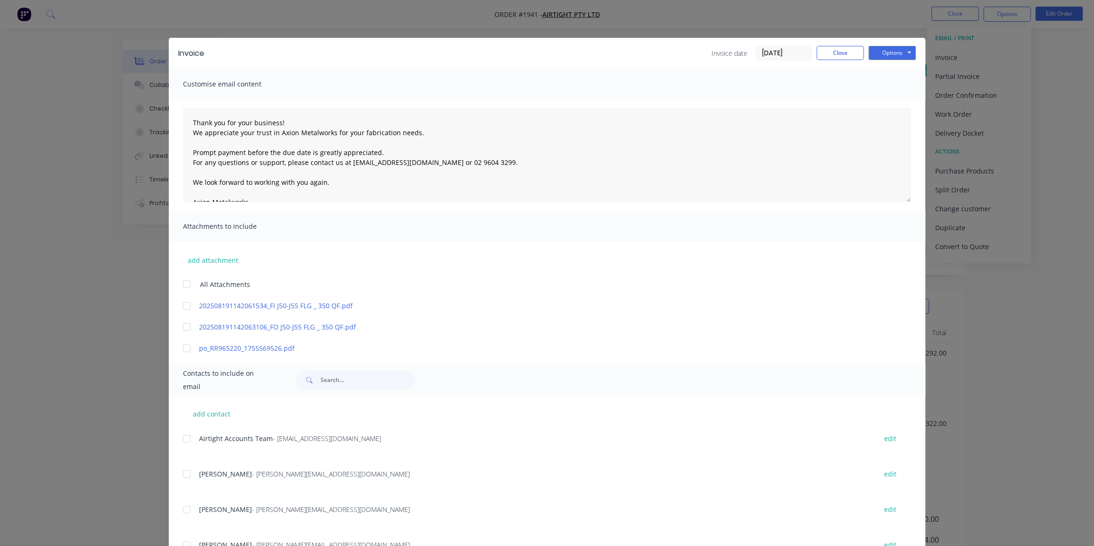
click at [181, 349] on div at bounding box center [186, 348] width 19 height 19
drag, startPoint x: 180, startPoint y: 438, endPoint x: 207, endPoint y: 431, distance: 28.2
click at [181, 437] on div at bounding box center [186, 438] width 19 height 19
click at [893, 46] on button "Options" at bounding box center [891, 53] width 47 height 14
click at [889, 105] on button "Email" at bounding box center [898, 101] width 60 height 16
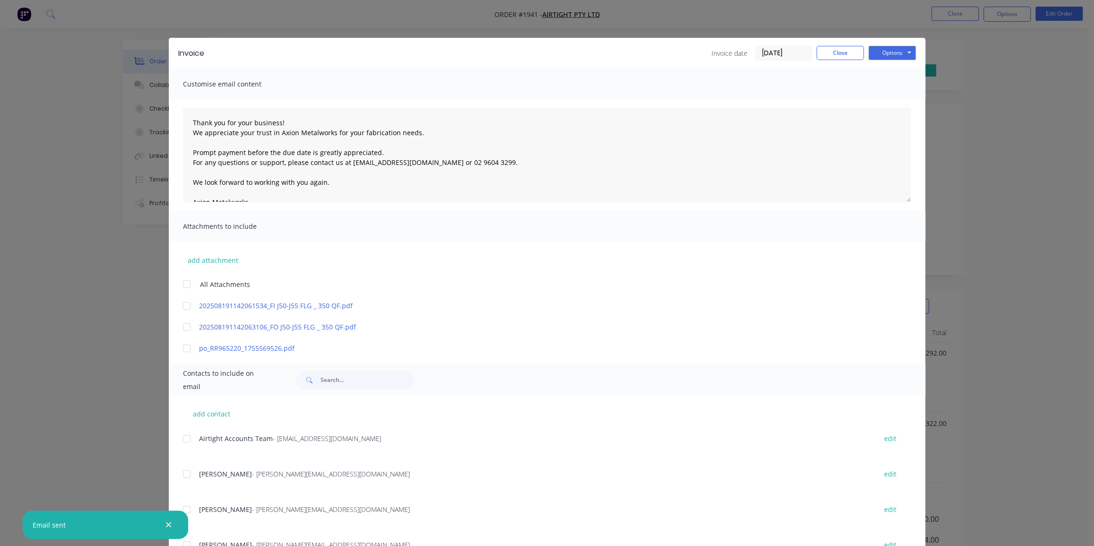
click at [983, 152] on div "Invoice Invoice date [DATE] Close Options Preview Print Email Customise email c…" at bounding box center [547, 273] width 1094 height 546
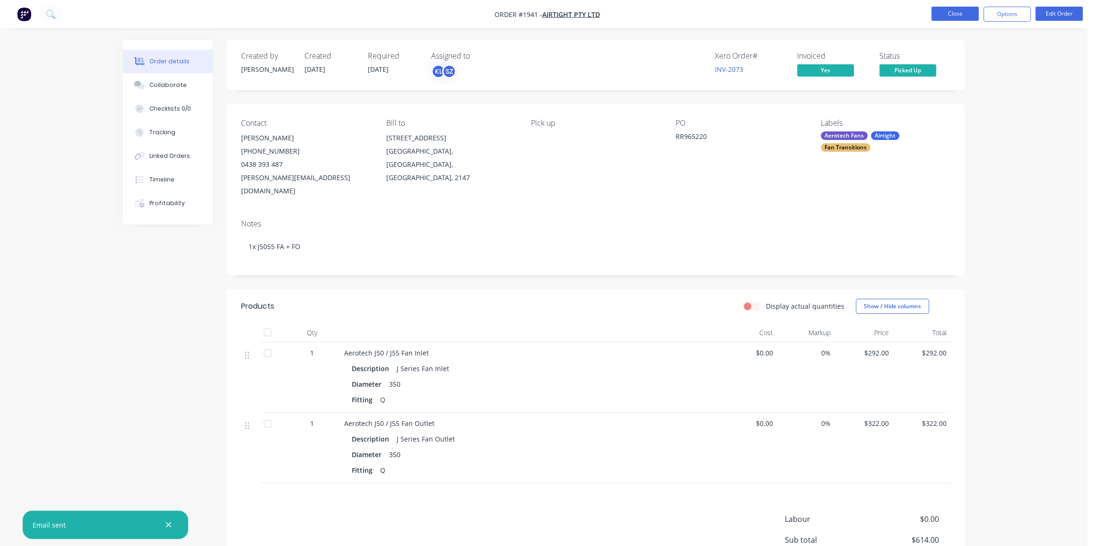
click at [947, 14] on button "Close" at bounding box center [954, 14] width 47 height 14
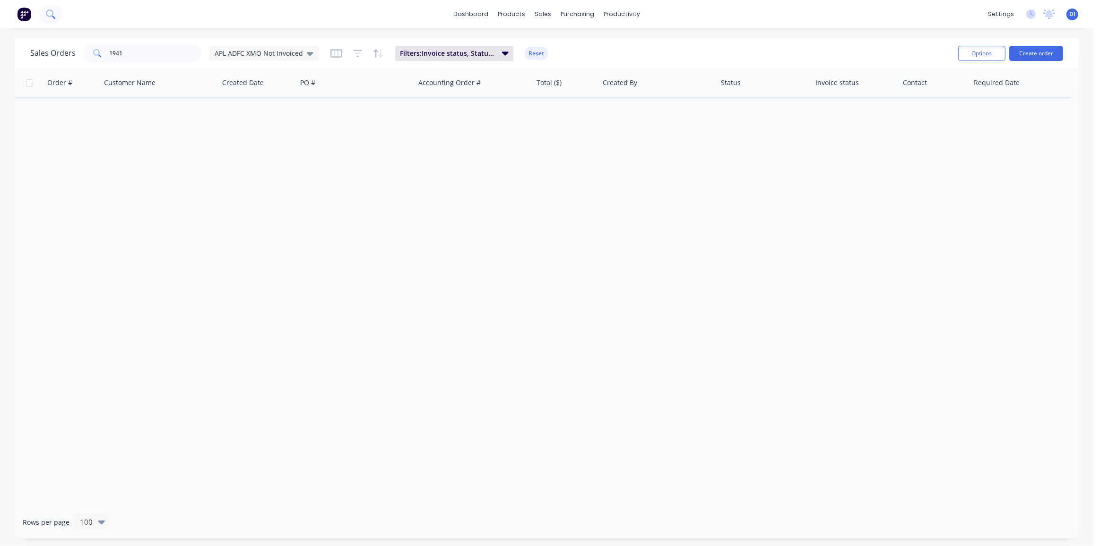
click at [47, 14] on icon at bounding box center [50, 13] width 8 height 8
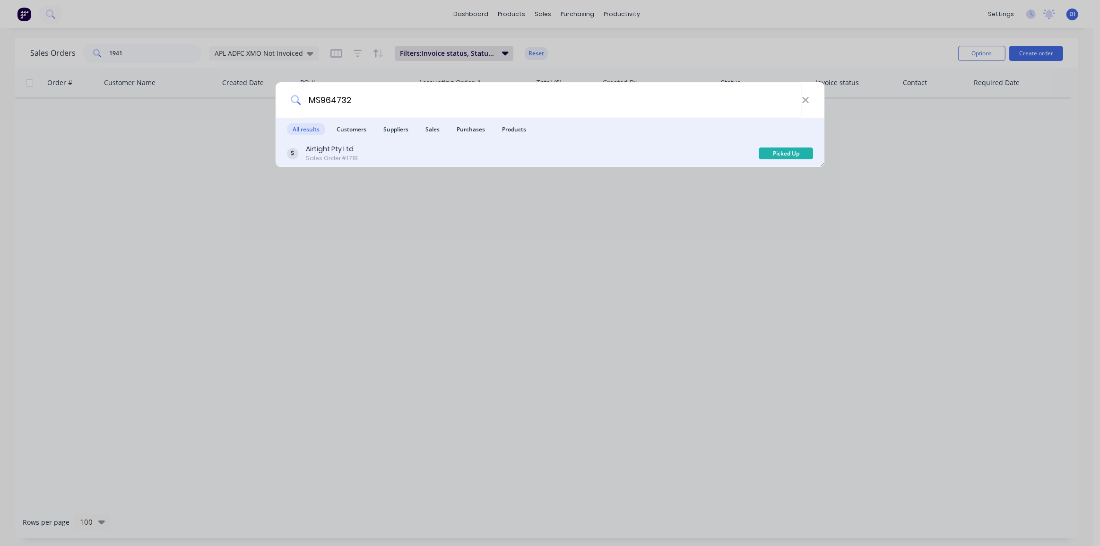
type input "MS964732"
click at [364, 156] on div "Airtight Pty Ltd Sales Order #1718" at bounding box center [523, 153] width 472 height 18
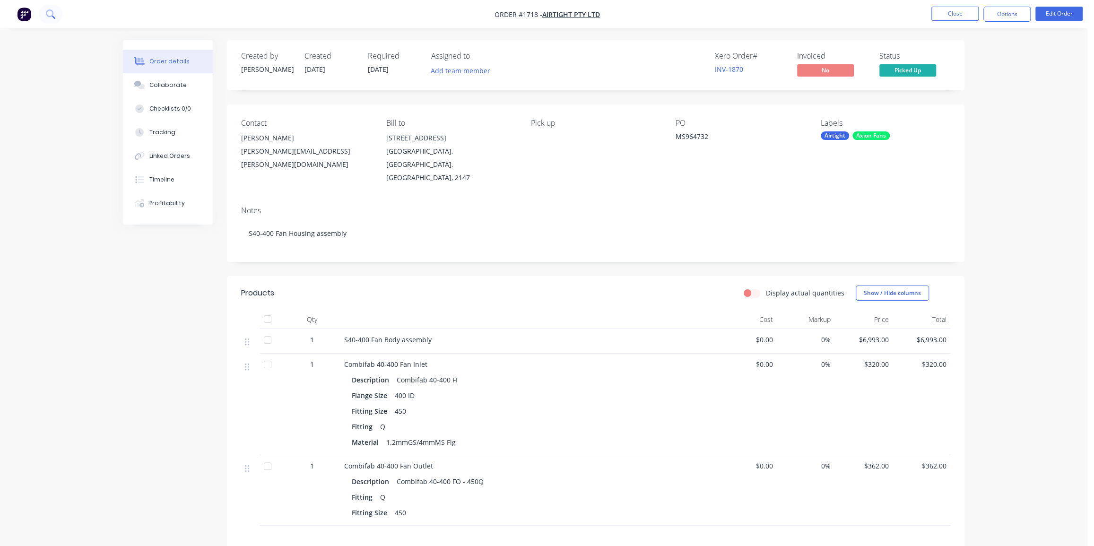
click at [48, 14] on icon at bounding box center [50, 13] width 9 height 9
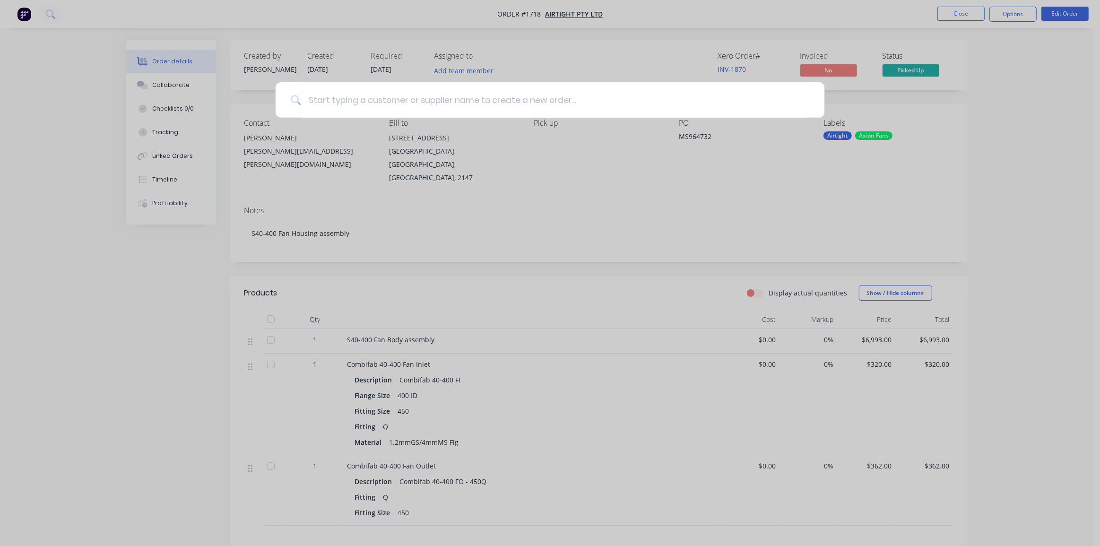
click at [988, 135] on div at bounding box center [550, 273] width 1100 height 546
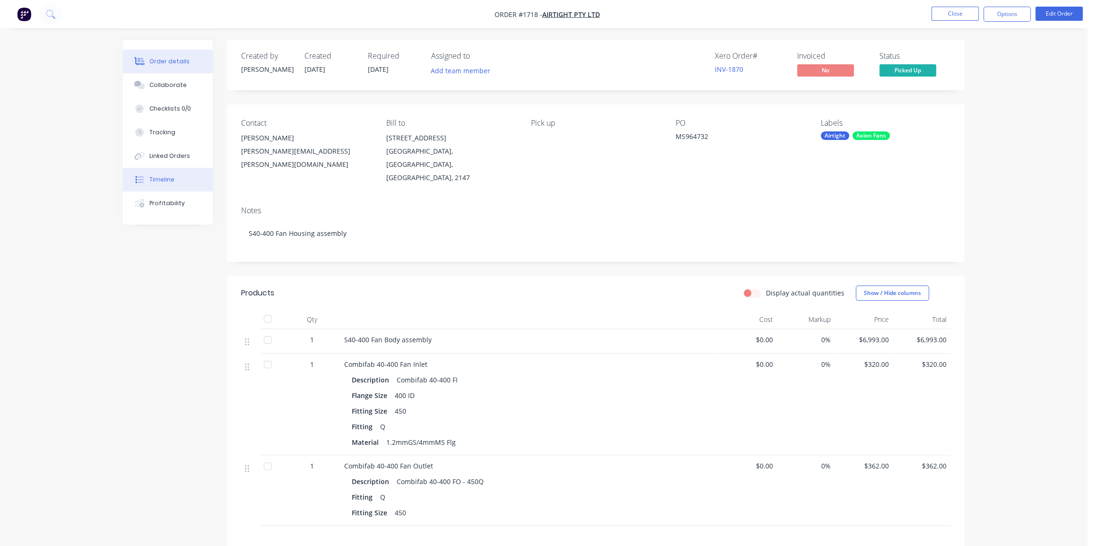
click at [164, 177] on div "Timeline" at bounding box center [161, 179] width 25 height 9
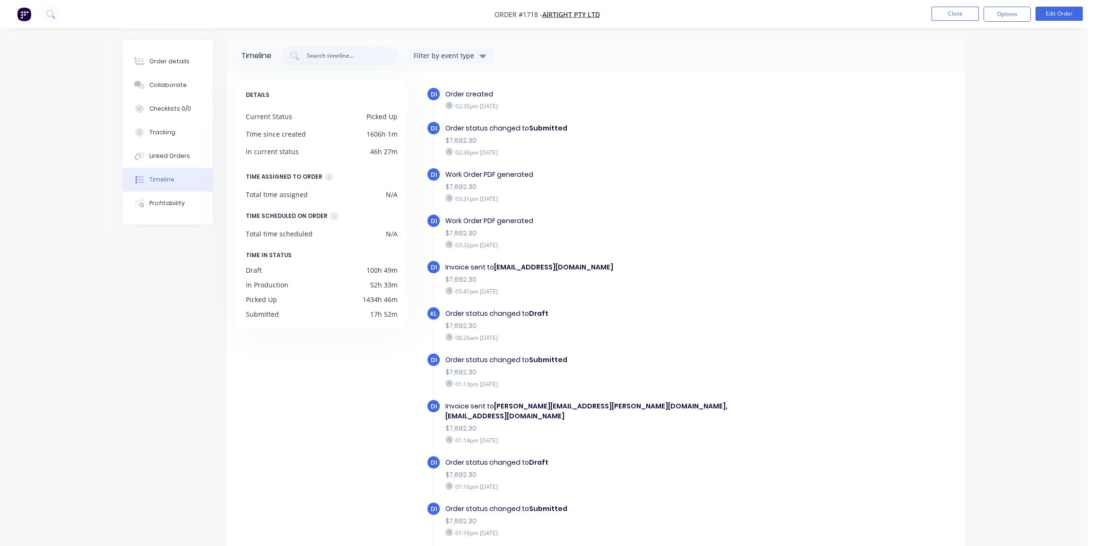
click at [1007, 44] on div "Order details Collaborate Checklists 0/0 Tracking Linked Orders Timeline Profit…" at bounding box center [543, 306] width 1087 height 613
click at [1002, 20] on button "Options" at bounding box center [1006, 14] width 47 height 15
click at [974, 53] on div "Invoice" at bounding box center [978, 58] width 87 height 14
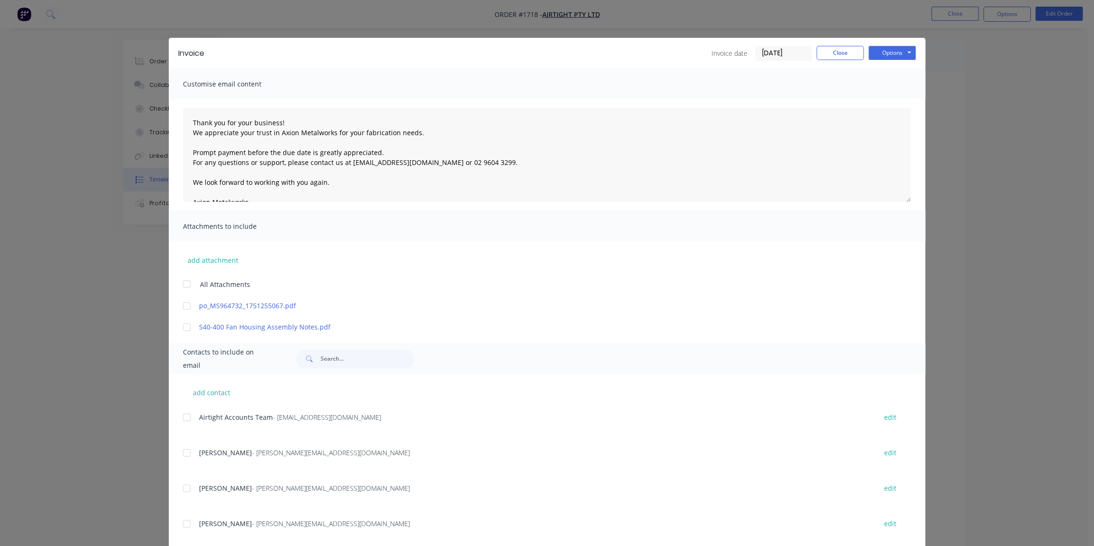
click at [771, 53] on input "[DATE]" at bounding box center [783, 53] width 56 height 14
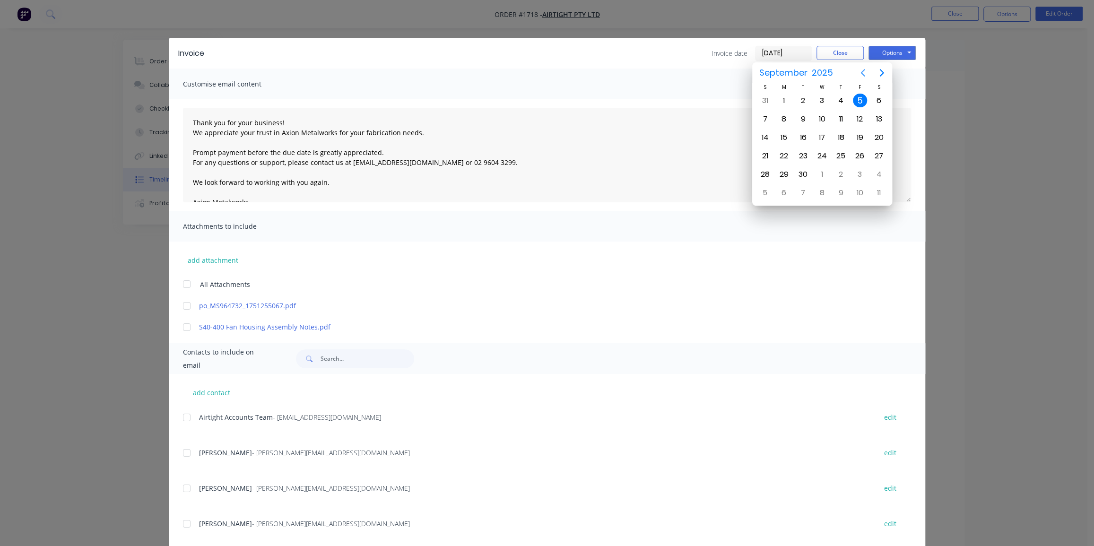
click at [858, 69] on icon "Previous page" at bounding box center [862, 72] width 11 height 11
click at [855, 170] on div "29" at bounding box center [860, 174] width 14 height 14
type input "[DATE]"
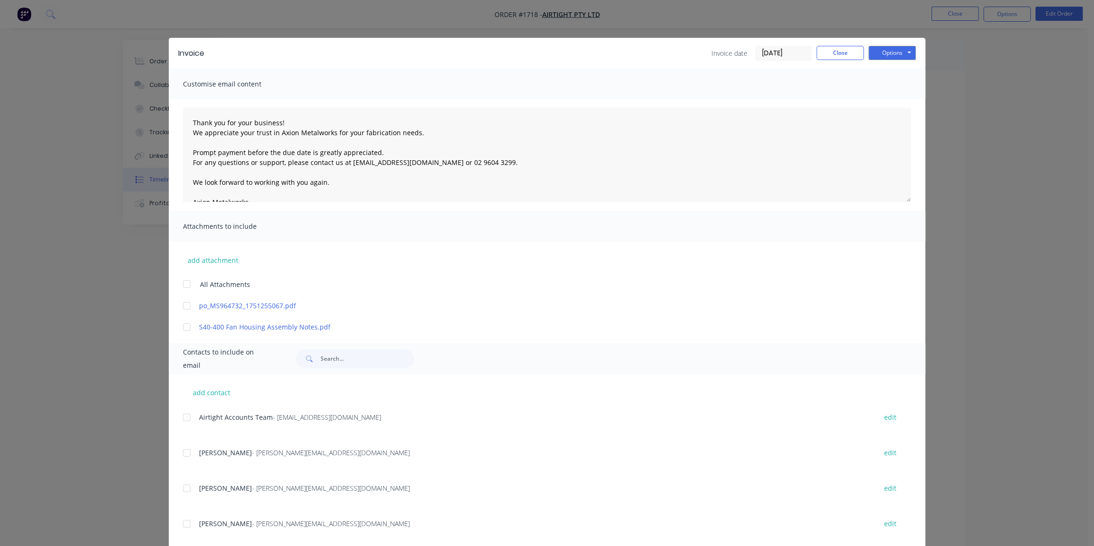
click at [182, 307] on div at bounding box center [186, 305] width 19 height 19
click at [180, 418] on div at bounding box center [186, 417] width 19 height 19
click at [881, 50] on button "Options" at bounding box center [891, 53] width 47 height 14
click at [885, 99] on button "Email" at bounding box center [898, 101] width 60 height 16
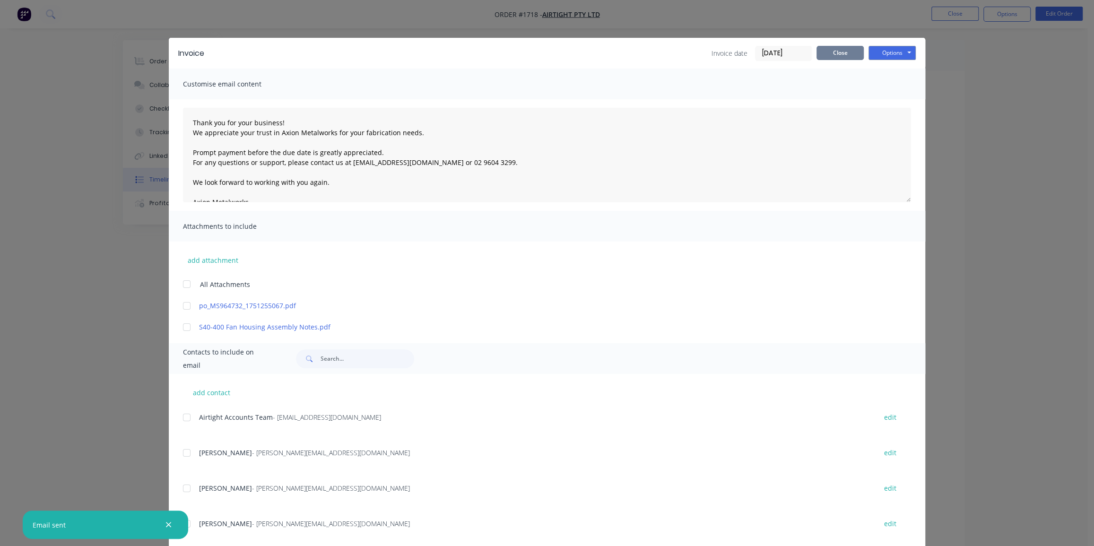
click at [842, 52] on button "Close" at bounding box center [839, 53] width 47 height 14
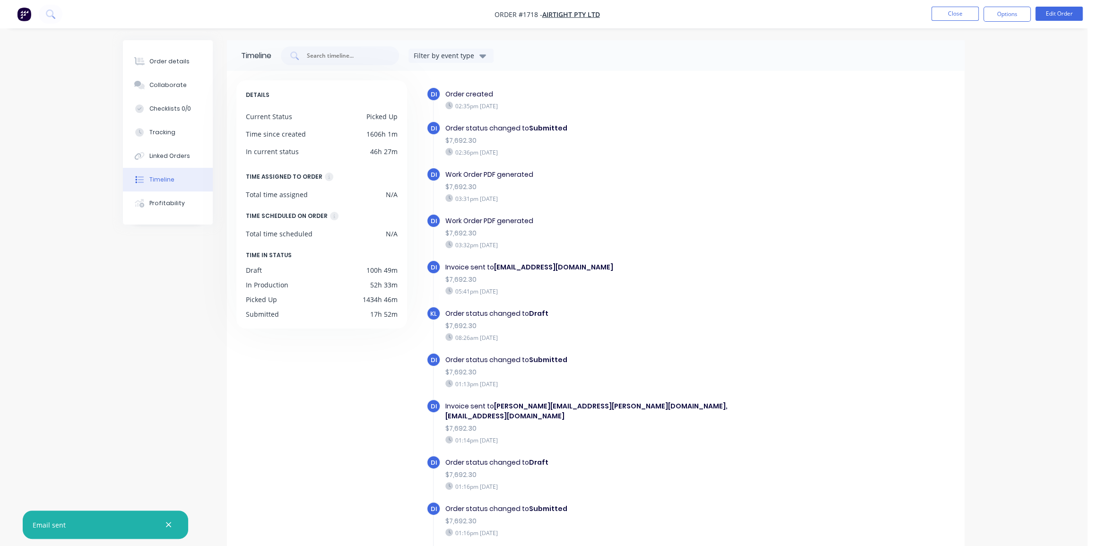
click at [997, 79] on div "Order details Collaborate Checklists 0/0 Tracking Linked Orders Timeline Profit…" at bounding box center [543, 306] width 1087 height 613
click at [170, 65] on div "Order details" at bounding box center [169, 61] width 40 height 9
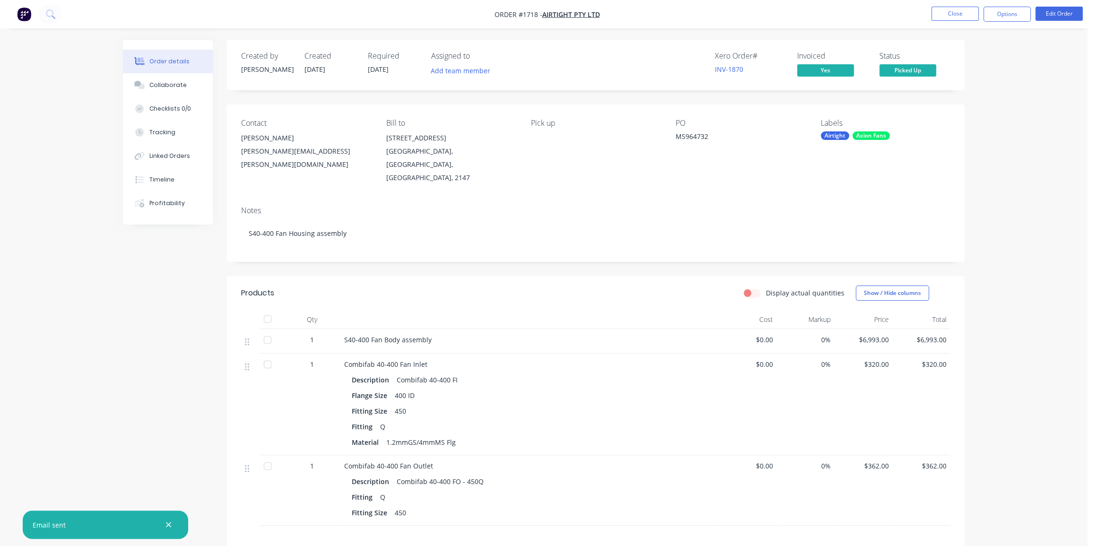
scroll to position [43, 0]
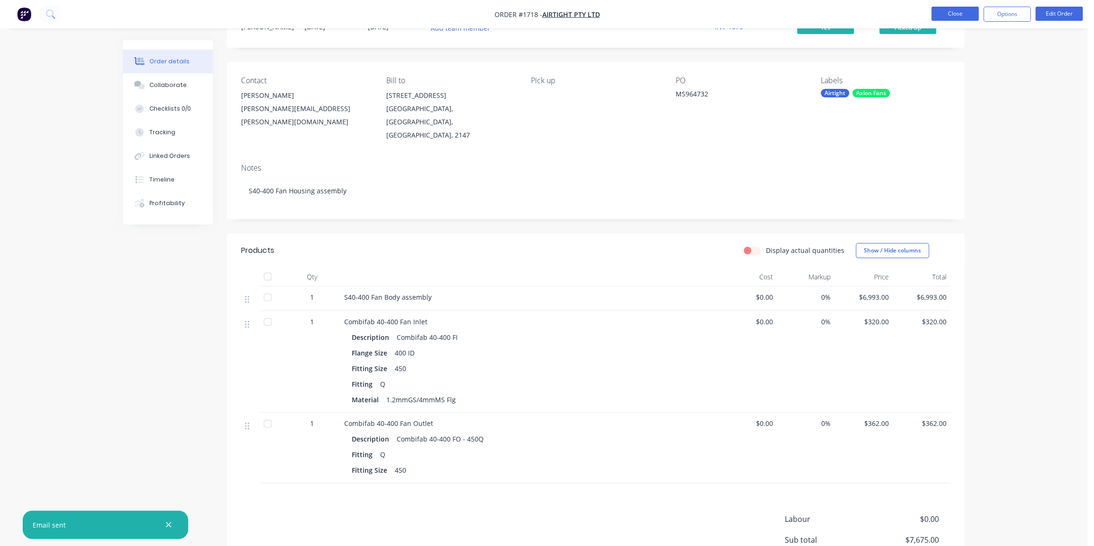
click at [964, 15] on button "Close" at bounding box center [954, 14] width 47 height 14
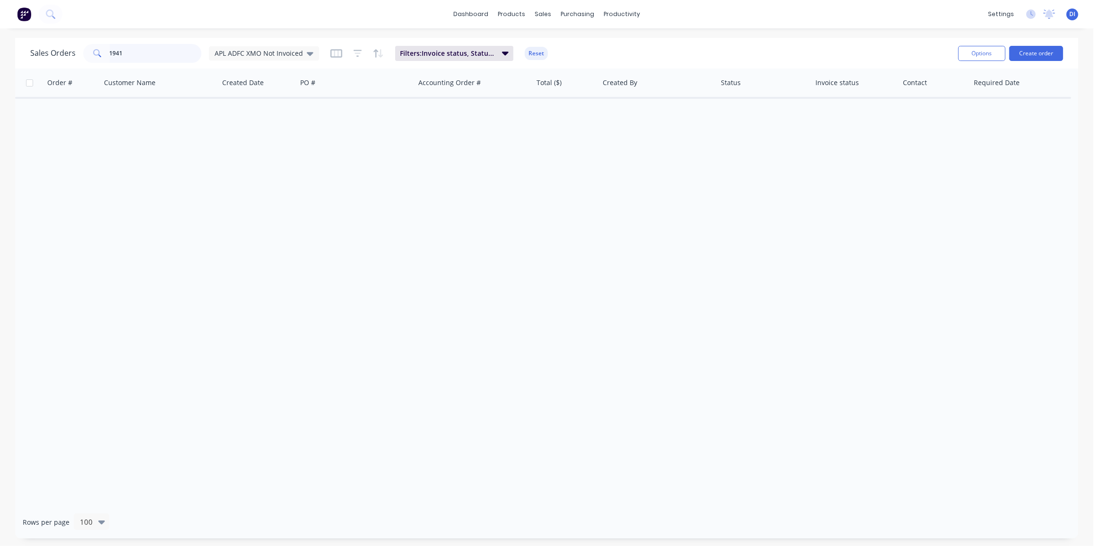
click at [128, 52] on input "1941" at bounding box center [156, 53] width 92 height 19
click at [54, 13] on icon at bounding box center [50, 13] width 9 height 9
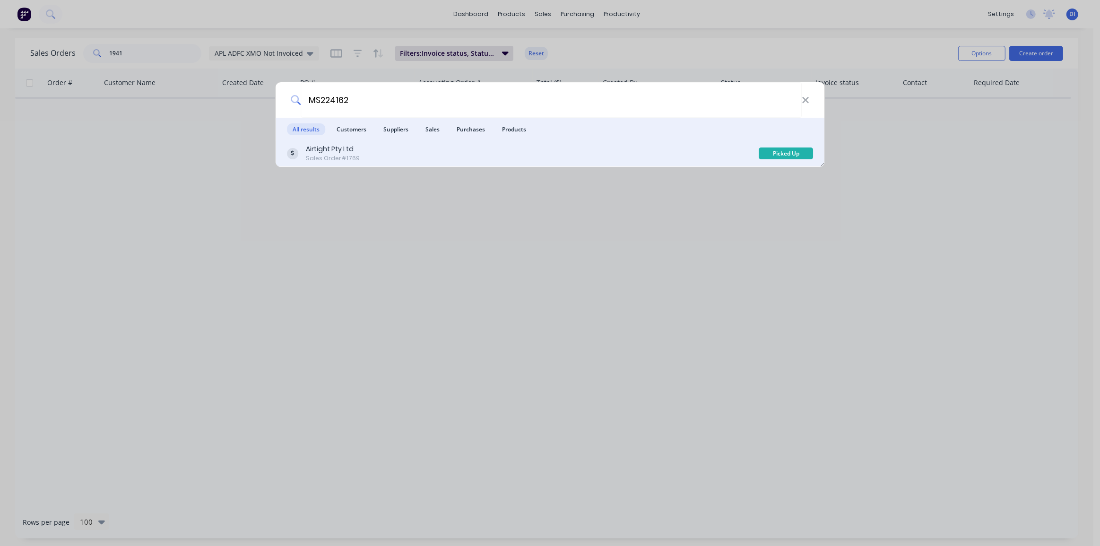
type input "MS224162"
click at [416, 144] on div "Airtight Pty Ltd Sales Order #1769" at bounding box center [523, 153] width 472 height 18
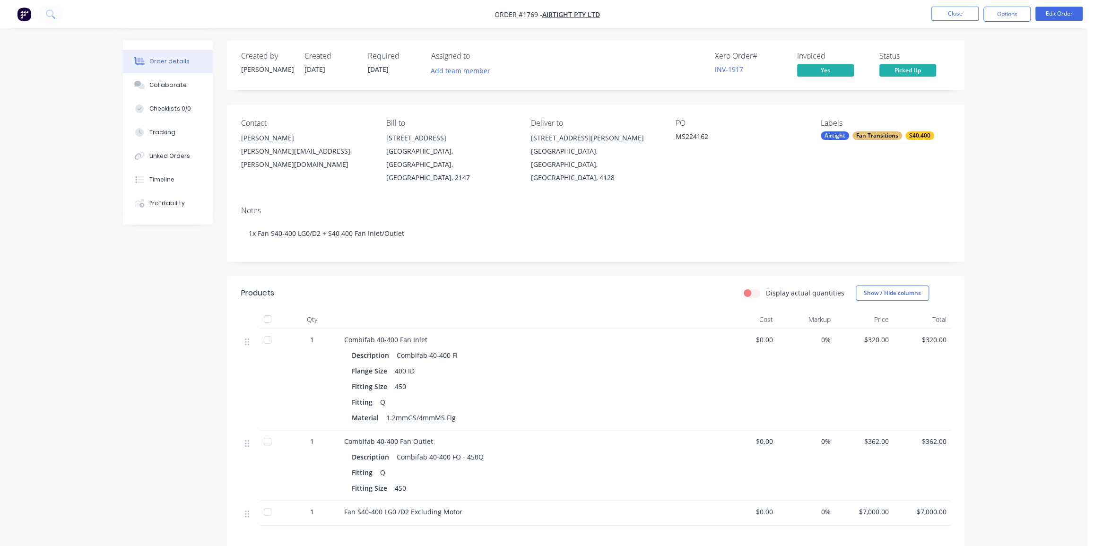
click at [1001, 230] on div "Order details Collaborate Checklists 0/0 Tracking Linked Orders Timeline Profit…" at bounding box center [543, 347] width 1087 height 694
click at [46, 15] on icon at bounding box center [50, 13] width 9 height 9
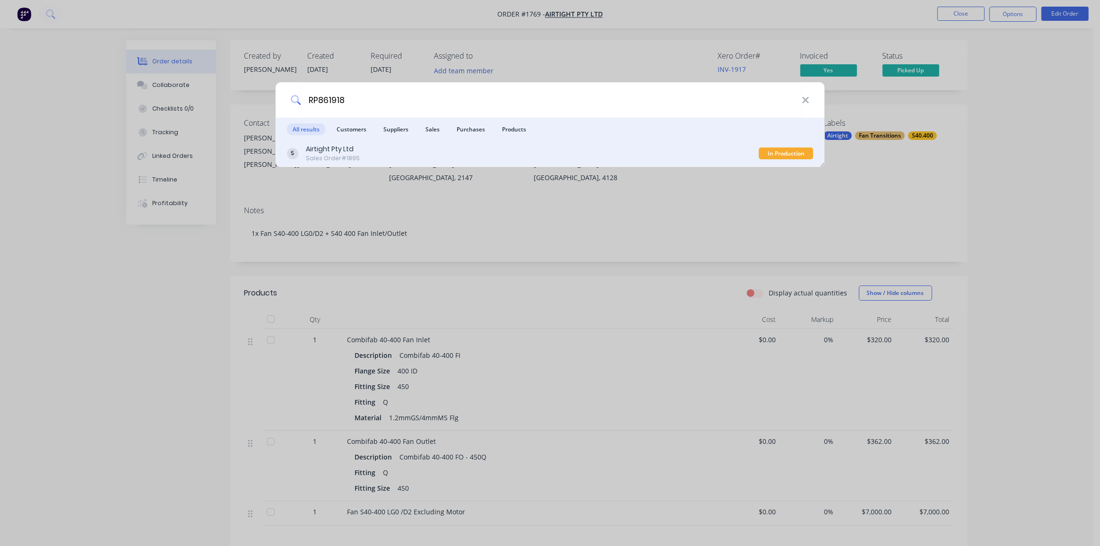
type input "RP861918"
click at [527, 150] on div "Airtight Pty Ltd Sales Order #1895" at bounding box center [523, 153] width 472 height 18
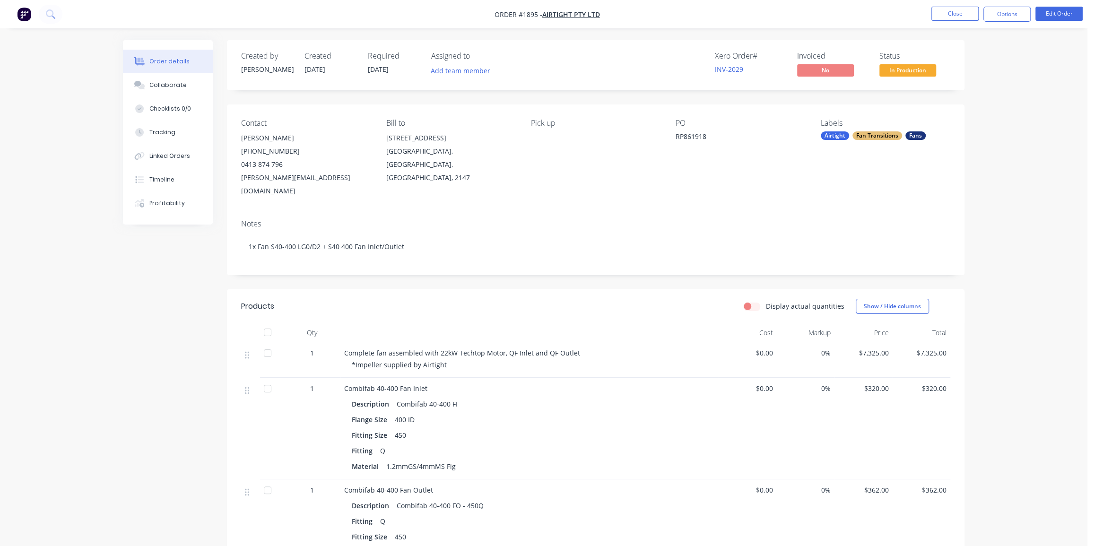
click at [996, 178] on div "Order details Collaborate Checklists 0/0 Tracking Linked Orders Timeline Profit…" at bounding box center [543, 359] width 1087 height 718
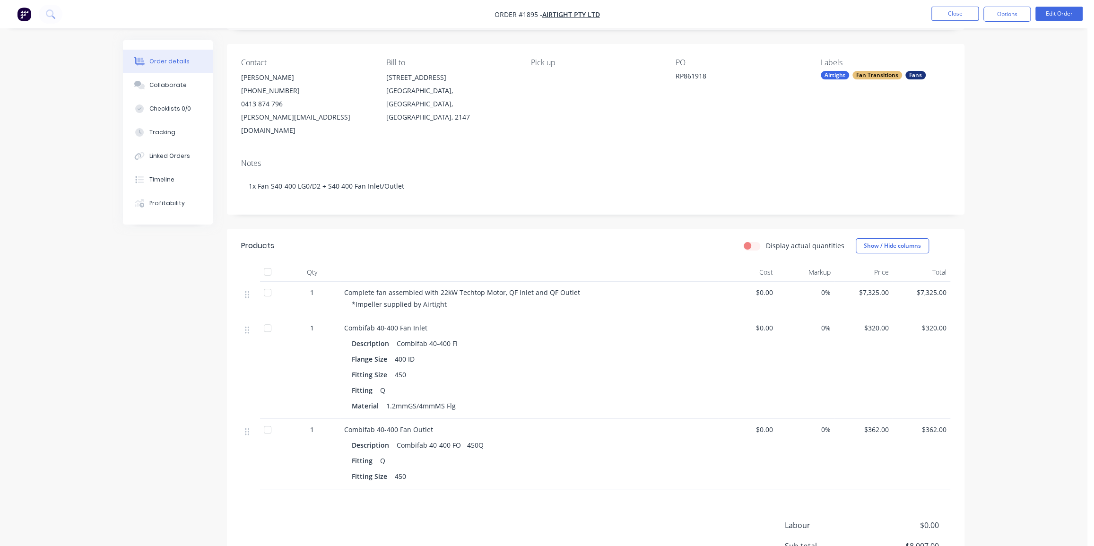
scroll to position [86, 0]
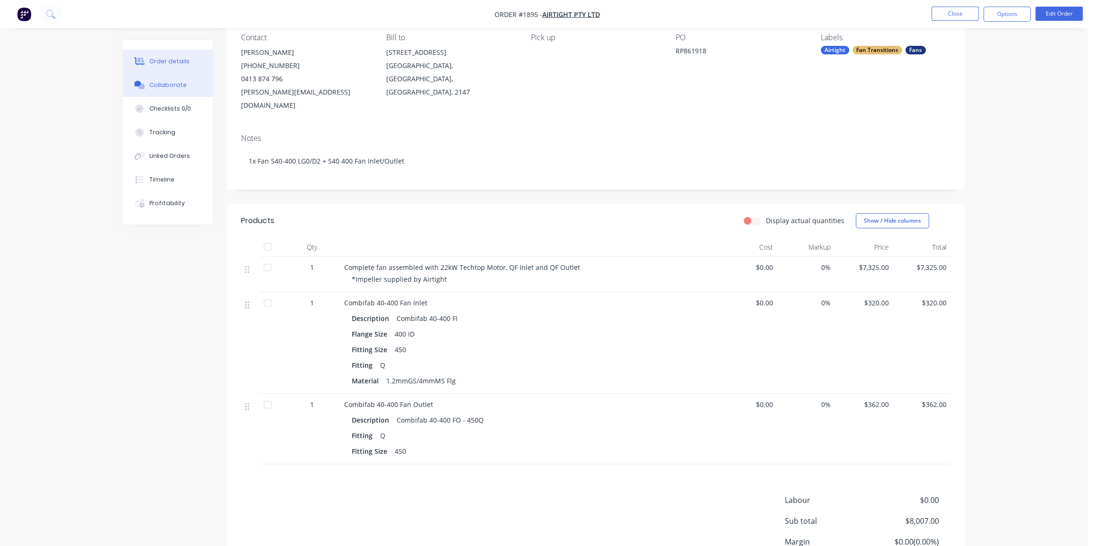
click at [178, 87] on div "Collaborate" at bounding box center [167, 85] width 37 height 9
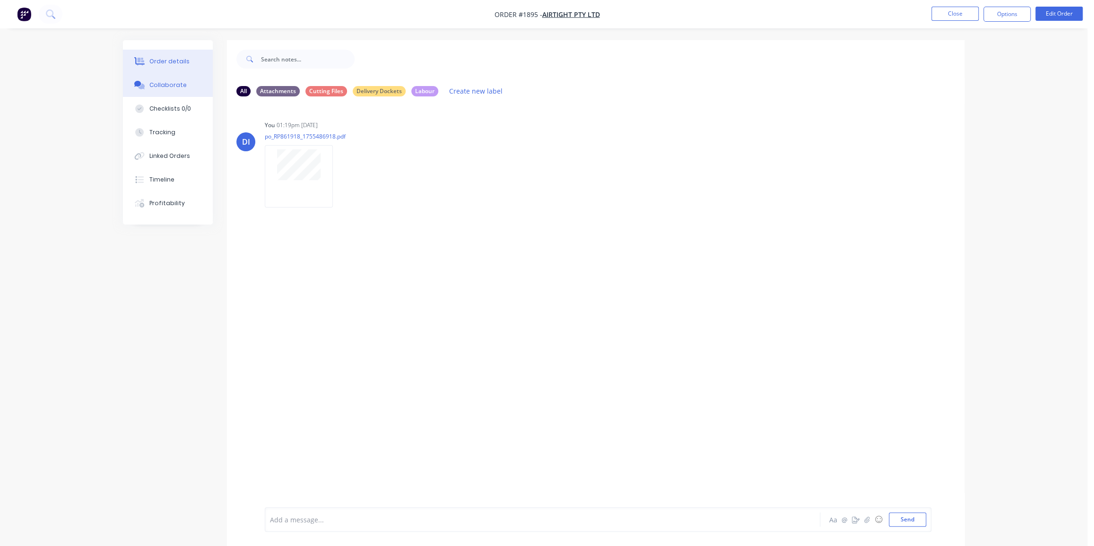
click at [171, 67] on button "Order details" at bounding box center [168, 62] width 90 height 24
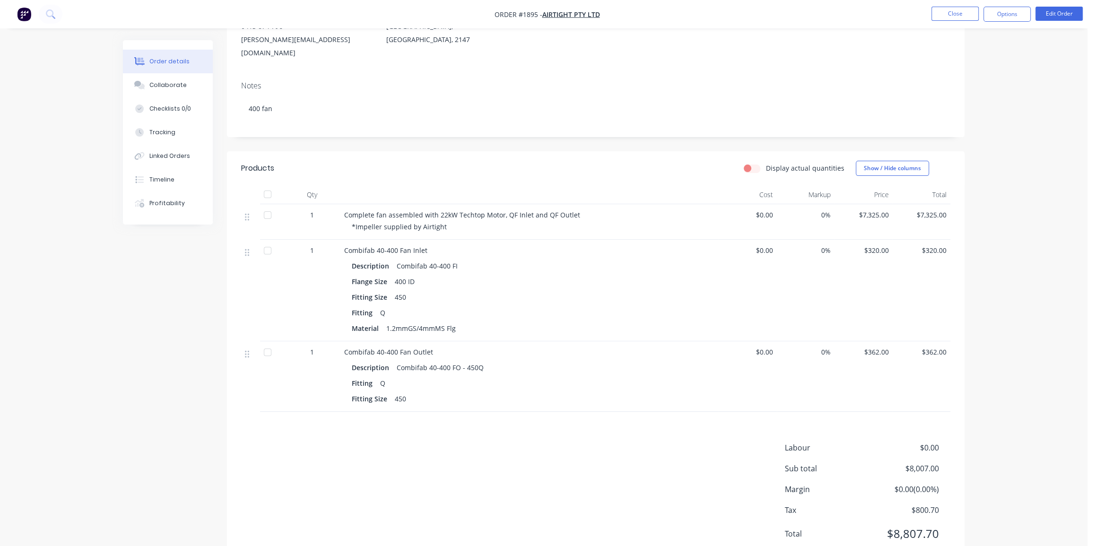
scroll to position [158, 0]
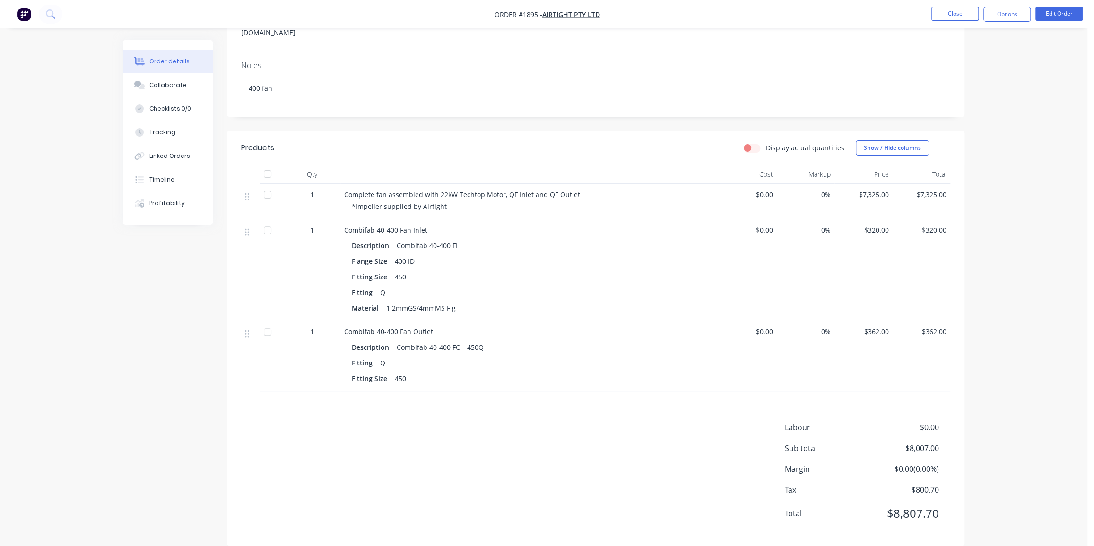
click at [880, 225] on span "$320.00" at bounding box center [863, 230] width 51 height 10
click at [1076, 88] on div "Order details Collaborate Checklists 0/0 Tracking Linked Orders Timeline Profit…" at bounding box center [543, 201] width 1087 height 718
click at [1049, 10] on button "Edit Order" at bounding box center [1058, 14] width 47 height 14
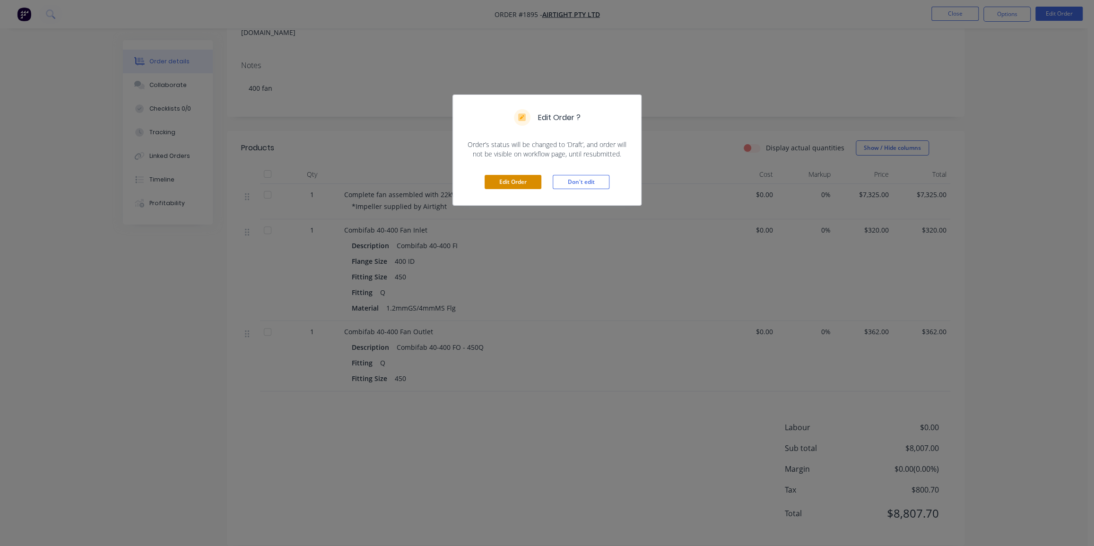
click at [514, 182] on button "Edit Order" at bounding box center [512, 182] width 57 height 14
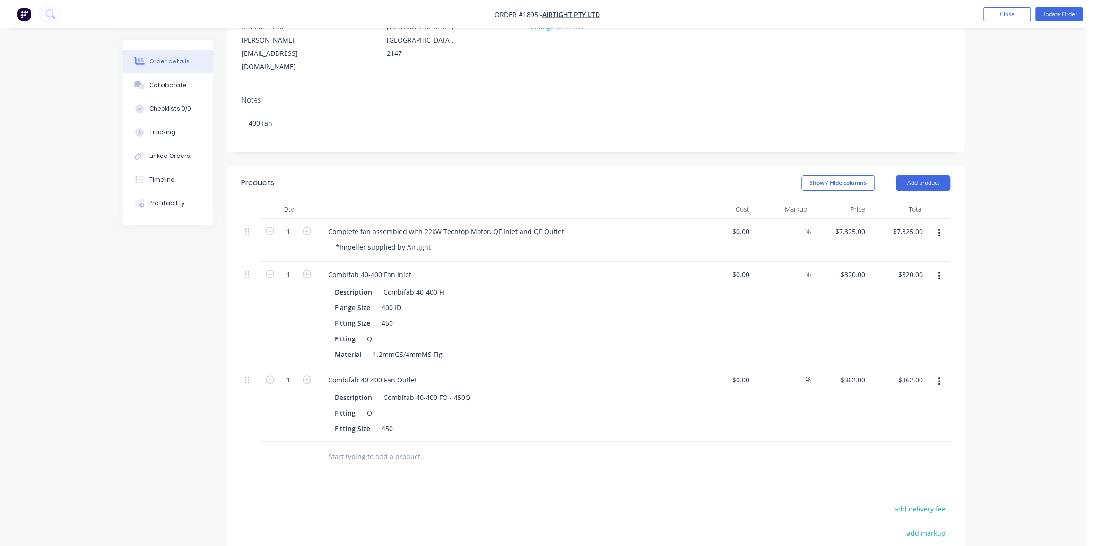
scroll to position [172, 0]
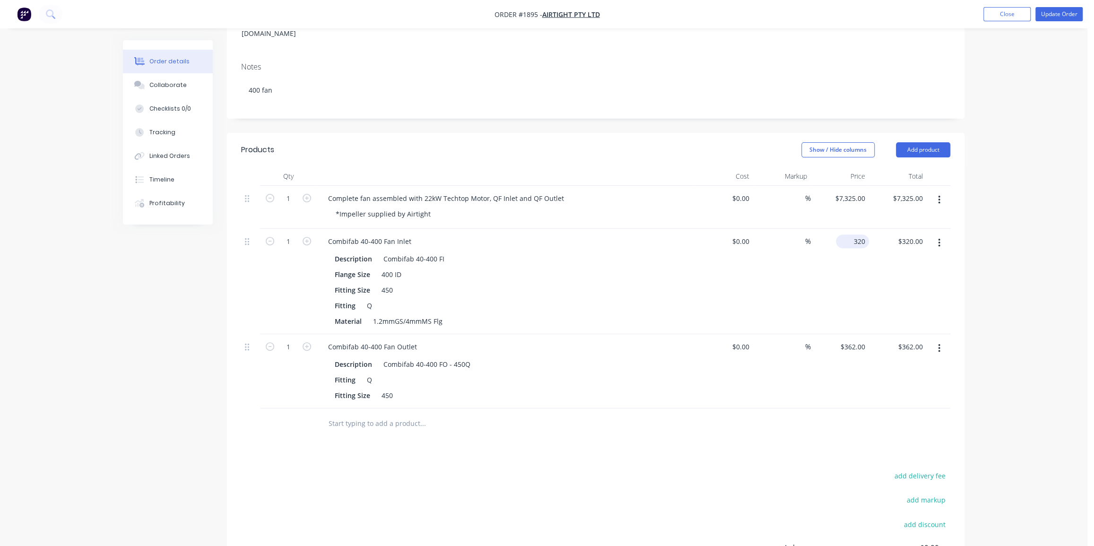
click at [846, 229] on div "320 $320.00" at bounding box center [840, 281] width 58 height 105
click at [846, 229] on div "$320.00 $320.00" at bounding box center [840, 281] width 58 height 105
type input "320"
click at [855, 234] on input "320" at bounding box center [861, 241] width 16 height 14
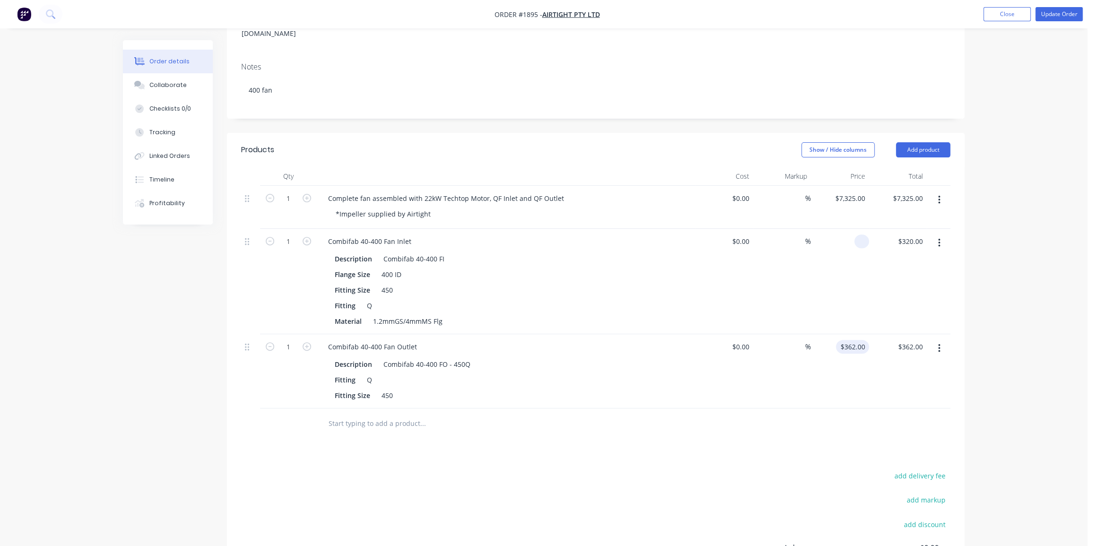
type input "$0.00"
type input "362"
click at [855, 340] on input "362" at bounding box center [853, 347] width 29 height 14
click at [855, 340] on input "362" at bounding box center [861, 347] width 16 height 14
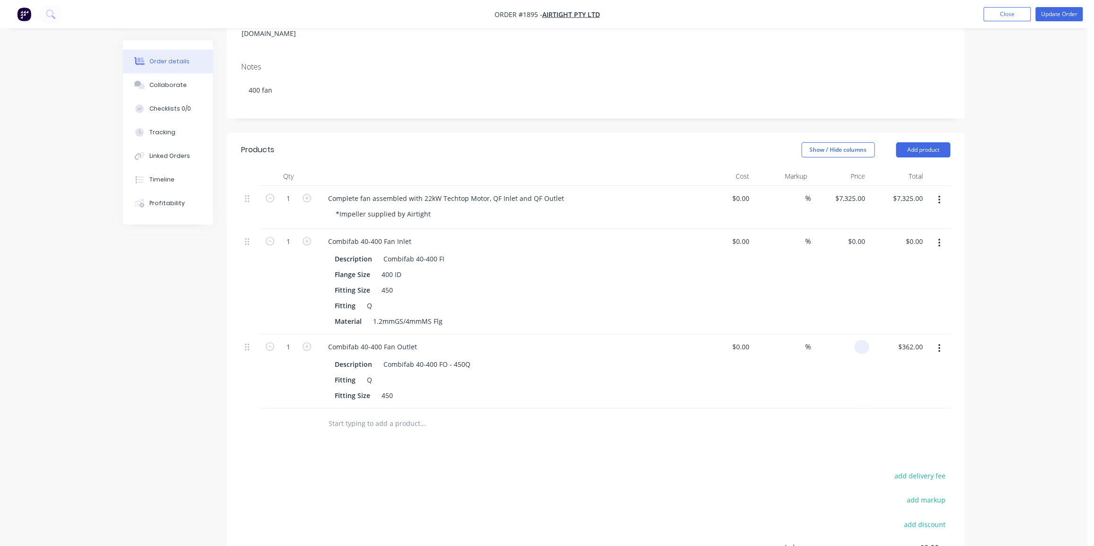
type input "$0.00"
click at [963, 264] on div "Qty Cost Markup Price Total 1 Complete fan assembled with 22kW Techtop Motor, Q…" at bounding box center [595, 303] width 737 height 272
